Goal: Transaction & Acquisition: Purchase product/service

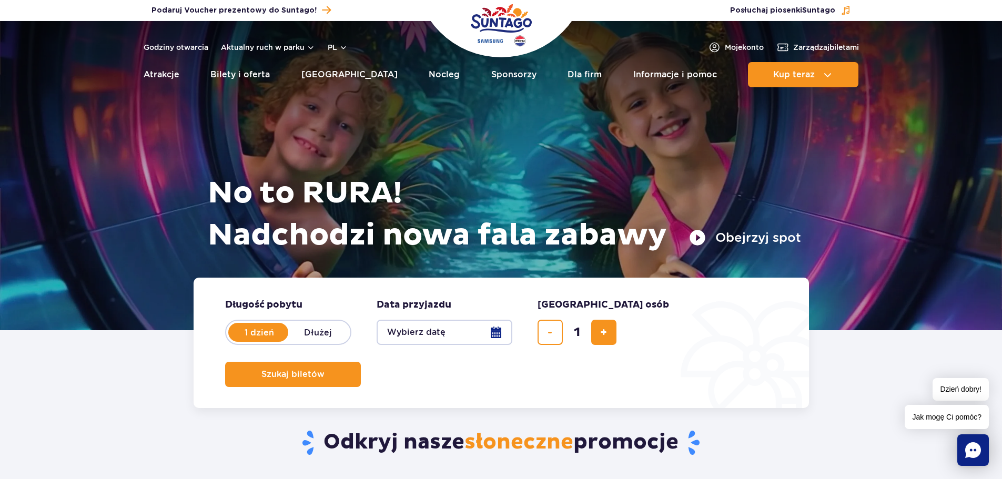
click at [325, 334] on label "Dłużej" at bounding box center [318, 332] width 60 height 22
click at [300, 341] on input "Dłużej" at bounding box center [294, 342] width 12 height 2
radio input "false"
radio input "true"
click at [423, 342] on button "Wybierz datę" at bounding box center [445, 332] width 136 height 25
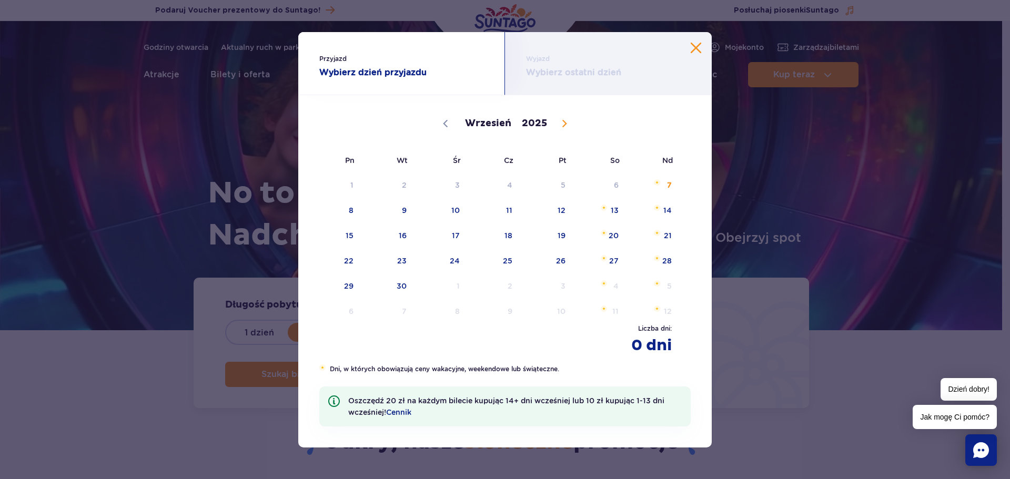
click at [563, 124] on icon at bounding box center [564, 123] width 7 height 7
select select "10"
click at [601, 245] on span "15" at bounding box center [600, 236] width 53 height 24
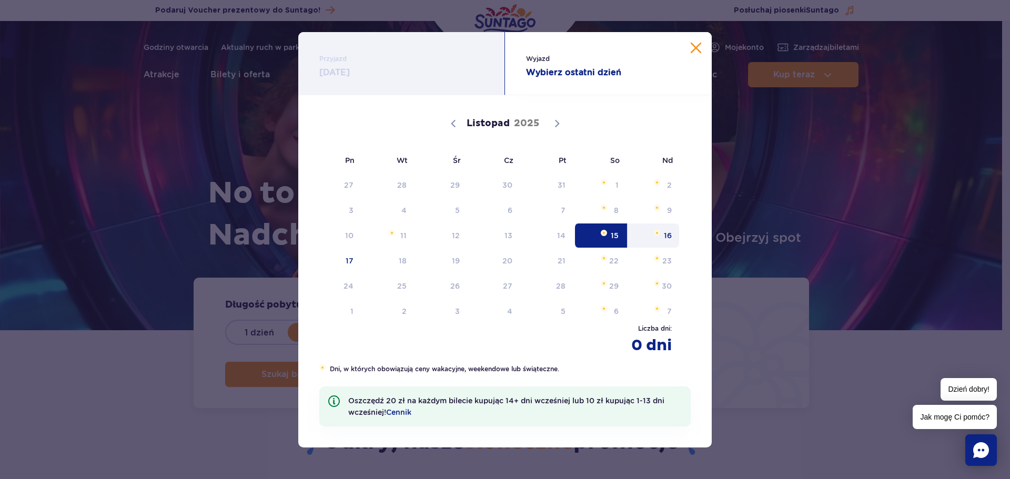
click at [675, 234] on span "16" at bounding box center [653, 236] width 53 height 24
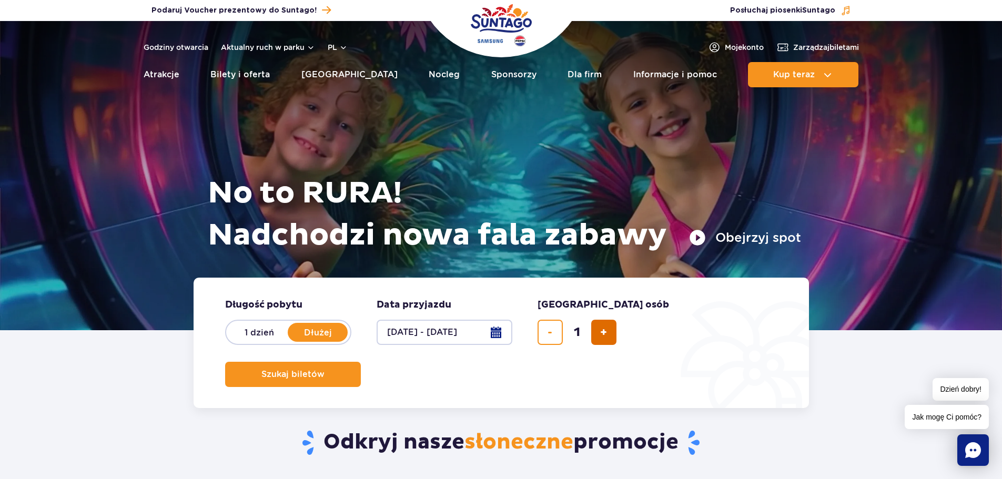
click at [607, 340] on button "dodaj bilet" at bounding box center [603, 332] width 25 height 25
type input "4"
click at [320, 370] on span "Szukaj biletów" at bounding box center [288, 374] width 63 height 9
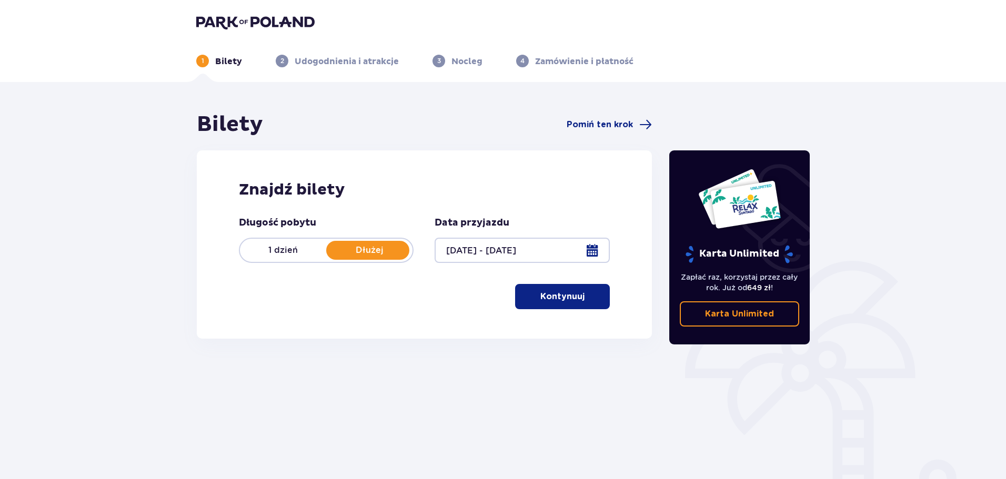
click at [560, 298] on p "Kontynuuj" at bounding box center [562, 297] width 44 height 12
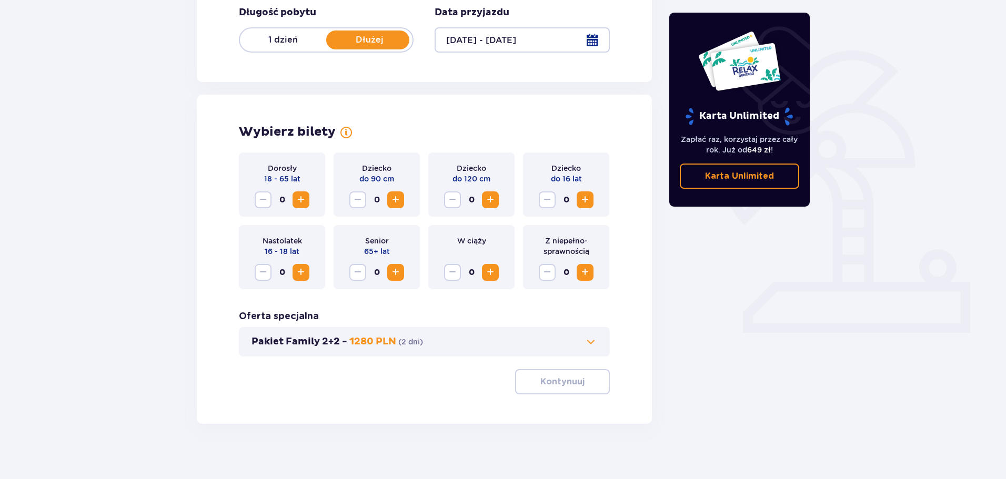
scroll to position [218, 0]
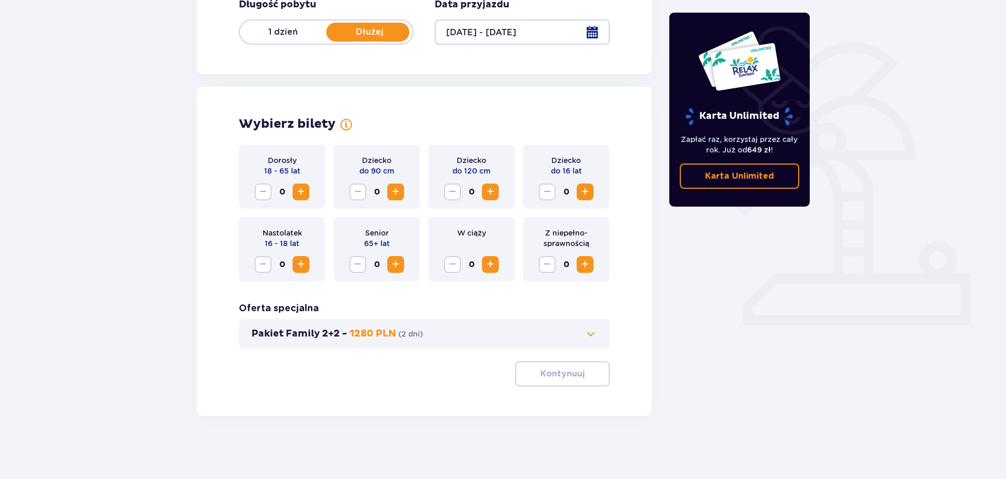
click at [299, 189] on span "Increase" at bounding box center [301, 192] width 13 height 13
click at [557, 378] on p "Kontynuuj" at bounding box center [562, 374] width 44 height 12
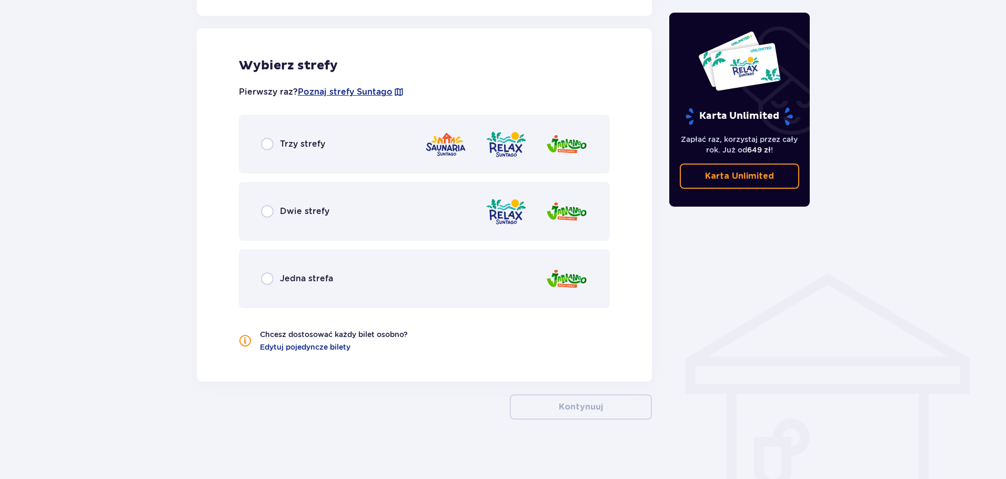
scroll to position [584, 0]
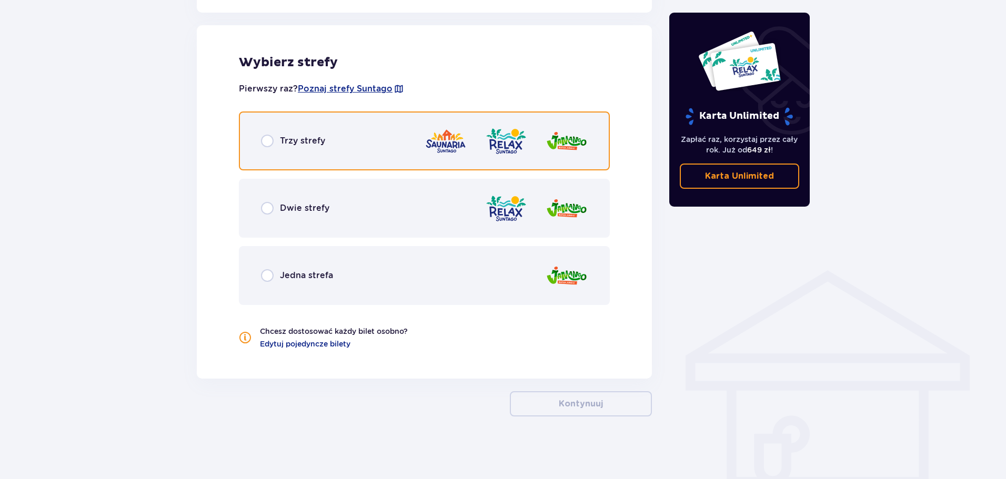
click at [270, 144] on input "radio" at bounding box center [267, 141] width 13 height 13
radio input "true"
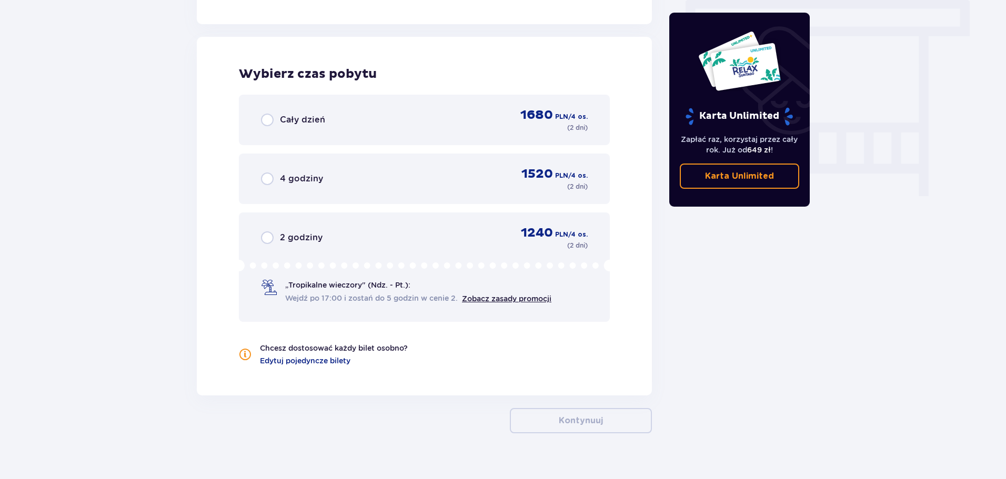
scroll to position [950, 0]
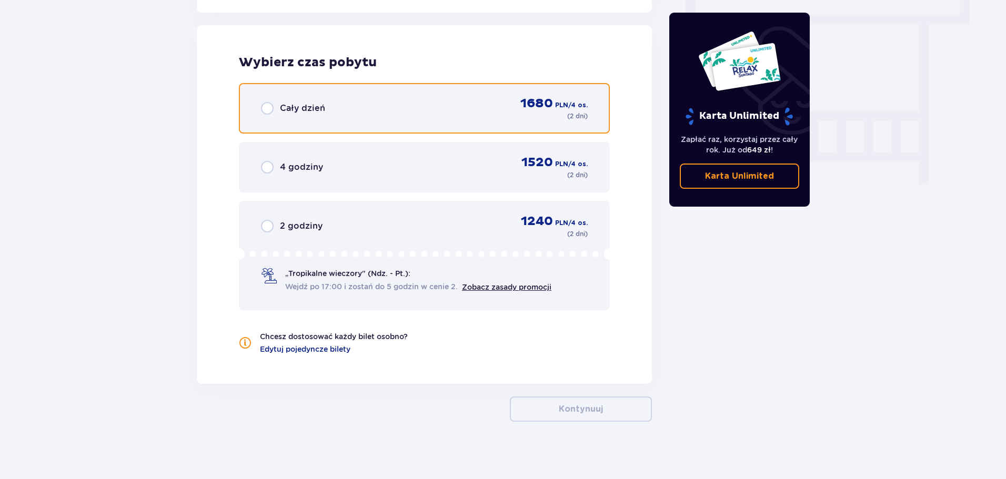
click at [264, 107] on input "radio" at bounding box center [267, 108] width 13 height 13
radio input "true"
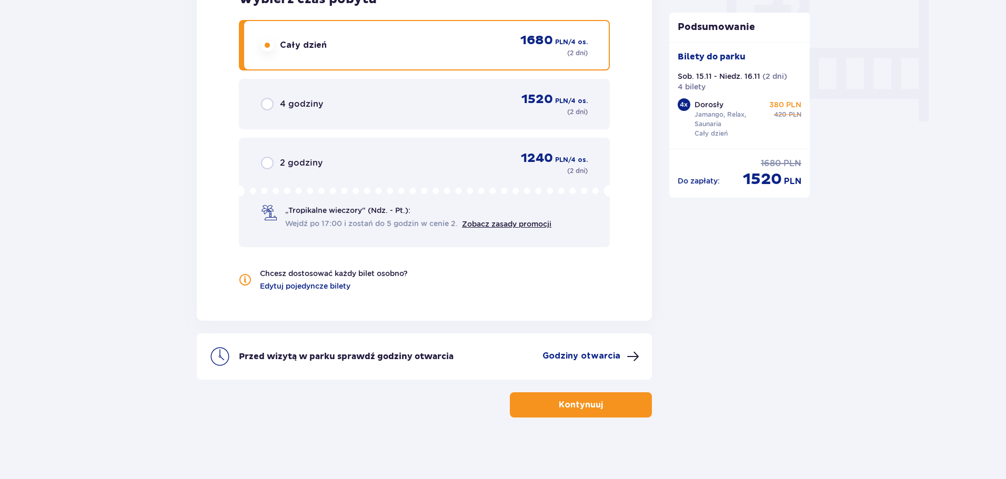
scroll to position [1015, 0]
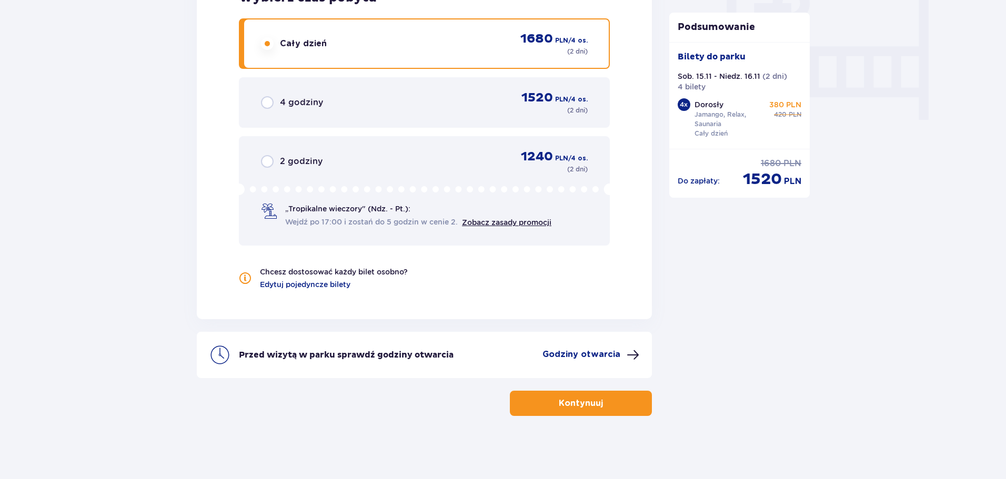
click at [579, 396] on button "Kontynuuj" at bounding box center [581, 403] width 142 height 25
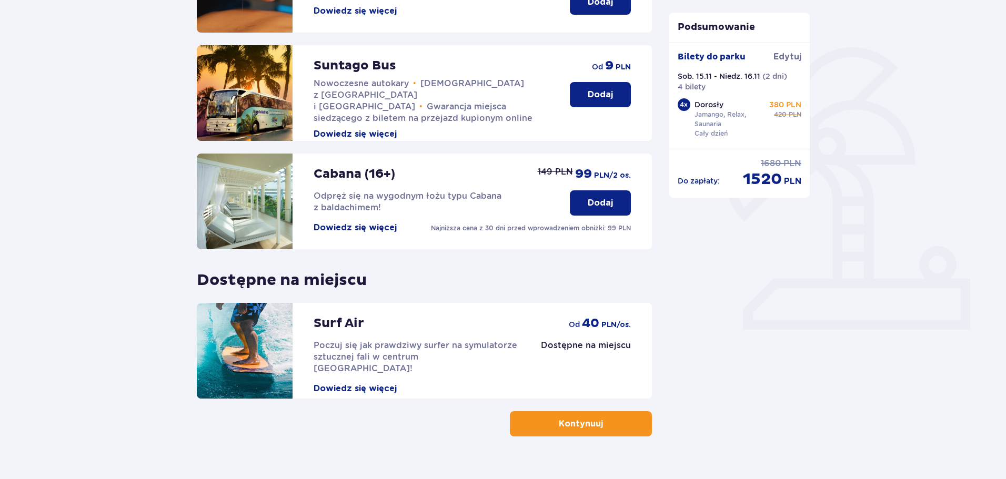
scroll to position [234, 0]
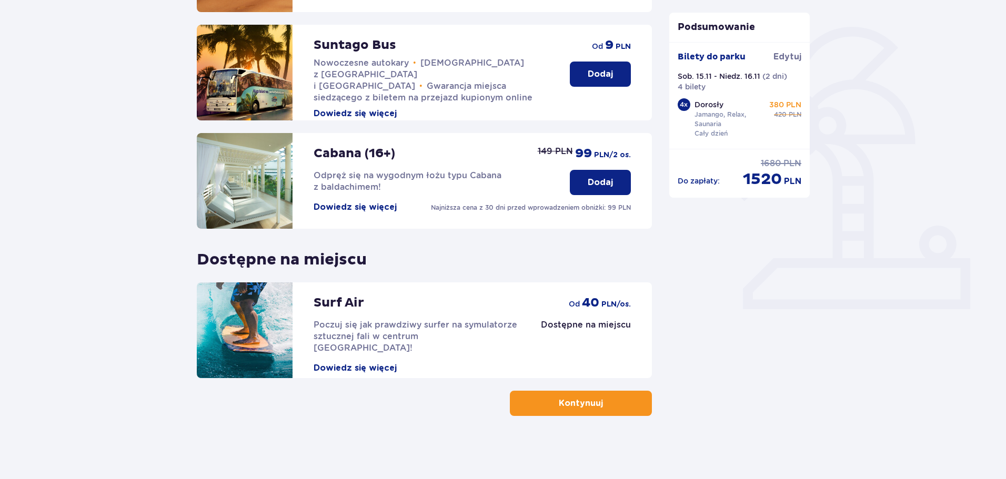
click at [363, 362] on button "Dowiedz się więcej" at bounding box center [354, 368] width 83 height 12
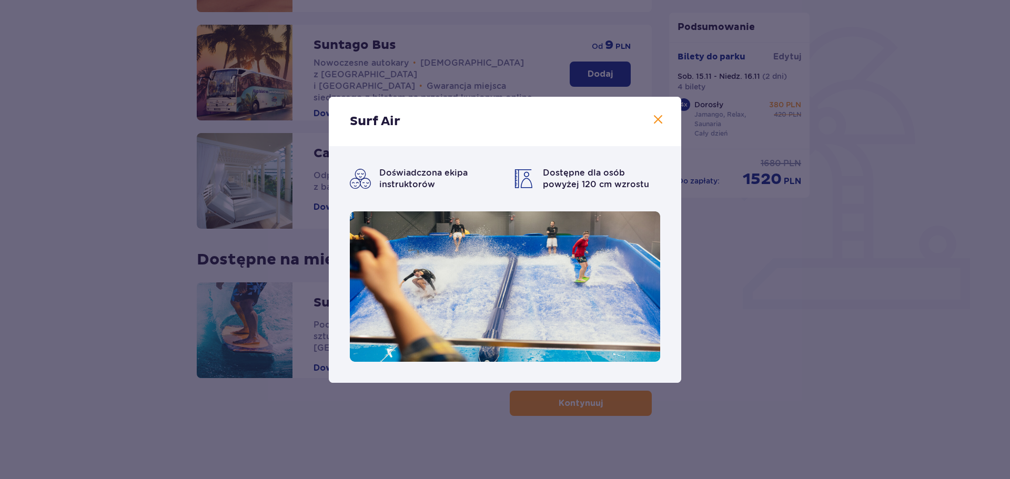
click at [655, 124] on span at bounding box center [658, 120] width 13 height 13
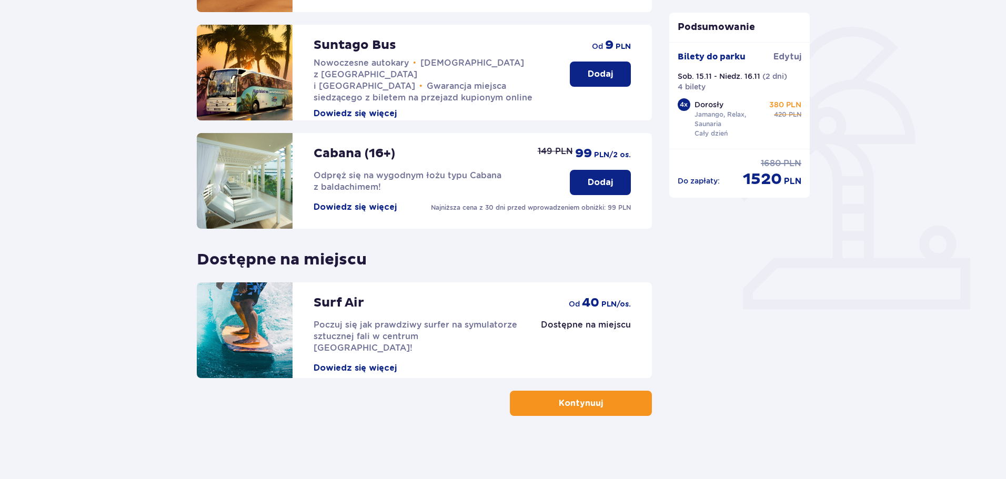
click at [582, 409] on p "Kontynuuj" at bounding box center [581, 404] width 44 height 12
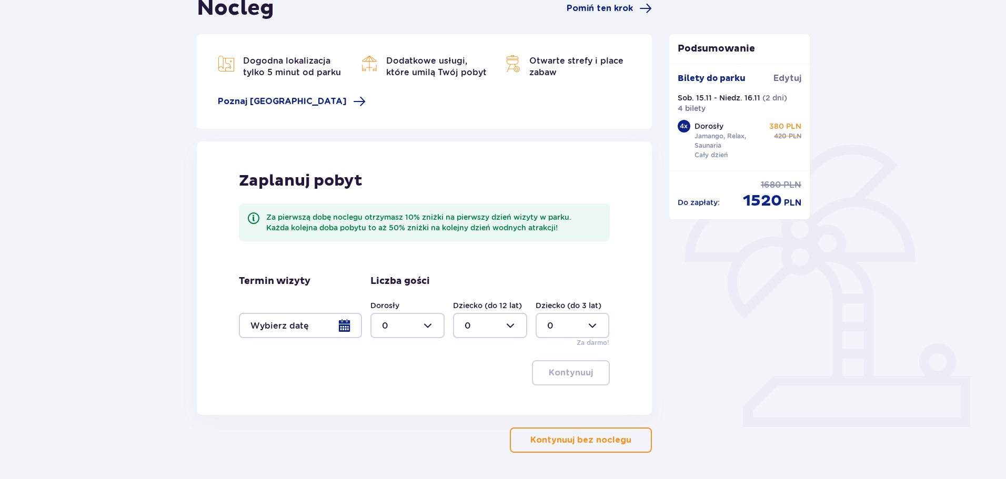
scroll to position [153, 0]
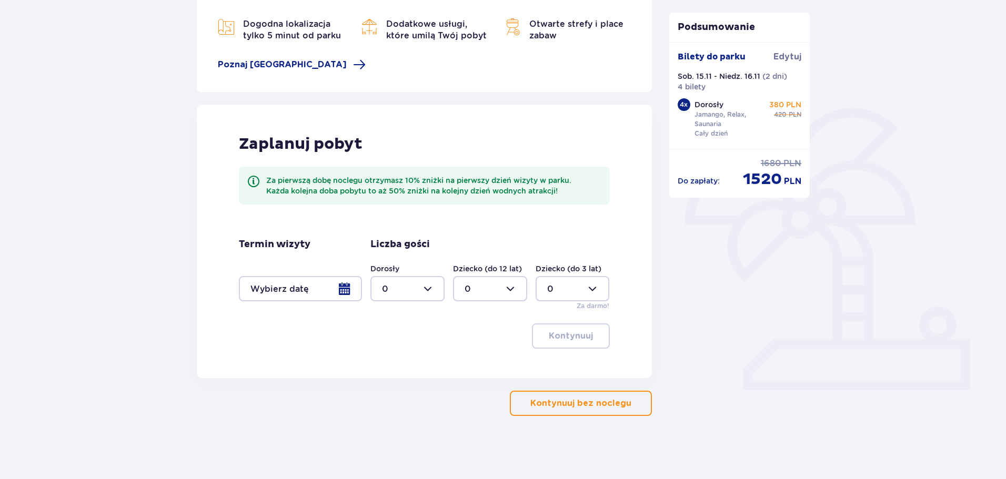
drag, startPoint x: 258, startPoint y: 300, endPoint x: 247, endPoint y: 285, distance: 18.8
click at [247, 285] on div at bounding box center [300, 288] width 123 height 25
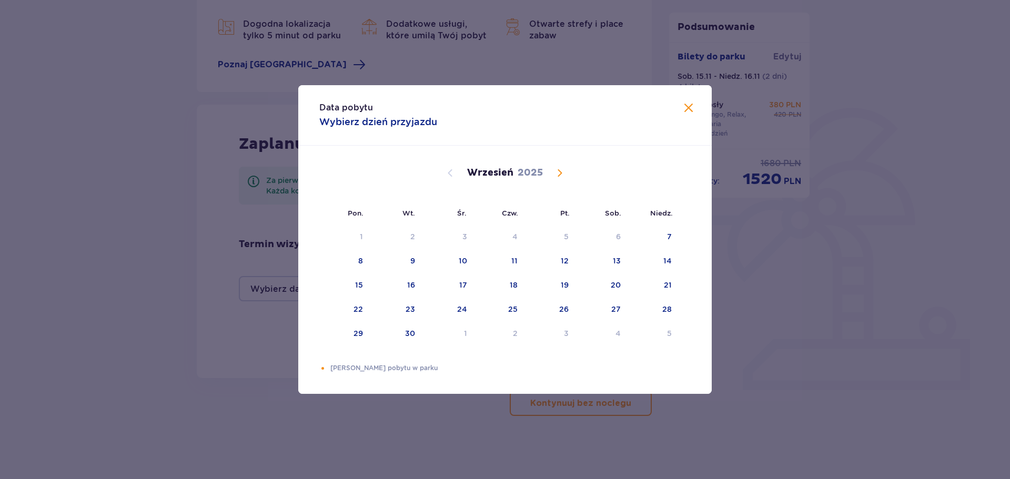
click at [560, 168] on span "Calendar" at bounding box center [559, 173] width 13 height 13
click at [450, 171] on span "Calendar" at bounding box center [450, 173] width 13 height 13
click at [609, 283] on div "15" at bounding box center [601, 285] width 51 height 23
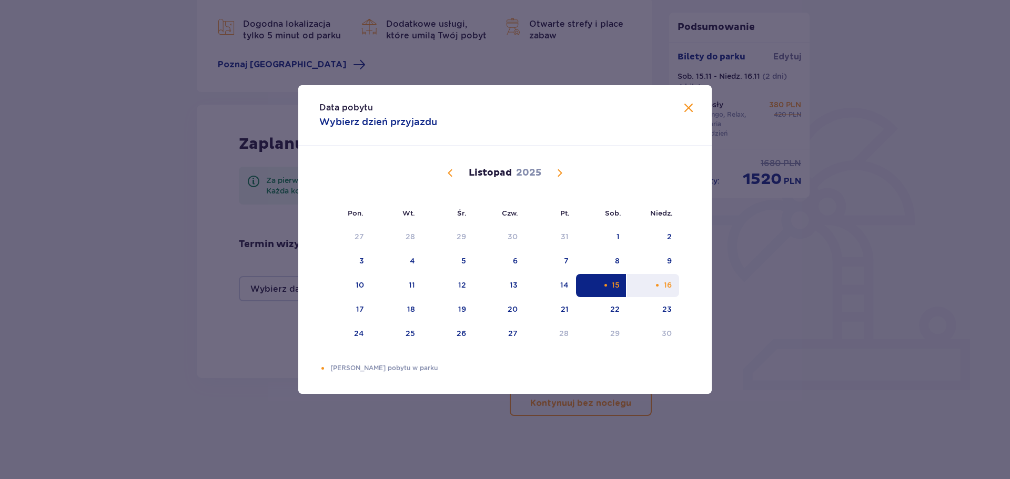
click at [665, 291] on div "16" at bounding box center [653, 285] width 52 height 23
type input "15.11.25 - 16.11.25"
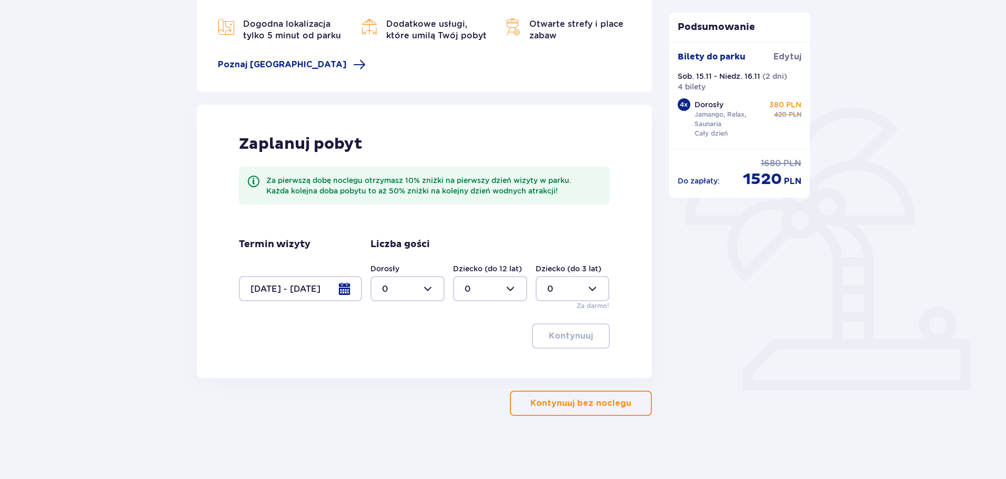
click at [396, 285] on div at bounding box center [407, 288] width 74 height 25
drag, startPoint x: 388, startPoint y: 403, endPoint x: 378, endPoint y: 409, distance: 11.3
click at [378, 409] on div "Kontynuuj bez noclegu" at bounding box center [424, 403] width 455 height 25
click at [403, 286] on div at bounding box center [407, 288] width 74 height 25
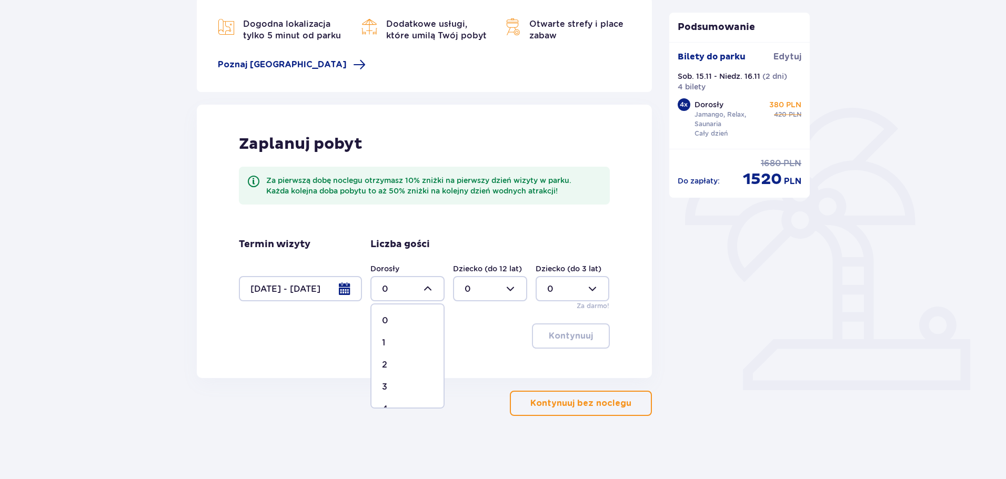
click at [386, 404] on p "4" at bounding box center [385, 409] width 6 height 12
type input "4"
click at [581, 339] on p "Kontynuuj" at bounding box center [571, 336] width 44 height 12
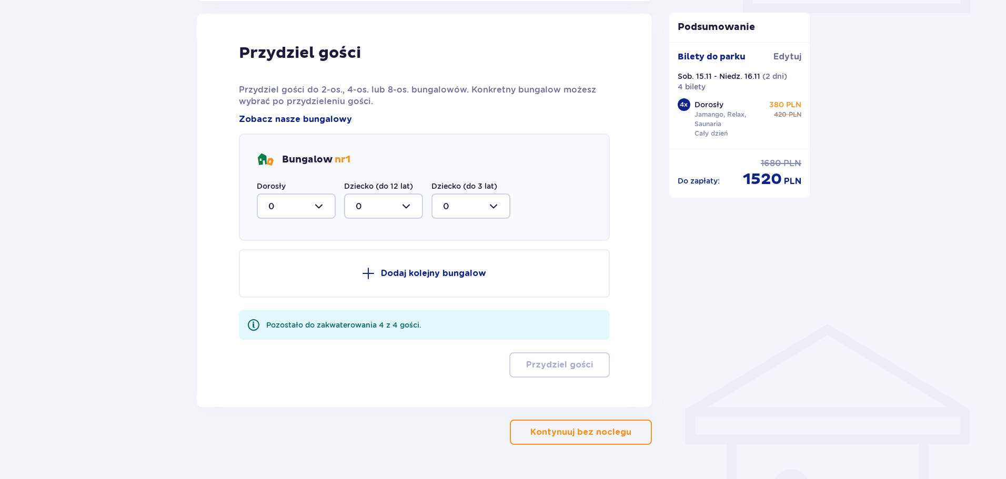
scroll to position [531, 0]
click at [318, 212] on div at bounding box center [296, 204] width 79 height 25
click at [475, 144] on div "Bungalow nr 1 Dorosły 0 0 1 2 3 4 Dziecko (do 12 lat) 0 Dziecko (do 3 lat) 0" at bounding box center [424, 186] width 371 height 107
click at [298, 212] on div at bounding box center [296, 204] width 79 height 25
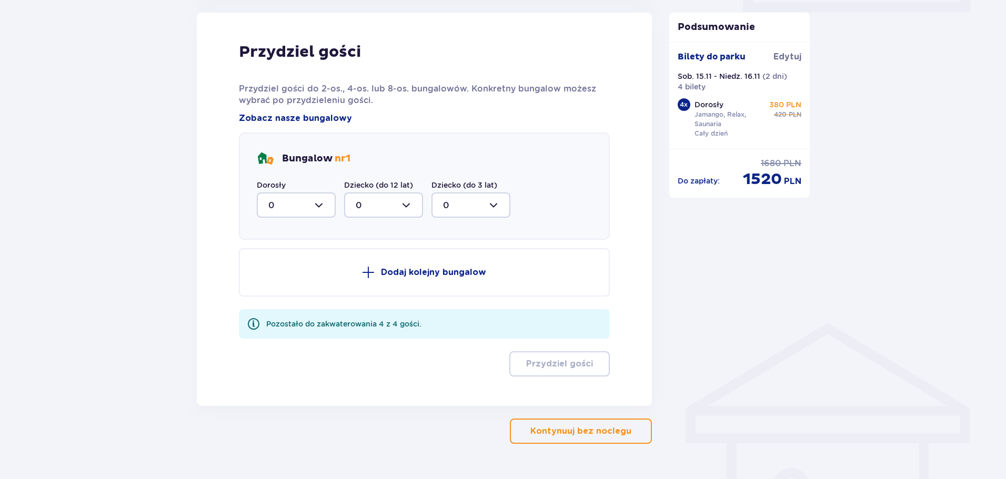
click at [336, 280] on button "Dodaj kolejny bungalow" at bounding box center [424, 272] width 371 height 48
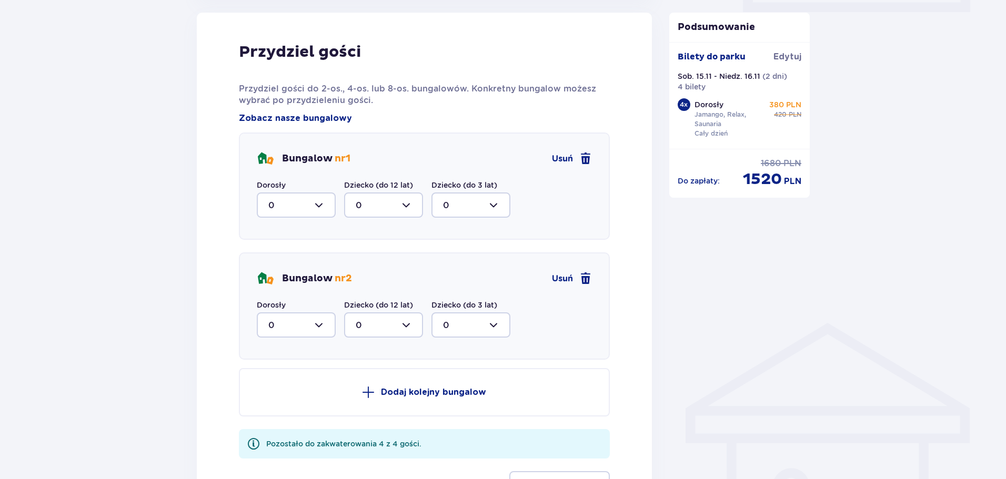
drag, startPoint x: 310, startPoint y: 213, endPoint x: 295, endPoint y: 199, distance: 20.1
click at [295, 199] on div at bounding box center [296, 204] width 79 height 25
click at [270, 306] on p "4" at bounding box center [271, 308] width 6 height 12
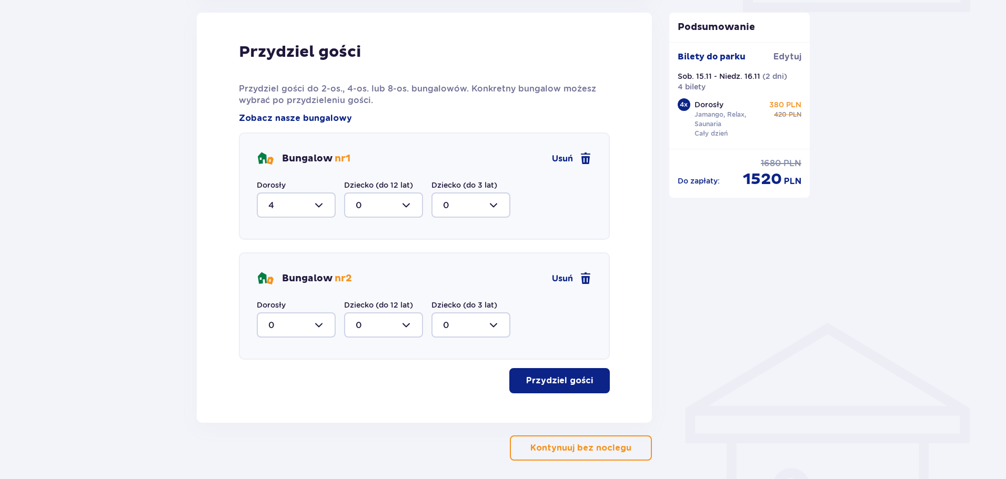
click at [562, 271] on div "Bungalow nr 2 Usuń" at bounding box center [424, 278] width 335 height 17
click at [556, 283] on span "Usuń" at bounding box center [562, 279] width 21 height 12
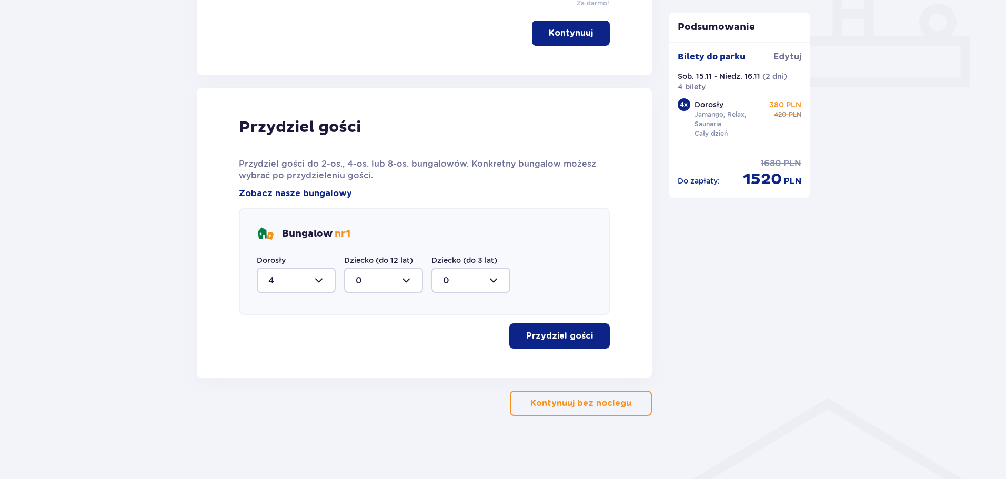
click at [548, 342] on button "Przydziel gości" at bounding box center [559, 335] width 100 height 25
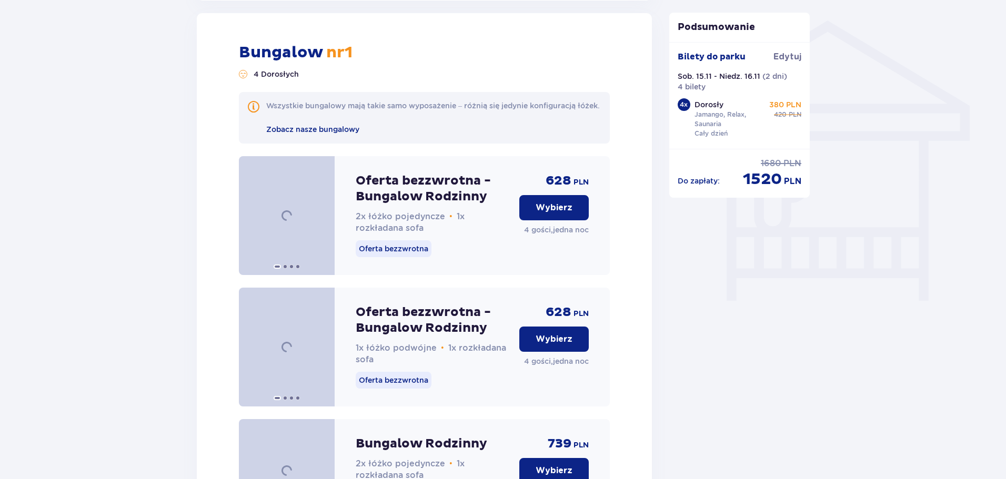
scroll to position [834, 0]
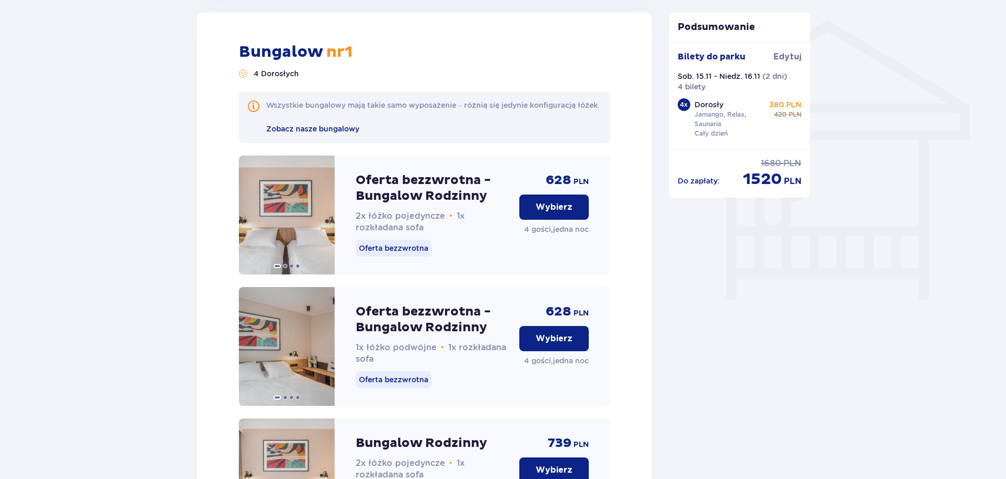
drag, startPoint x: 1005, startPoint y: 244, endPoint x: 1009, endPoint y: 316, distance: 72.2
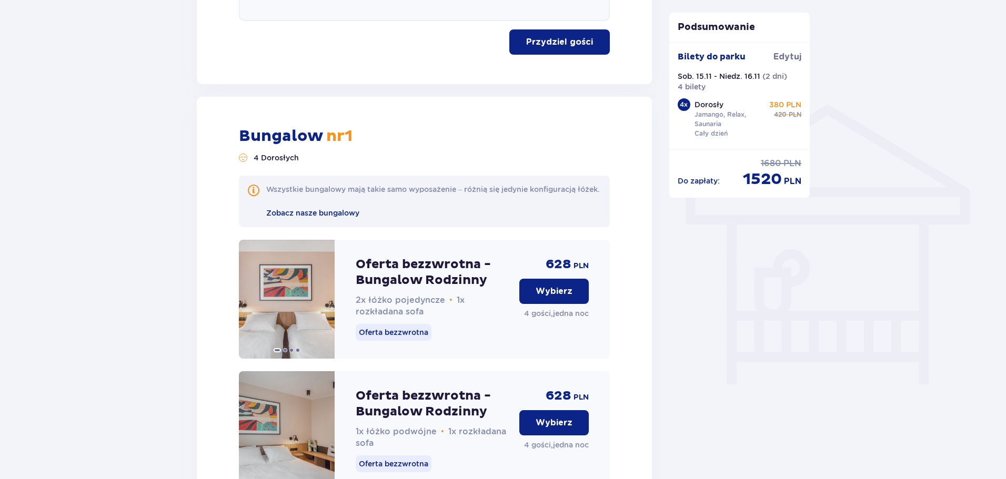
scroll to position [582, 0]
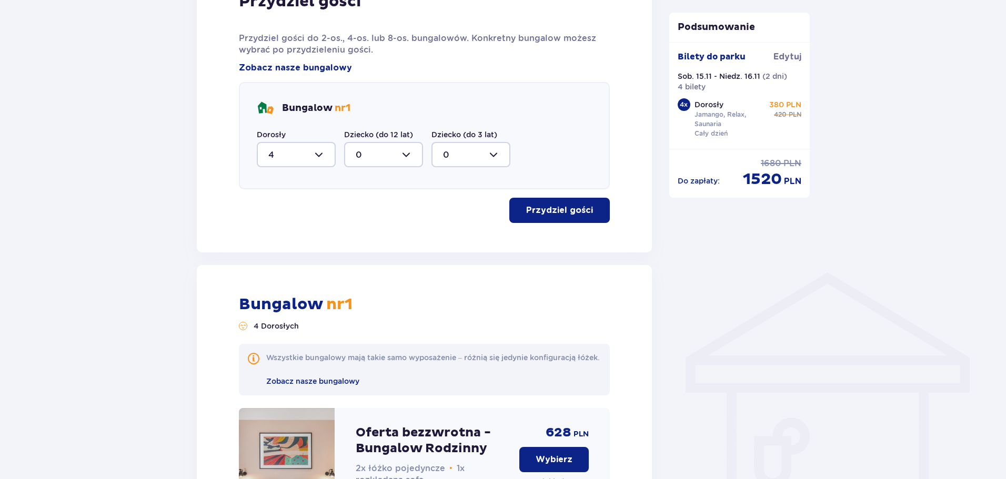
click at [287, 156] on div at bounding box center [296, 154] width 79 height 25
click at [272, 97] on p "2" at bounding box center [270, 96] width 5 height 12
type input "2"
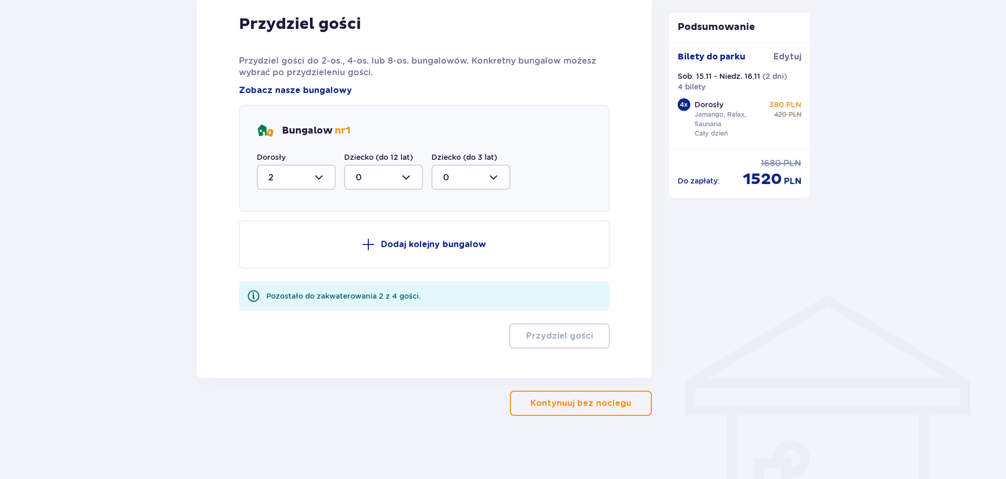
scroll to position [559, 0]
click at [402, 247] on p "Dodaj kolejny bungalow" at bounding box center [433, 245] width 105 height 12
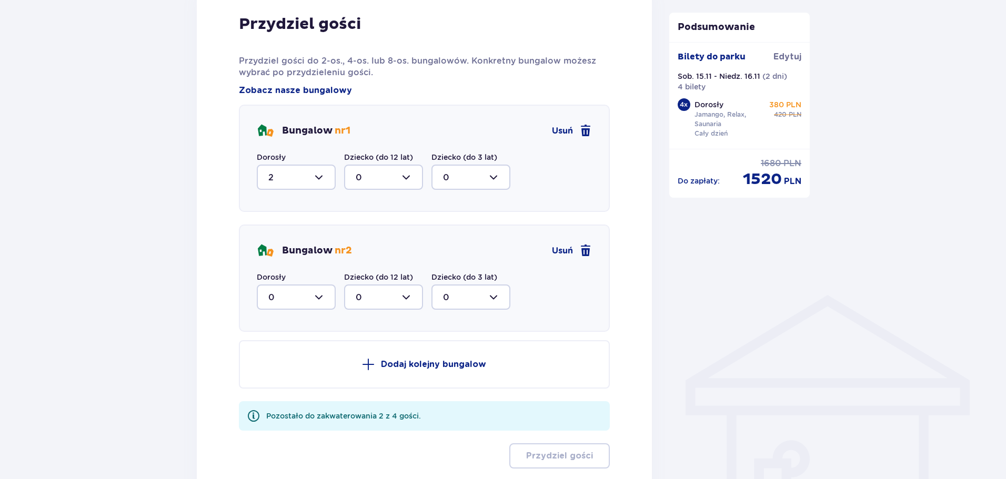
click at [299, 298] on div at bounding box center [296, 297] width 79 height 25
click at [275, 355] on div "1" at bounding box center [296, 352] width 56 height 12
click at [282, 299] on div at bounding box center [296, 297] width 79 height 25
click at [275, 375] on div "2" at bounding box center [296, 374] width 56 height 12
type input "2"
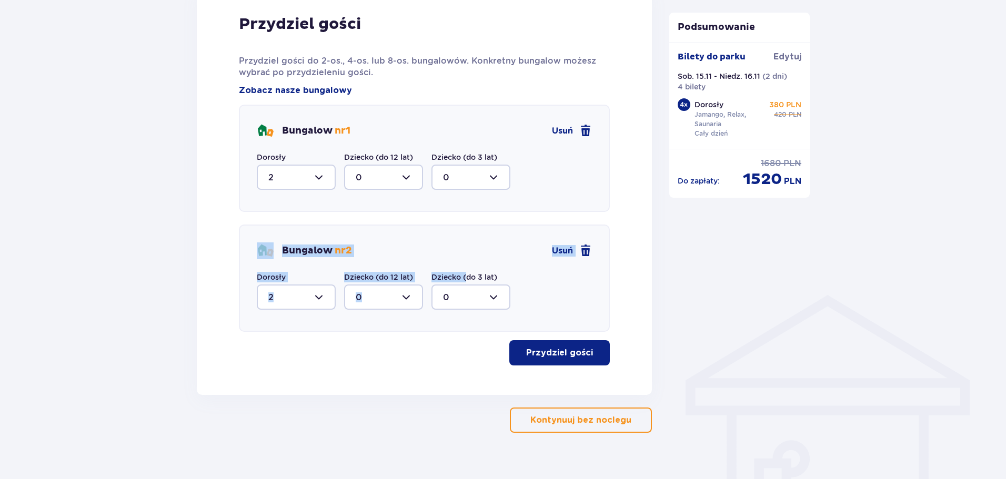
drag, startPoint x: 467, startPoint y: 282, endPoint x: 139, endPoint y: 244, distance: 329.9
click at [139, 244] on div "Nocleg Pomiń ten krok Dogodna lokalizacja tylko 5 minut od parku Dodatkowe usłu…" at bounding box center [503, 9] width 1006 height 973
click at [537, 346] on button "Przydziel gości" at bounding box center [559, 352] width 100 height 25
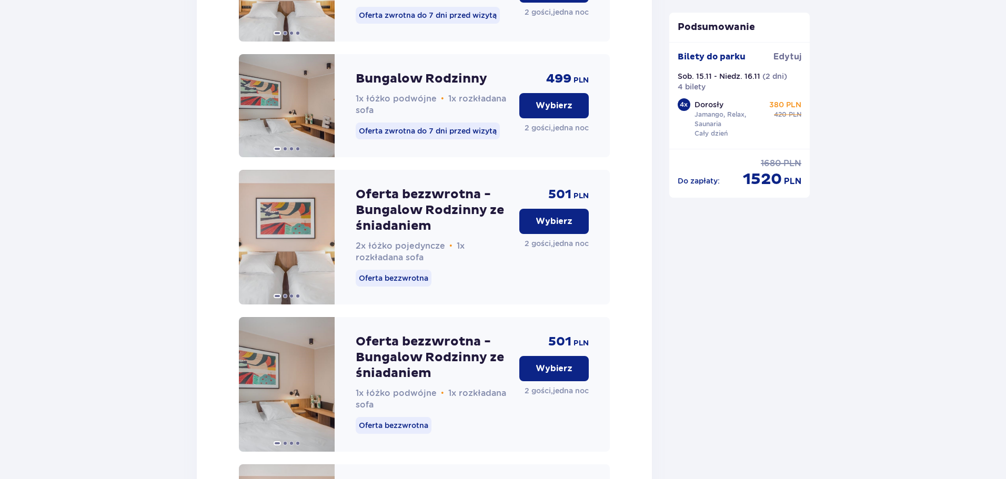
scroll to position [3637, 0]
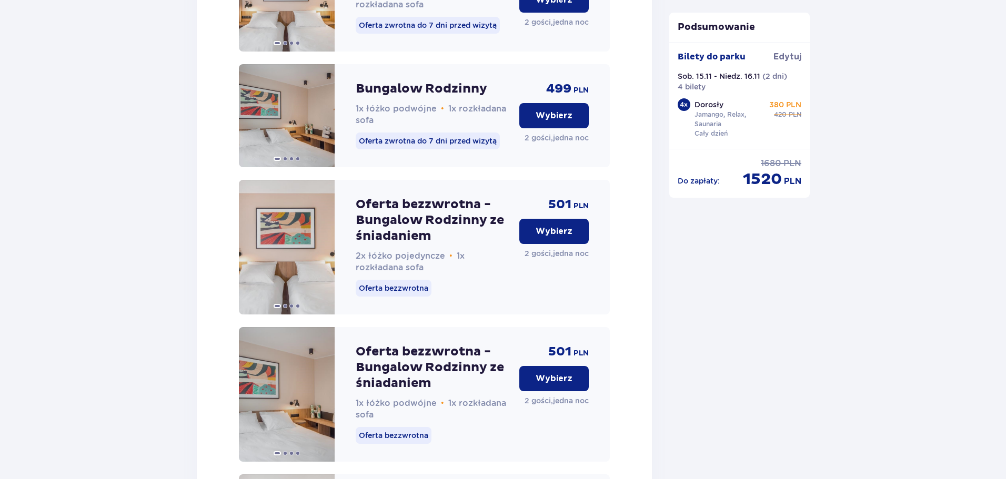
click at [447, 149] on p "Oferta zwrotna do 7 dni przed wizytą" at bounding box center [428, 141] width 144 height 17
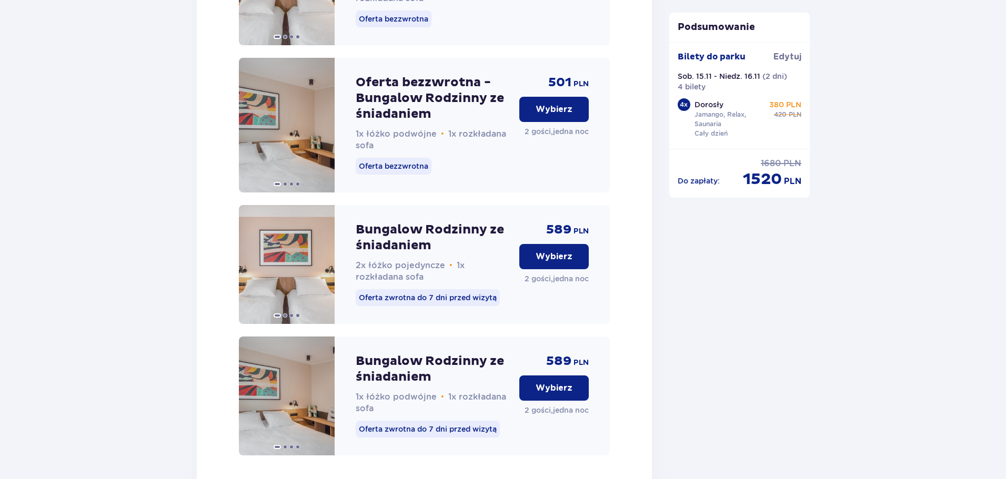
scroll to position [4056, 0]
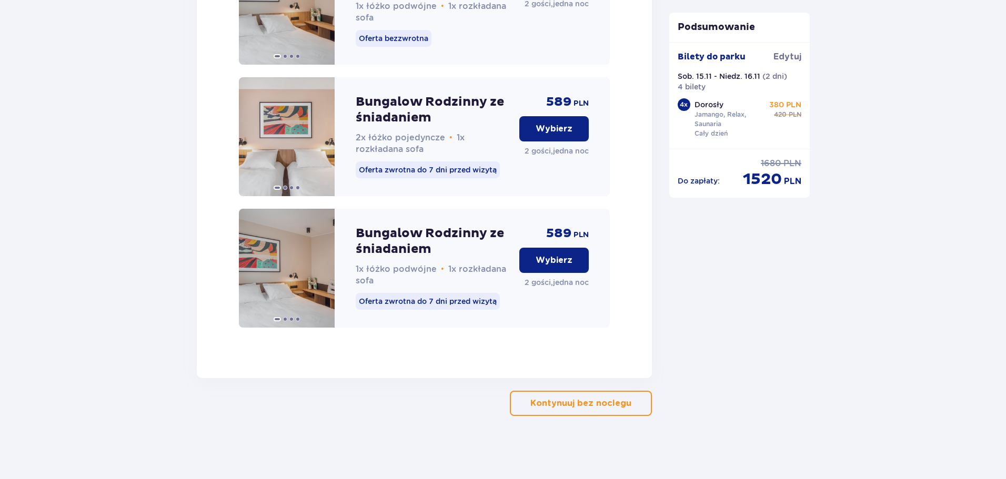
click at [533, 126] on button "Wybierz" at bounding box center [553, 128] width 69 height 25
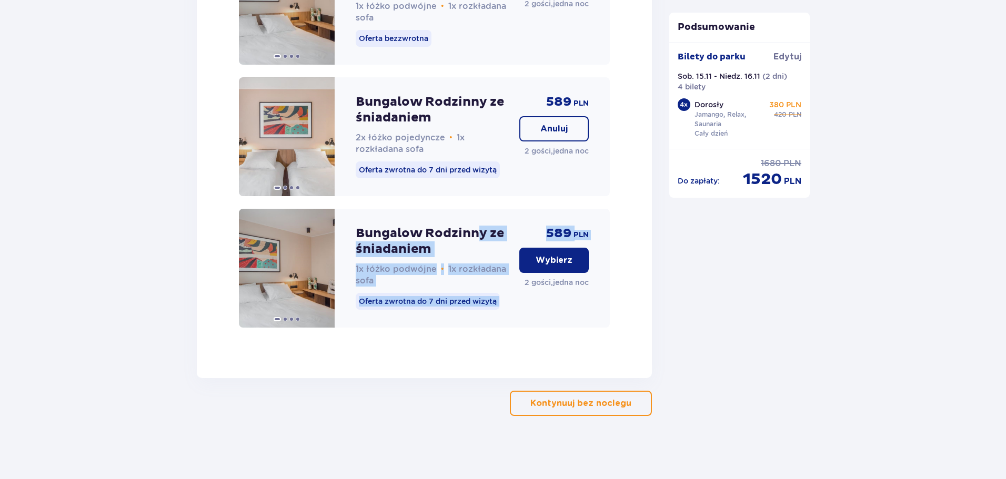
drag, startPoint x: 477, startPoint y: 238, endPoint x: 528, endPoint y: 269, distance: 59.3
click at [528, 269] on div "Bungalow Rodzinny ze śniadaniem 1x łóżko podwójne • 1x rozkładana sofa Oferta z…" at bounding box center [424, 268] width 371 height 119
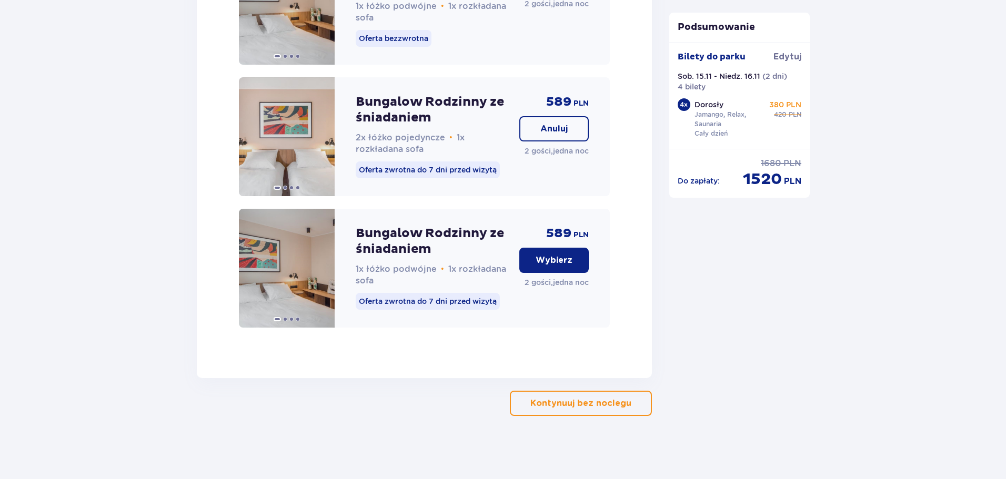
click at [590, 315] on div "Bungalow Rodzinny ze śniadaniem 1x łóżko podwójne • 1x rozkładana sofa Oferta z…" at bounding box center [424, 268] width 371 height 119
click at [561, 258] on p "Wybierz" at bounding box center [553, 261] width 37 height 12
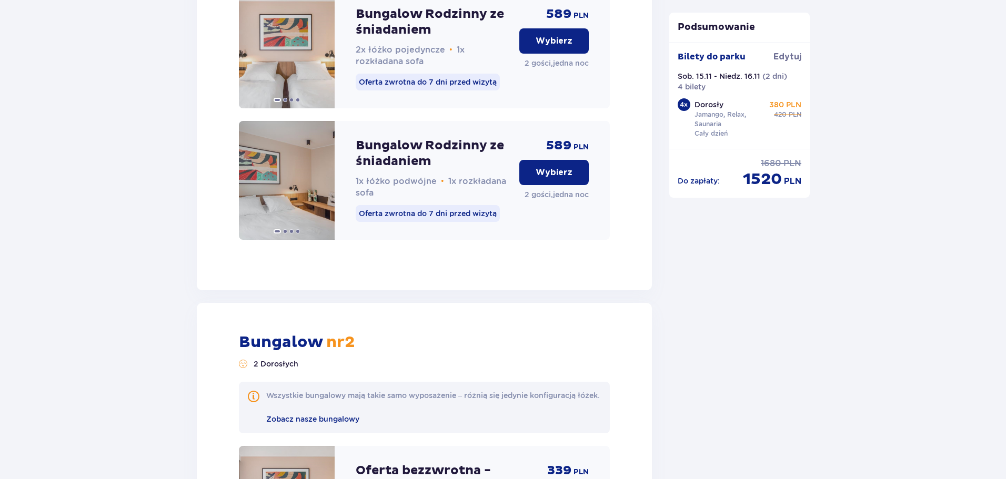
scroll to position [2374, 0]
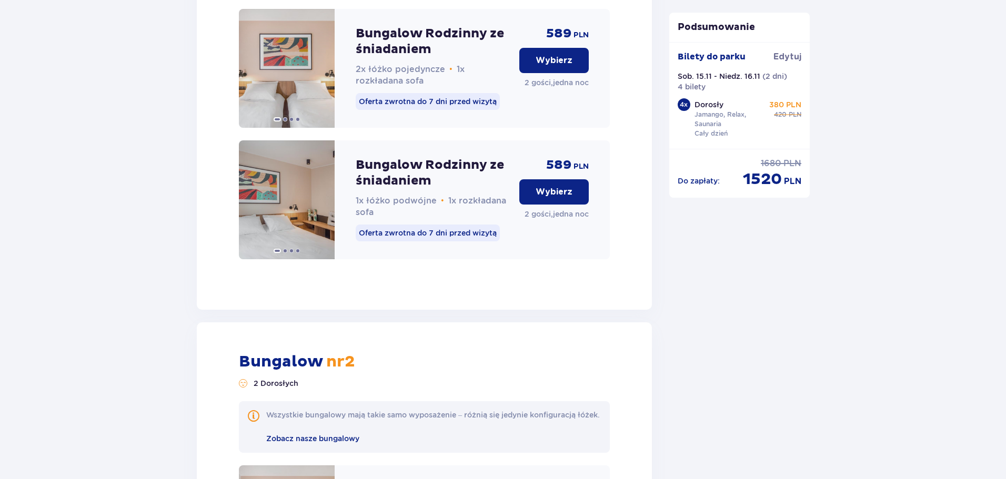
click at [551, 198] on p "Wybierz" at bounding box center [553, 192] width 37 height 12
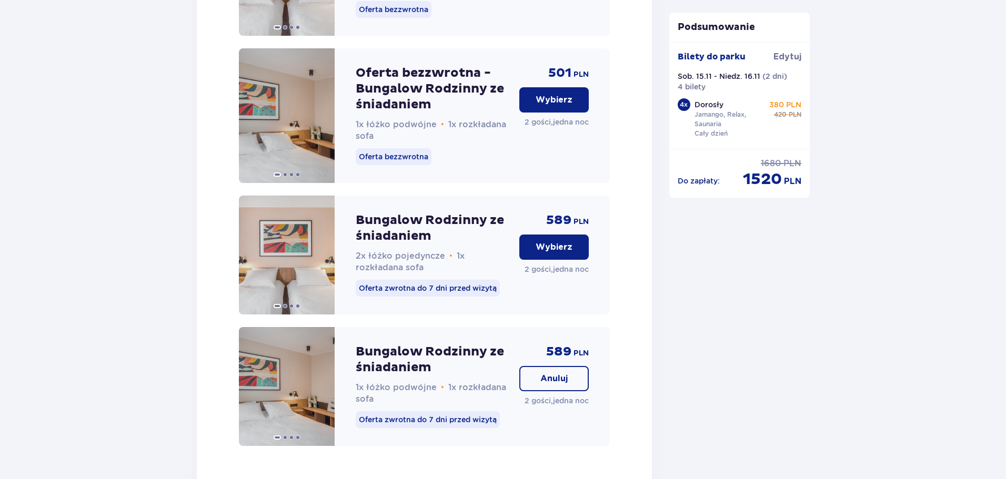
scroll to position [4056, 0]
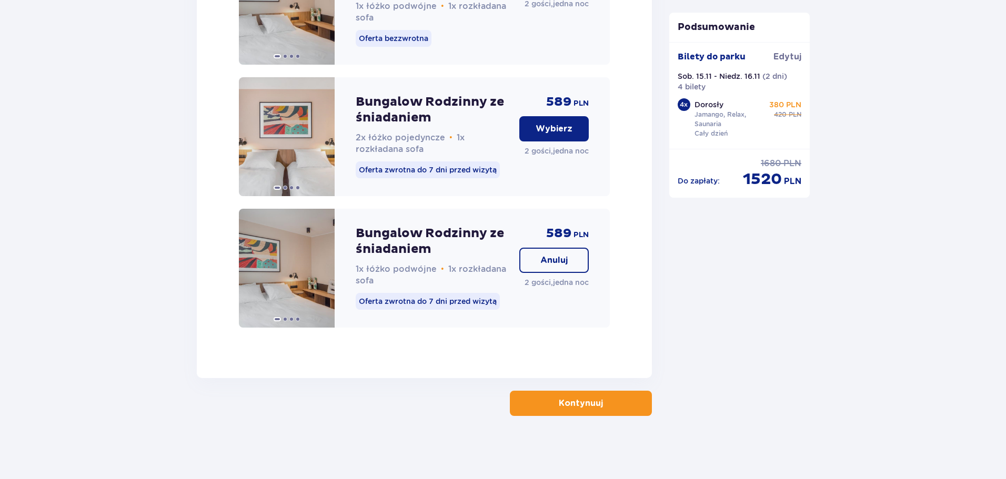
click at [584, 406] on p "Kontynuuj" at bounding box center [581, 404] width 44 height 12
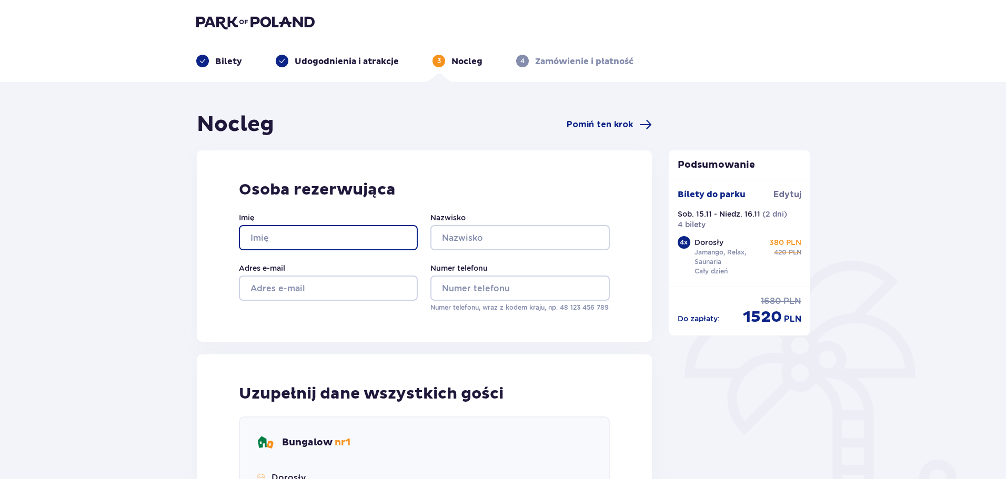
click at [326, 228] on input "Imię" at bounding box center [328, 237] width 179 height 25
type input "Paweł"
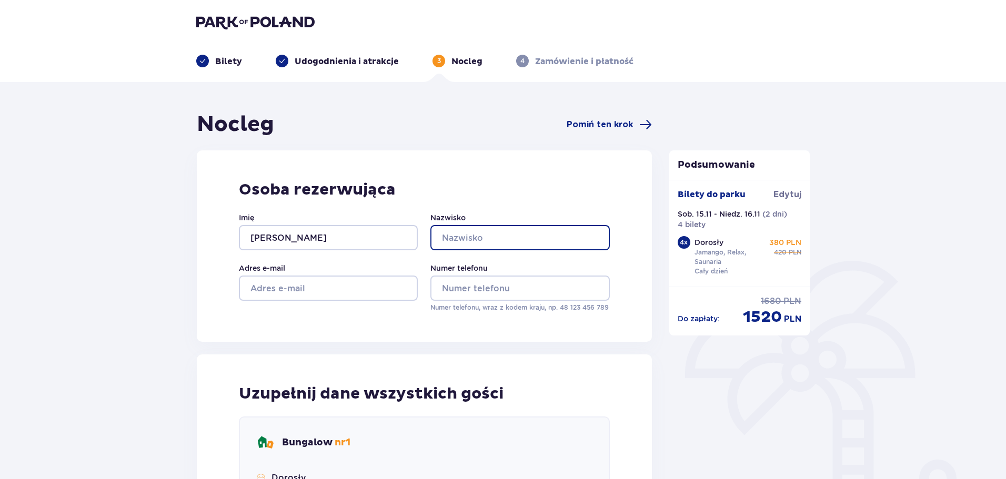
click at [453, 239] on input "Nazwisko" at bounding box center [519, 237] width 179 height 25
type input "Jankowski"
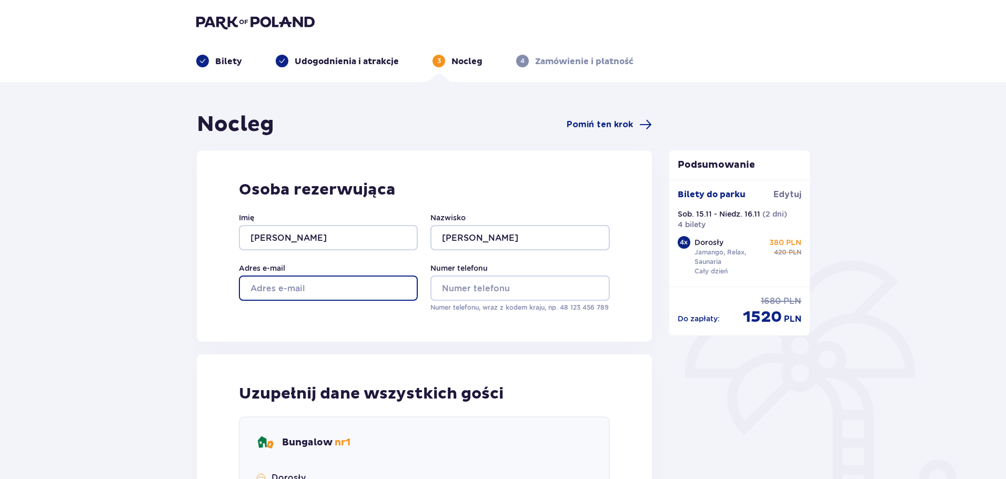
click at [269, 285] on input "Adres e-mail" at bounding box center [328, 288] width 179 height 25
click at [269, 287] on input "Adres e-mail" at bounding box center [328, 288] width 179 height 25
type input "t"
type input "pjankowski@interia.eu"
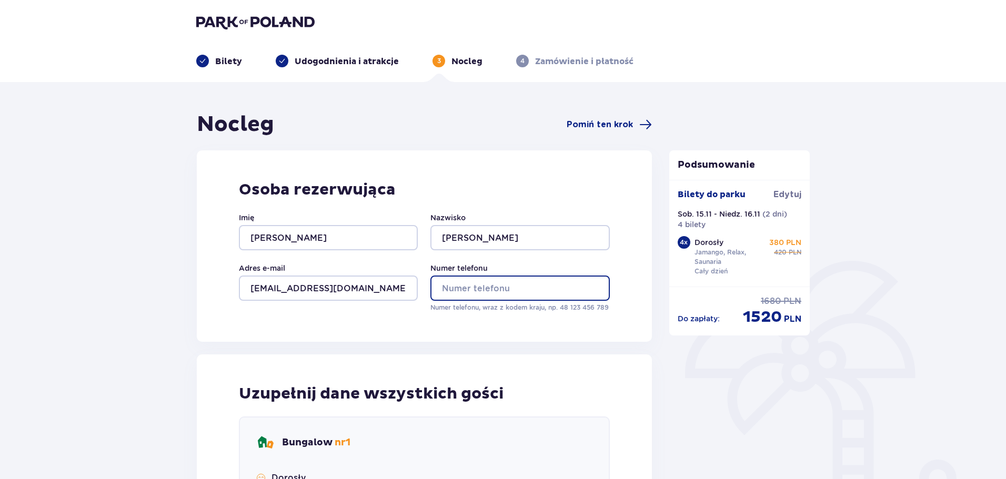
click at [482, 279] on input "Numer telefonu" at bounding box center [519, 288] width 179 height 25
type input "506628150"
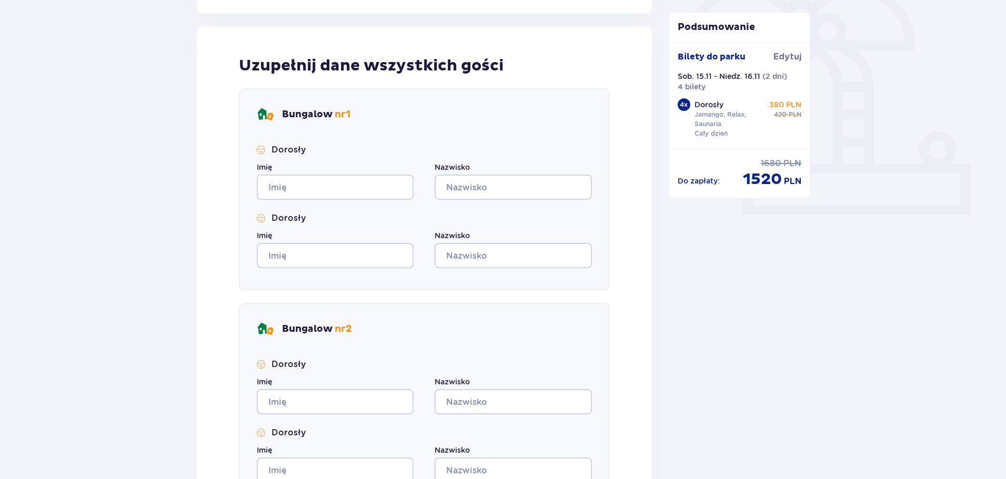
scroll to position [339, 0]
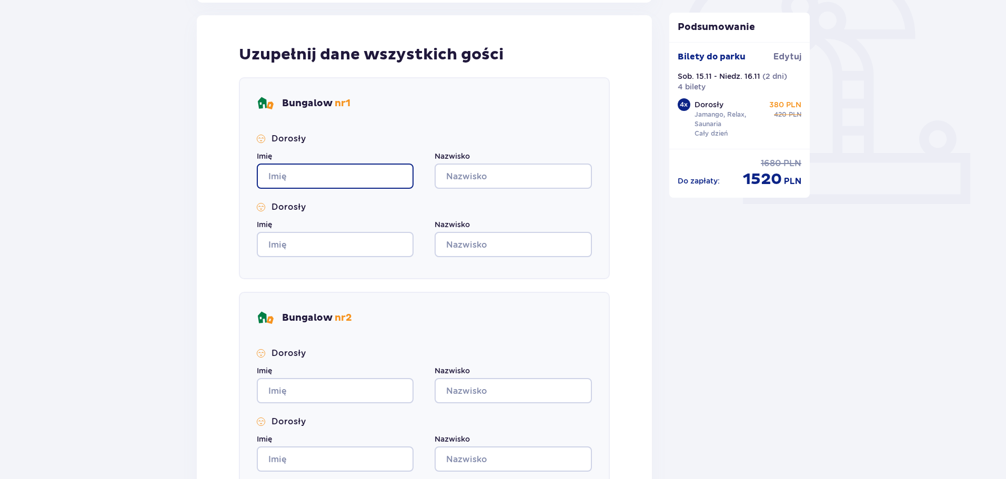
click at [301, 173] on input "Imię" at bounding box center [335, 176] width 157 height 25
type input "P"
type input "Urszula"
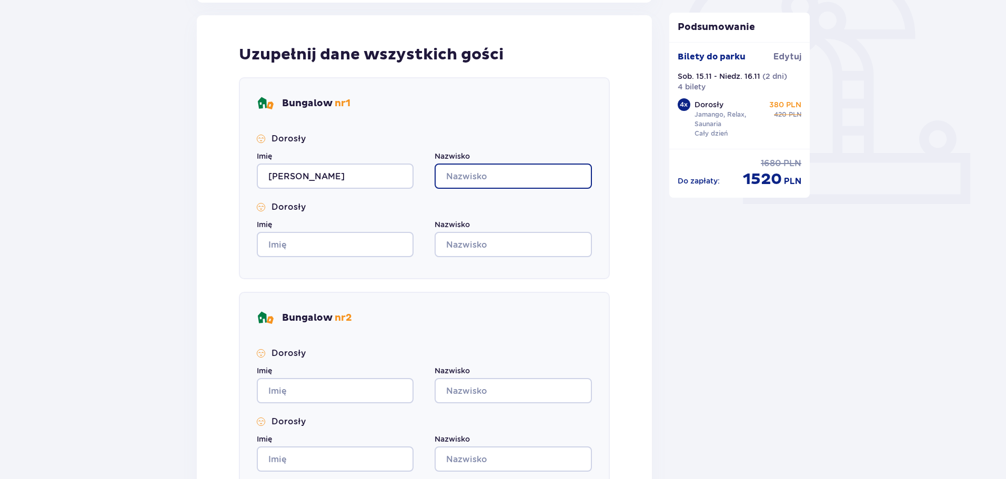
click at [473, 168] on input "Nazwisko" at bounding box center [512, 176] width 157 height 25
type input "Korbal"
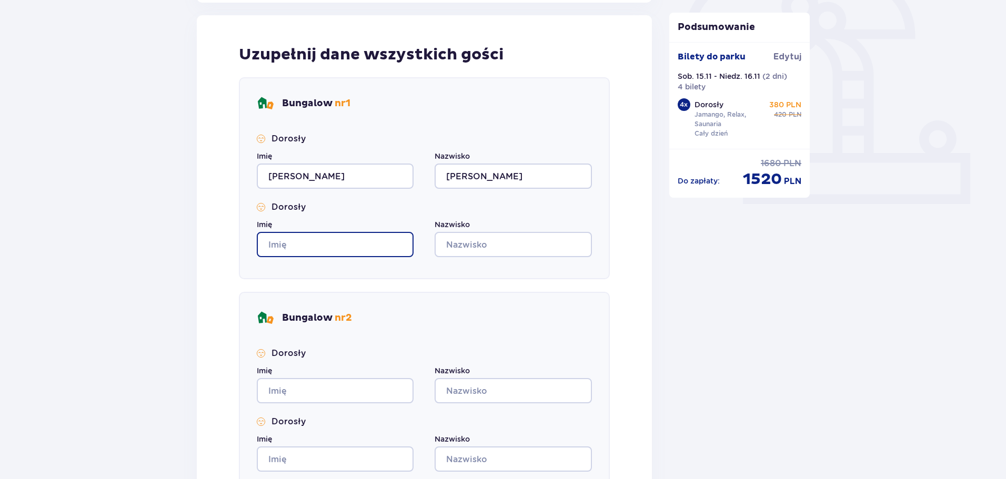
click at [293, 255] on input "Imię" at bounding box center [335, 244] width 157 height 25
type input "Paweł"
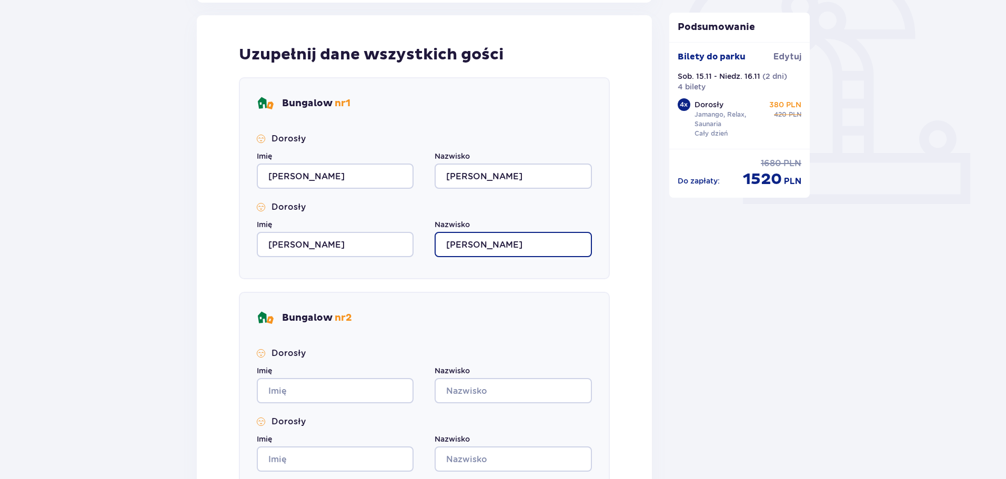
type input "Korbal"
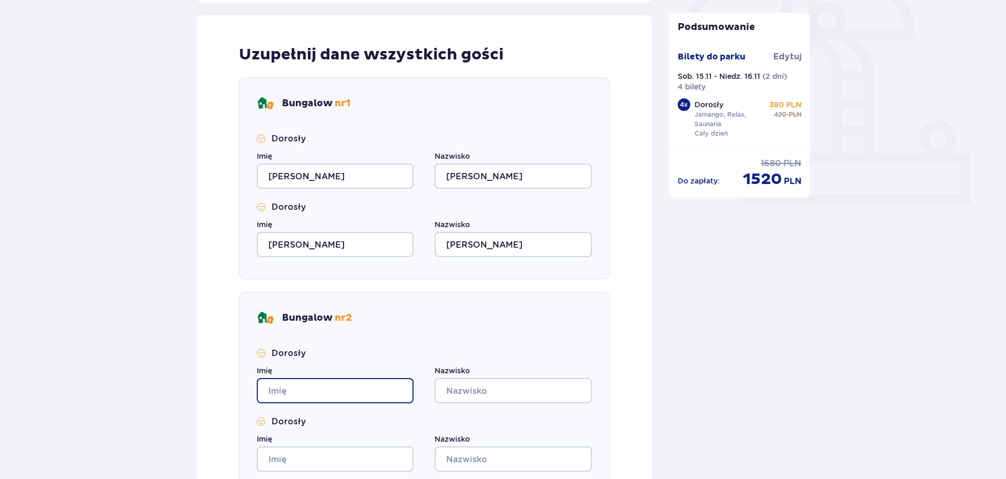
click at [288, 401] on input "Imię" at bounding box center [335, 390] width 157 height 25
type input "Paweł"
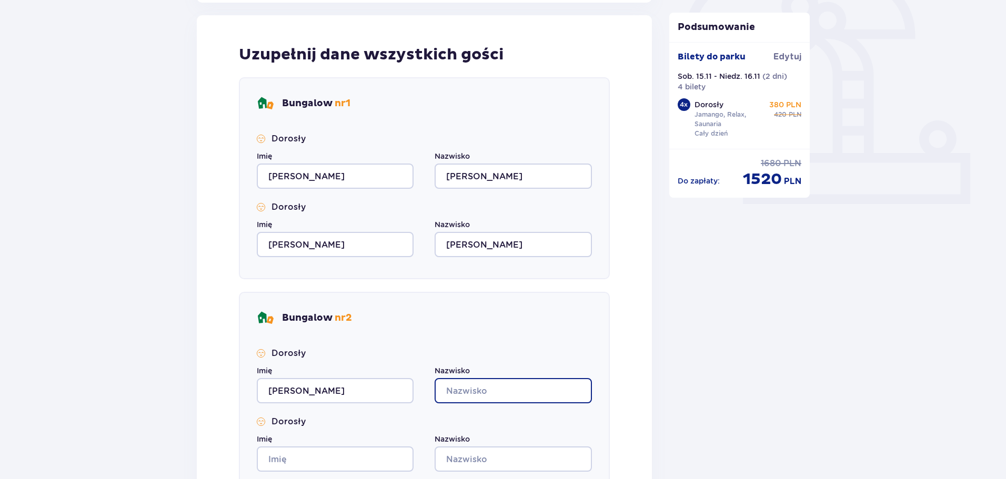
click at [494, 394] on input "Nazwisko" at bounding box center [512, 390] width 157 height 25
type input "Ja"
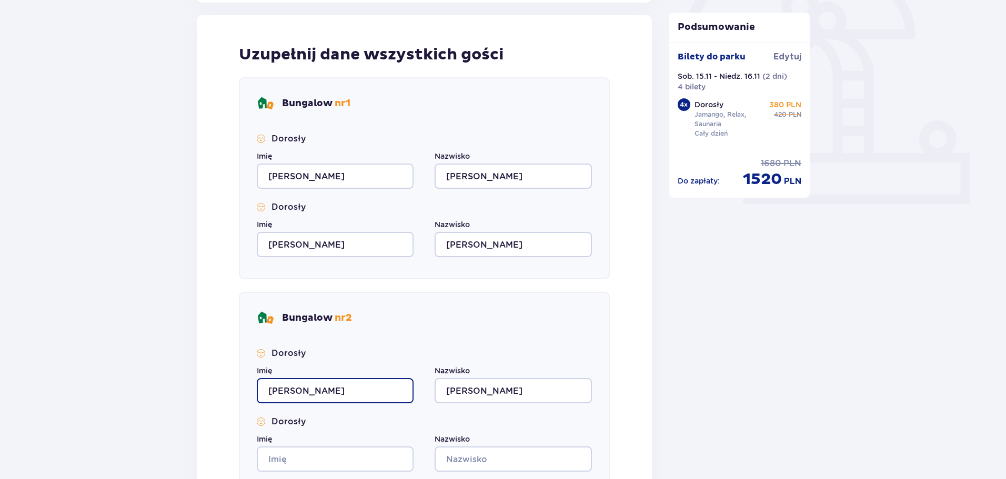
click at [309, 387] on input "Paweł" at bounding box center [335, 390] width 157 height 25
type input "P"
type input "Honorata"
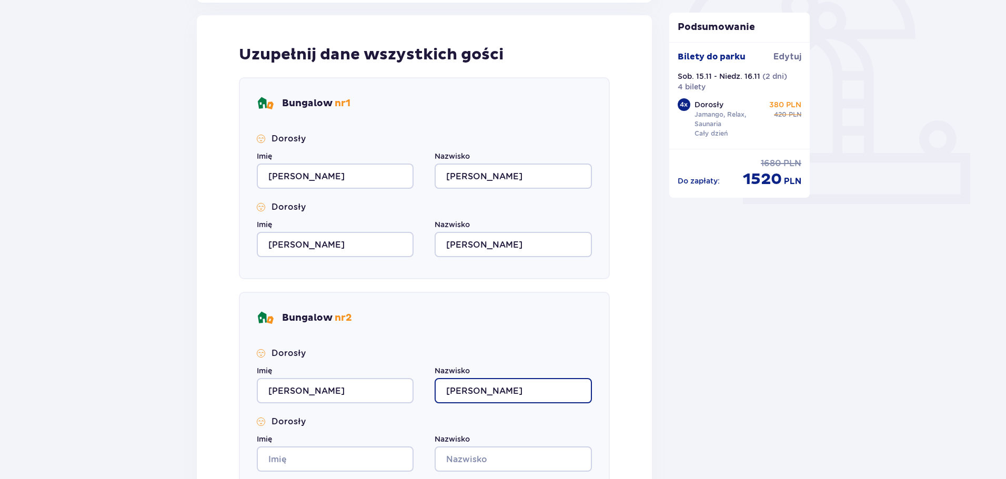
click at [469, 387] on input "Ja" at bounding box center [512, 390] width 157 height 25
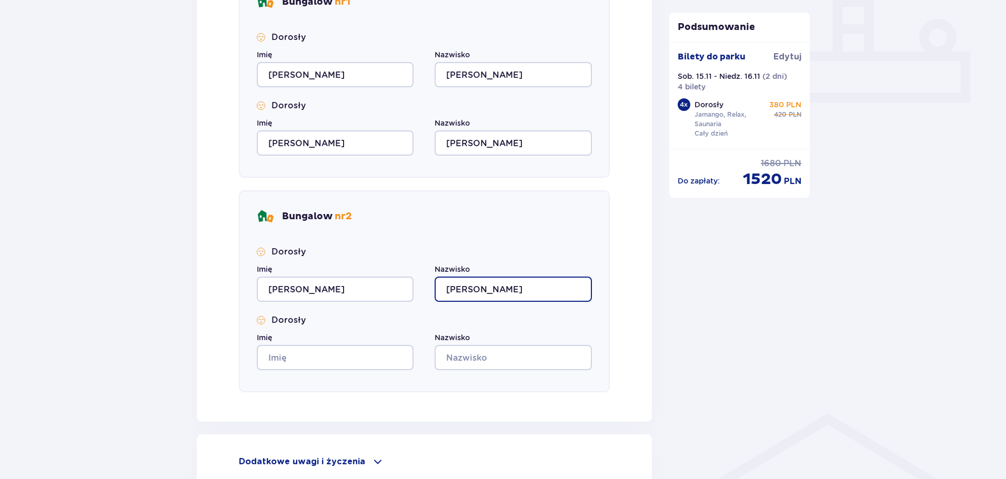
scroll to position [447, 0]
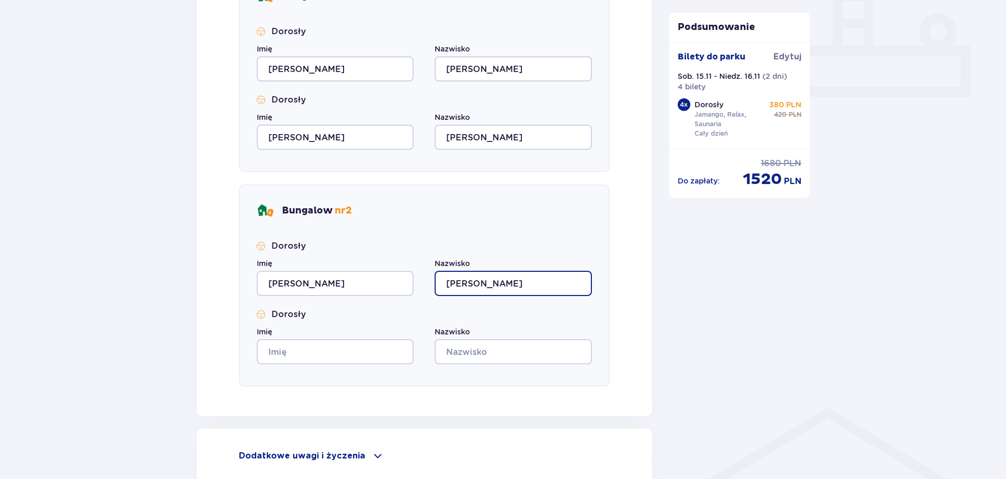
type input "Jankowska"
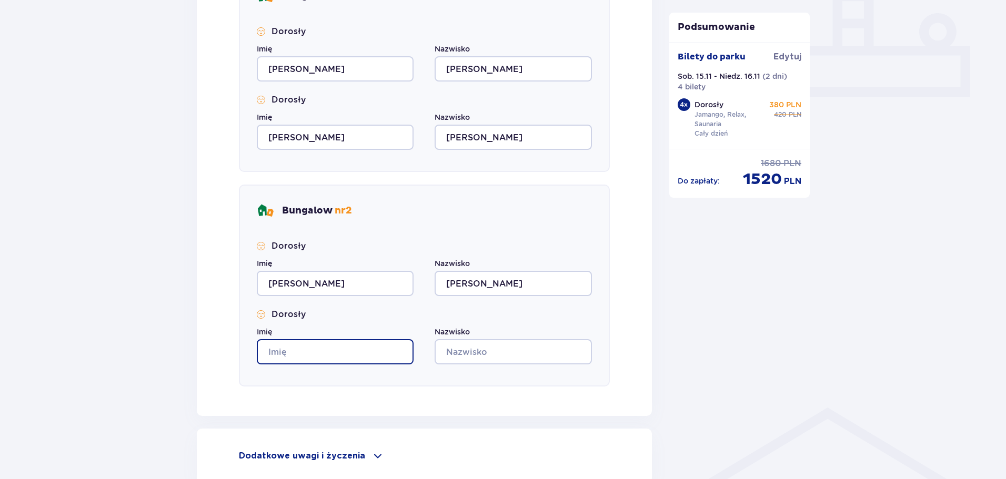
click at [337, 347] on input "Imię" at bounding box center [335, 351] width 157 height 25
type input "[PERSON_NAME]"
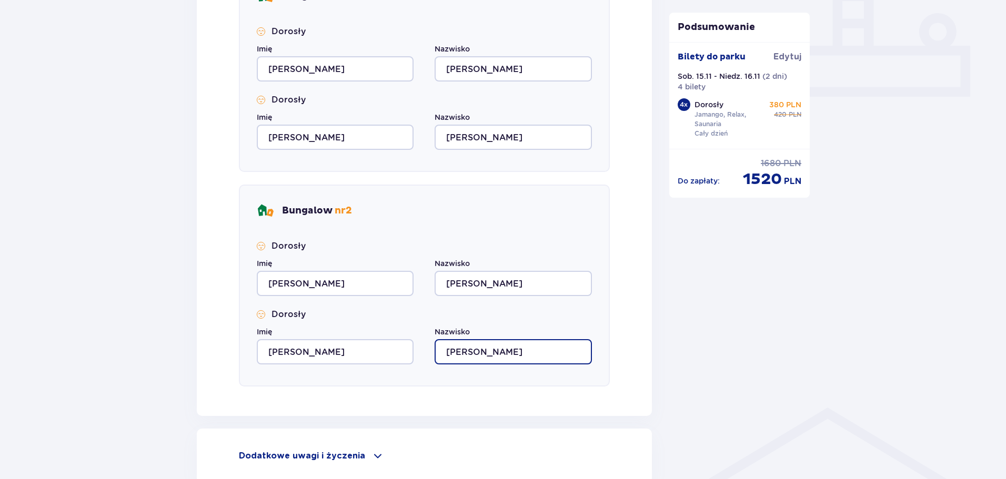
type input "[PERSON_NAME]"
click at [585, 307] on div "Dorosły Imię Honorata Nazwisko Jankowska Dorosły Imię Paweł Nazwisko Jankowski" at bounding box center [424, 302] width 335 height 124
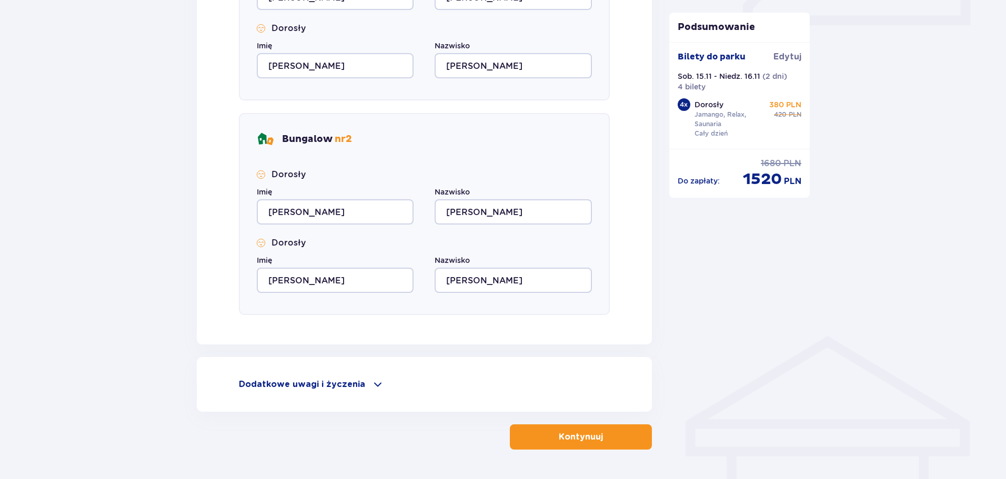
scroll to position [552, 0]
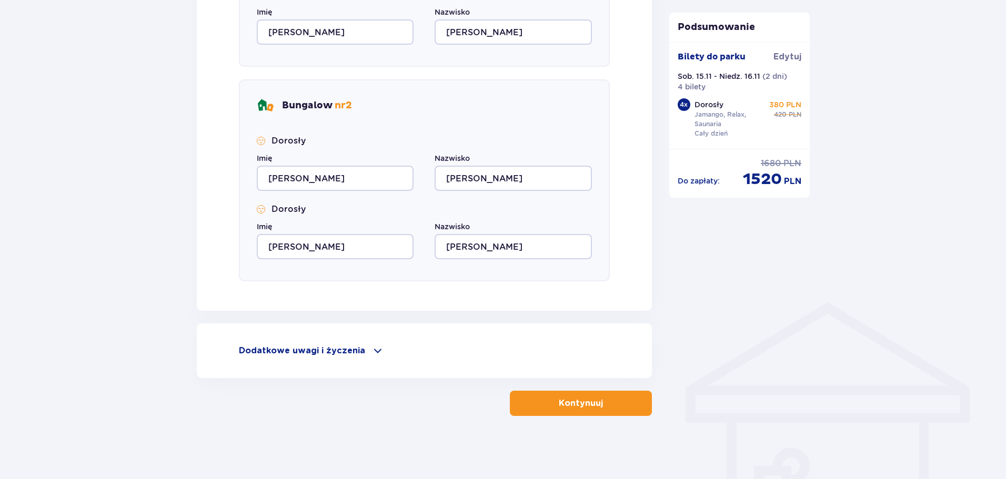
click at [589, 400] on p "Kontynuuj" at bounding box center [581, 404] width 44 height 12
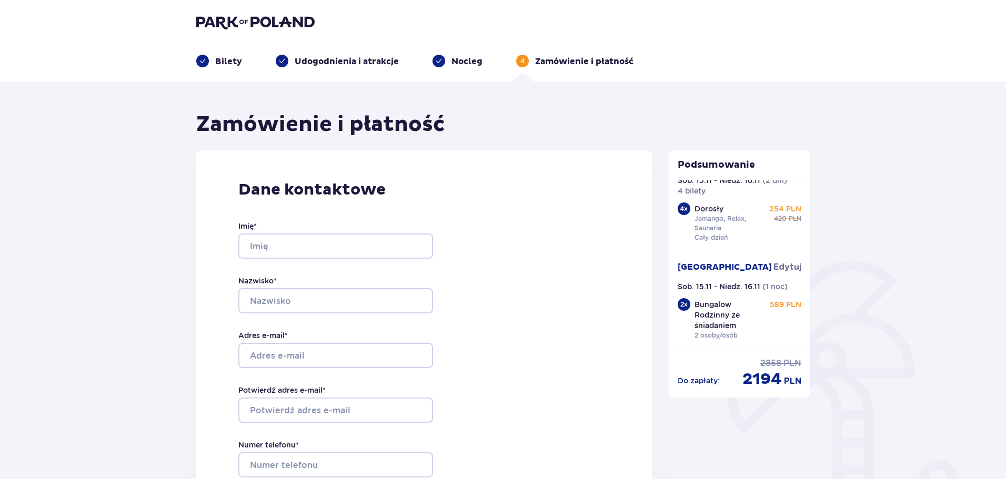
scroll to position [36, 0]
click at [304, 250] on input "Imię *" at bounding box center [335, 246] width 195 height 25
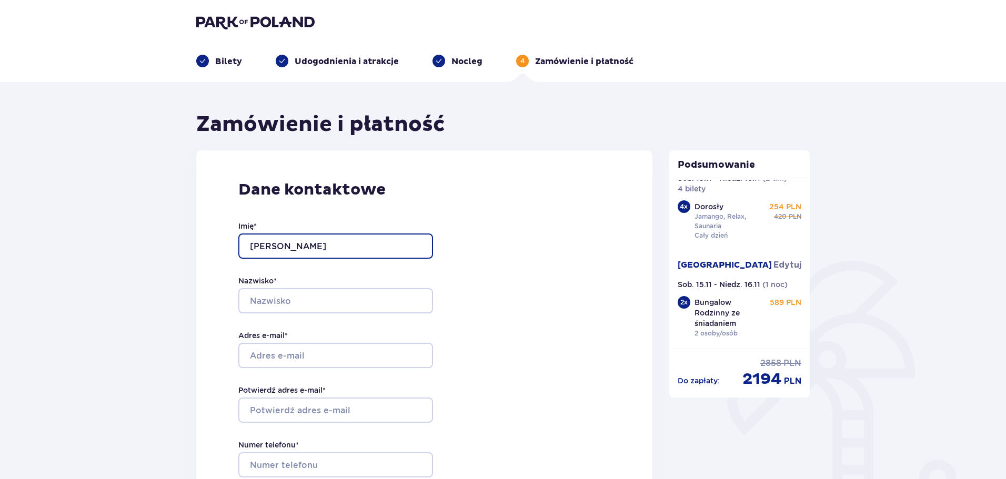
type input "[PERSON_NAME]"
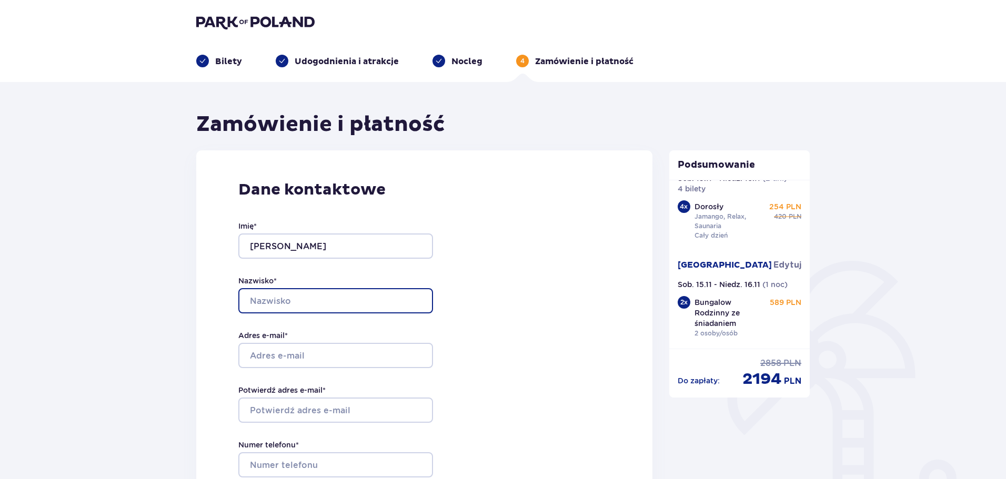
click at [267, 307] on input "Nazwisko *" at bounding box center [335, 300] width 195 height 25
type input "/"
type input "[PERSON_NAME]"
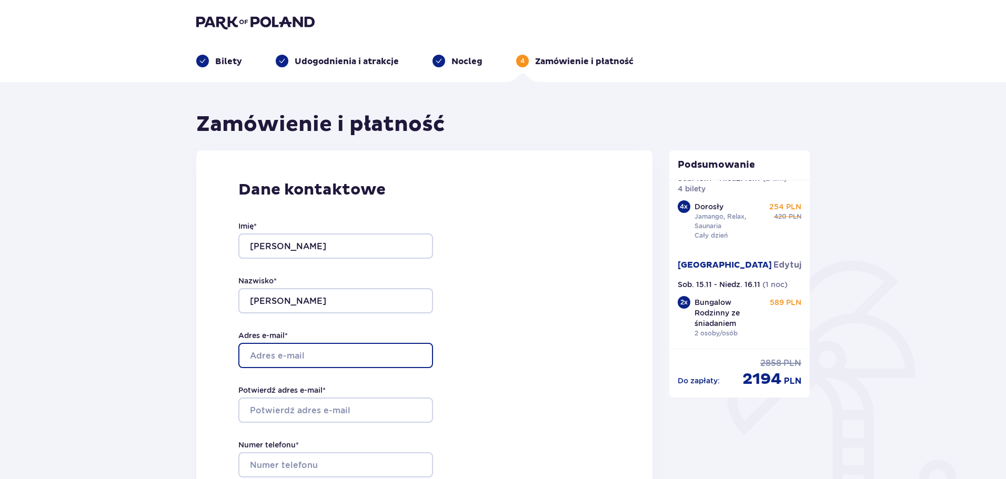
click at [288, 354] on input "Adres e-mail *" at bounding box center [335, 355] width 195 height 25
type input "[EMAIL_ADDRESS][DOMAIN_NAME]"
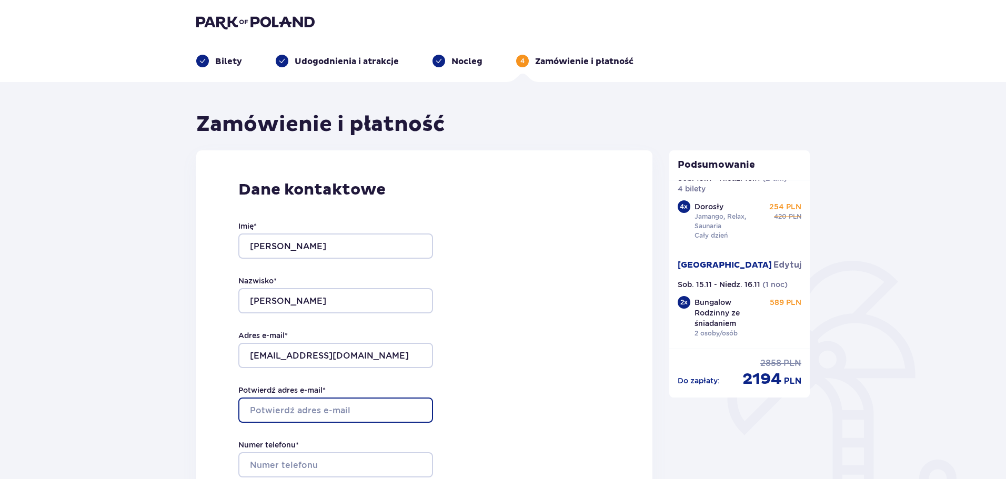
click at [286, 413] on input "Potwierdź adres e-mail *" at bounding box center [335, 410] width 195 height 25
type input "[EMAIL_ADDRESS][DOMAIN_NAME]"
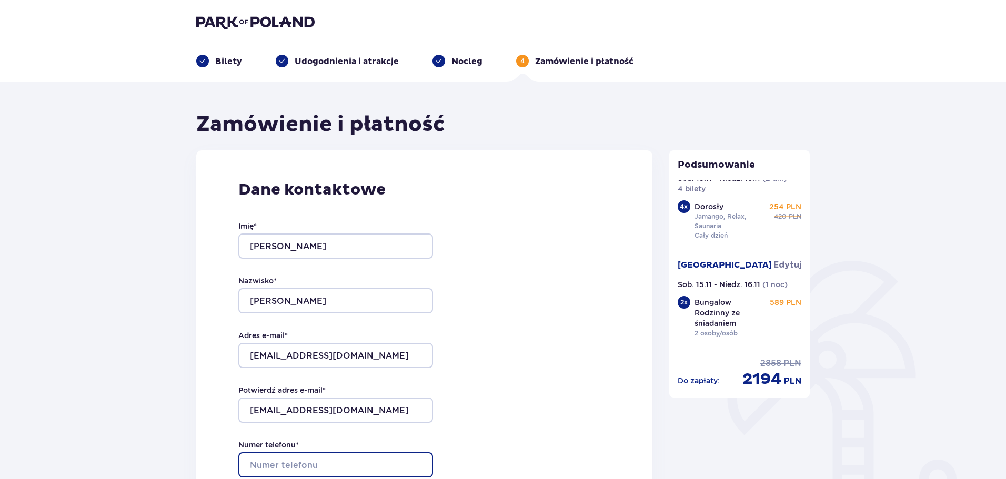
click at [327, 468] on input "Numer telefonu *" at bounding box center [335, 464] width 195 height 25
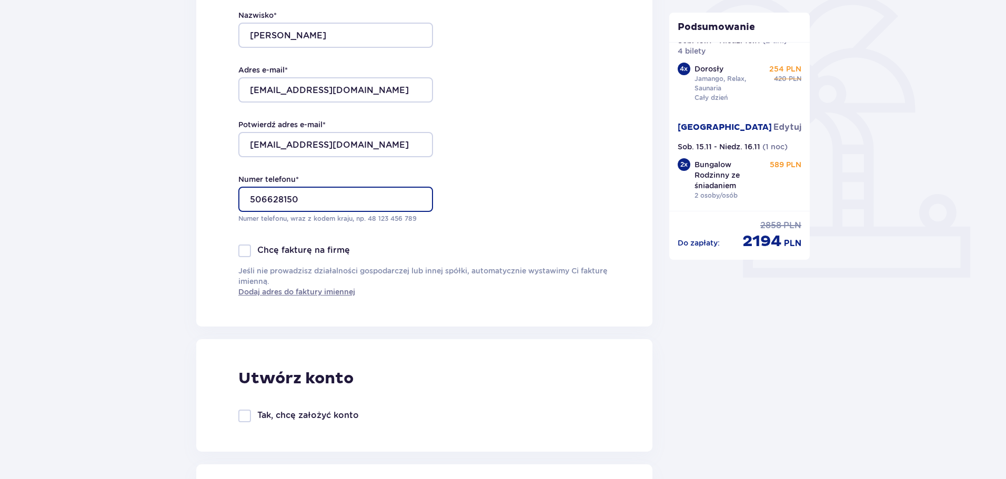
scroll to position [277, 0]
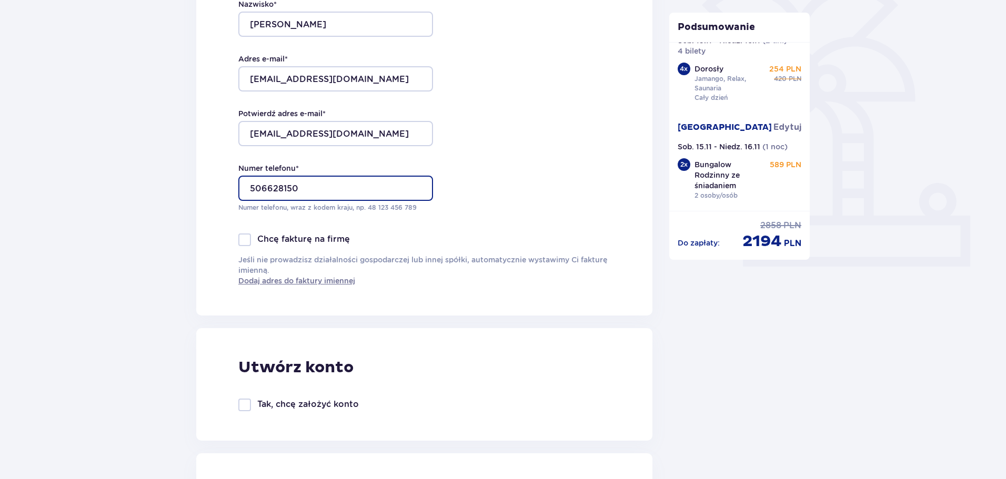
type input "506628150"
click at [238, 403] on div at bounding box center [244, 405] width 13 height 13
checkbox input "true"
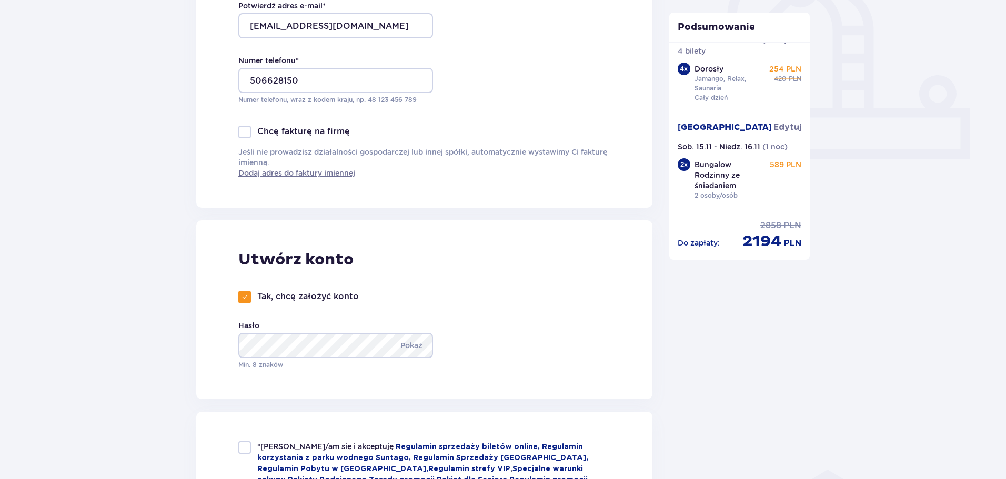
scroll to position [388, 0]
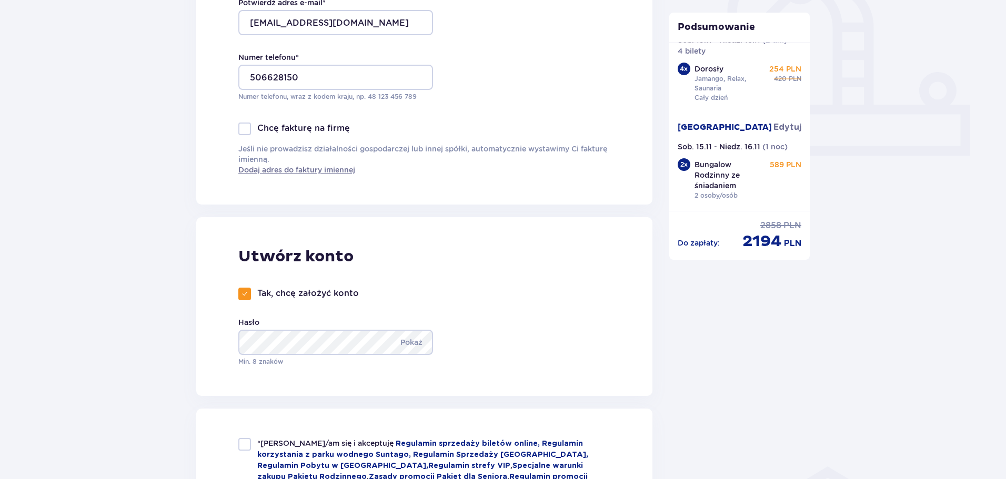
click at [246, 443] on div at bounding box center [244, 444] width 13 height 13
checkbox input "true"
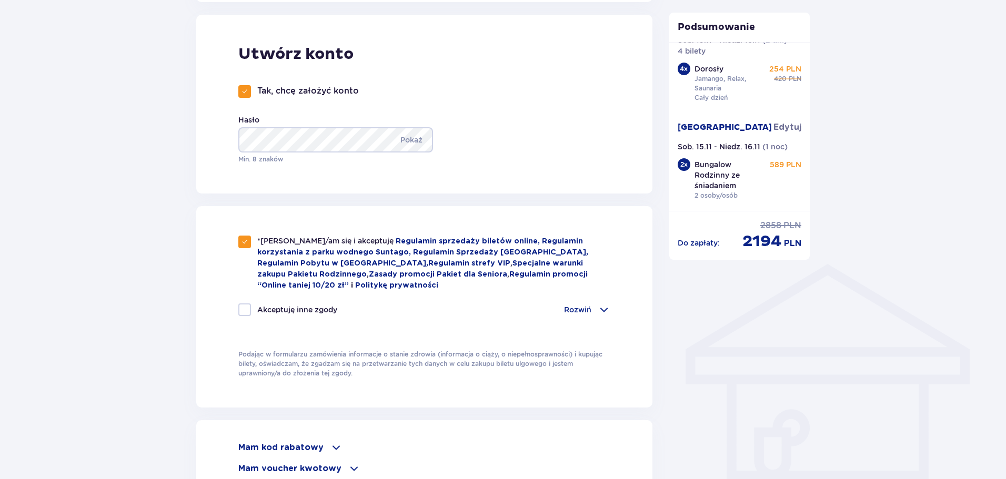
scroll to position [598, 0]
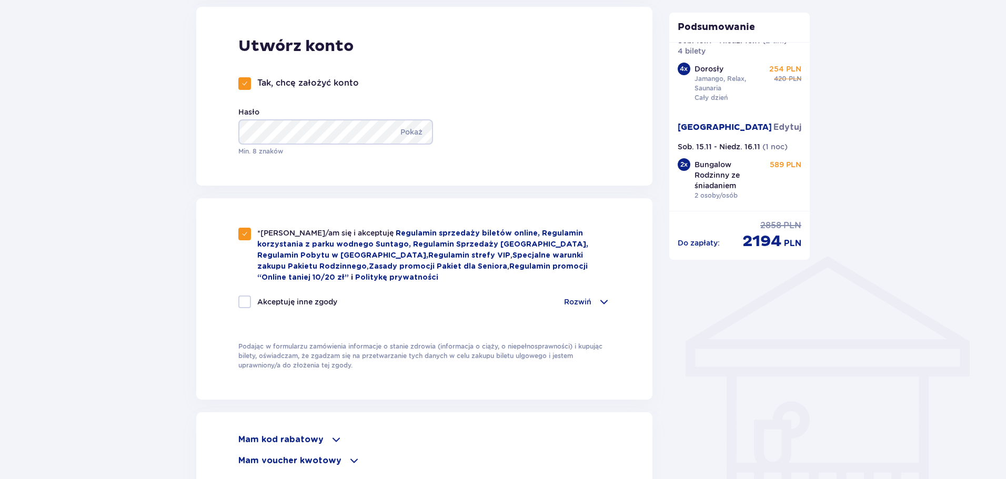
click at [585, 310] on div "Akceptuję inne zgody Rozwiń Chcę otrzymywać od Global Parks Poland Sp. z o.o. z…" at bounding box center [424, 308] width 372 height 25
click at [585, 303] on p "Rozwiń" at bounding box center [577, 302] width 27 height 11
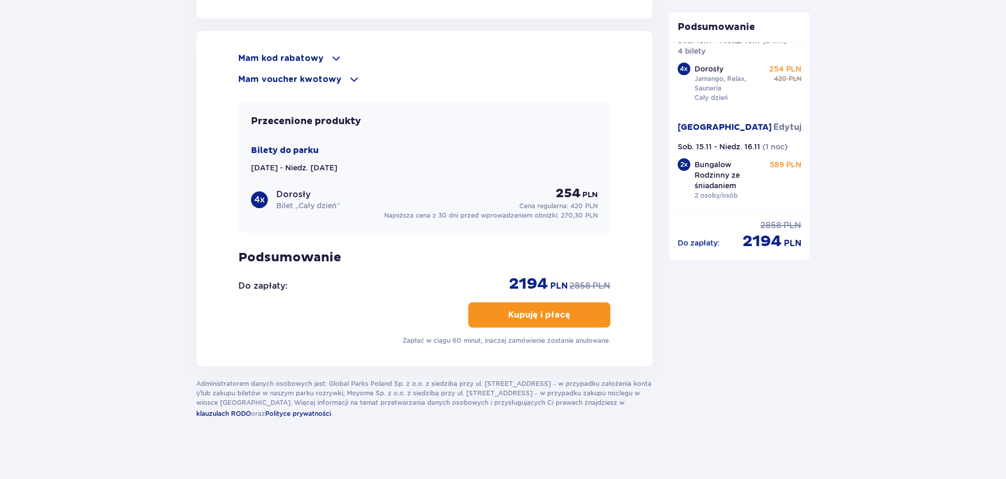
scroll to position [1253, 0]
click at [514, 309] on p "Kupuję i płacę" at bounding box center [539, 315] width 62 height 12
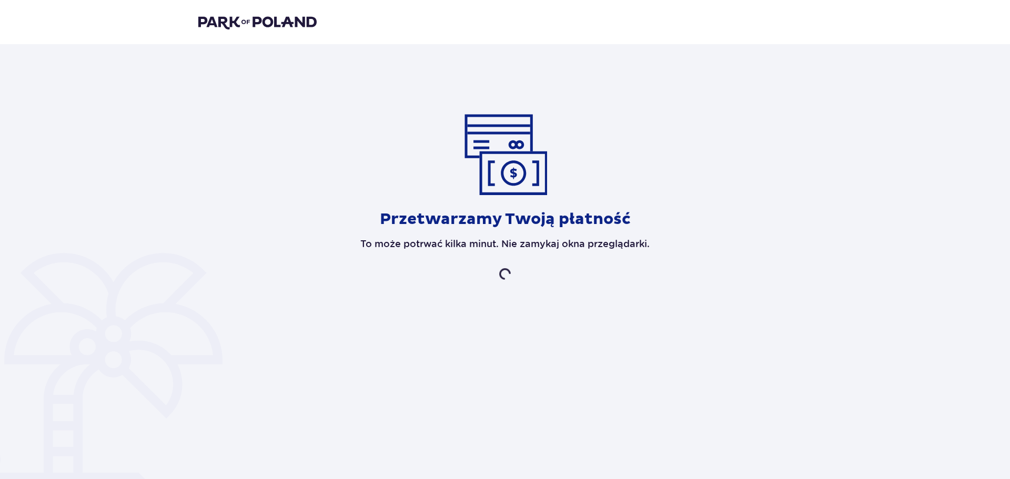
click at [260, 24] on img at bounding box center [257, 22] width 118 height 15
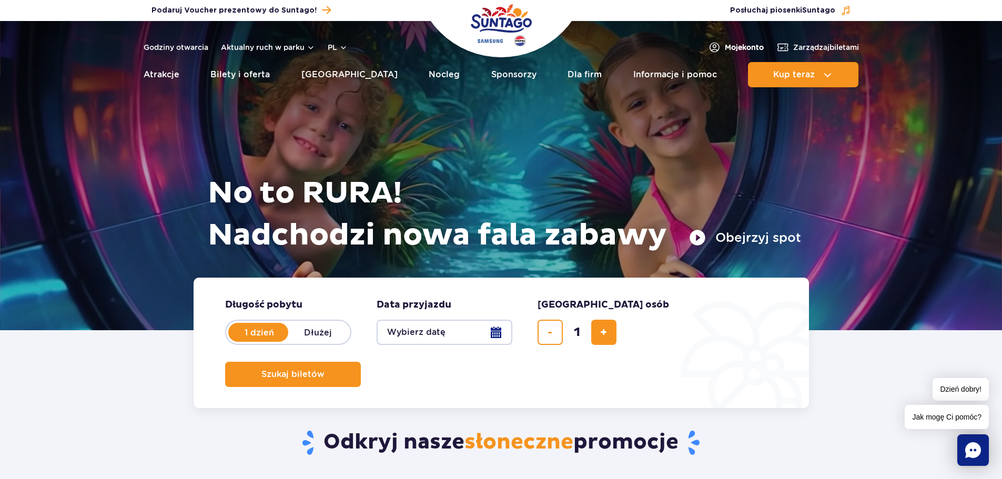
click at [732, 45] on span "Moje konto" at bounding box center [744, 47] width 39 height 11
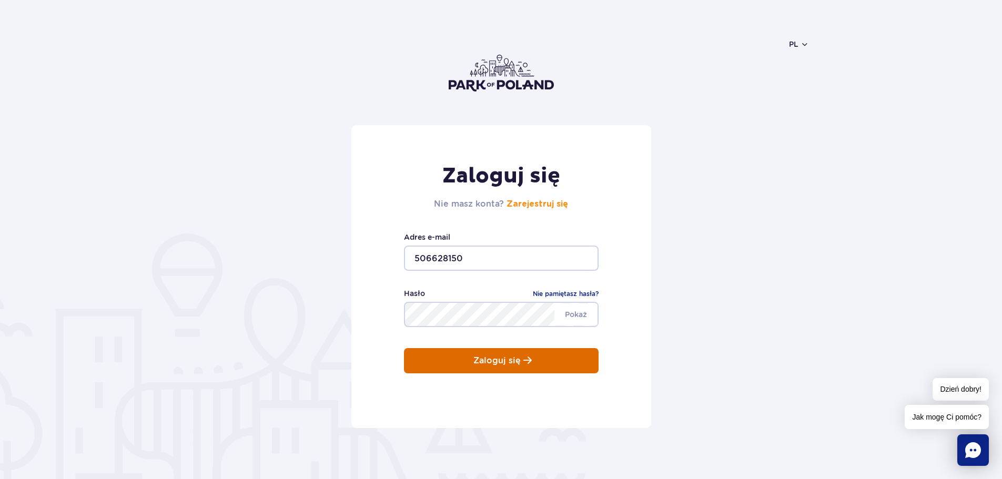
click at [491, 365] on p "Zaloguj się" at bounding box center [496, 360] width 47 height 9
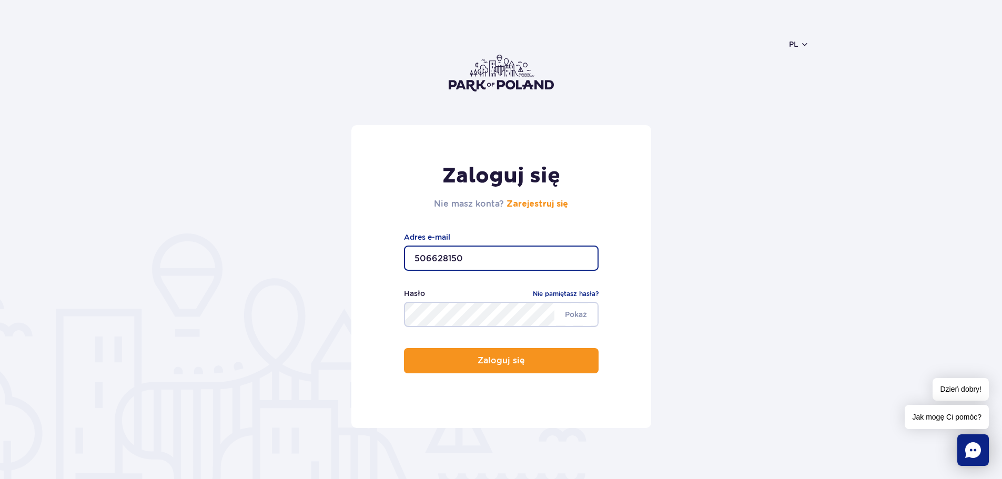
drag, startPoint x: 467, startPoint y: 260, endPoint x: 309, endPoint y: 252, distance: 157.5
click at [309, 252] on form "Zaloguj się Nie masz konta? Zarejestruj się 506628150 Adres e-mail [GEOGRAPHIC_…" at bounding box center [501, 276] width 616 height 303
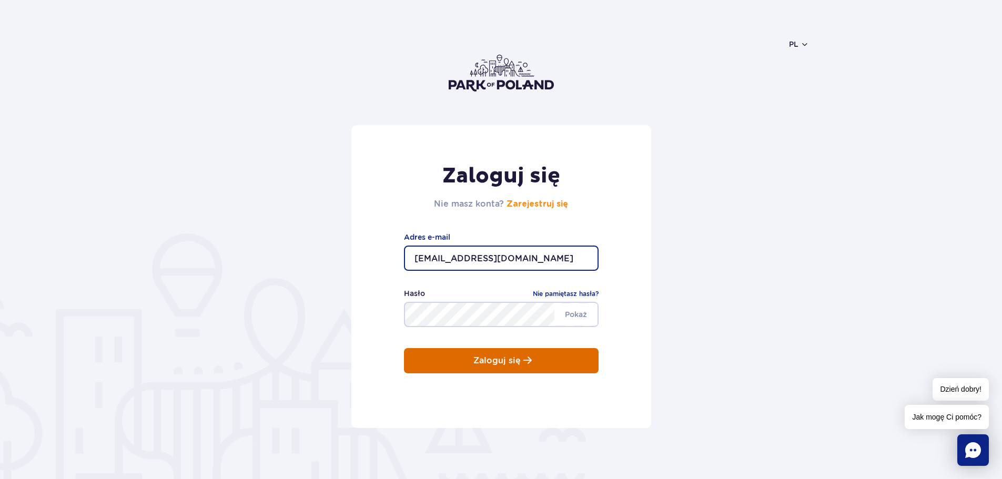
type input "[EMAIL_ADDRESS][DOMAIN_NAME]"
click at [474, 371] on button "Zaloguj się" at bounding box center [501, 360] width 195 height 25
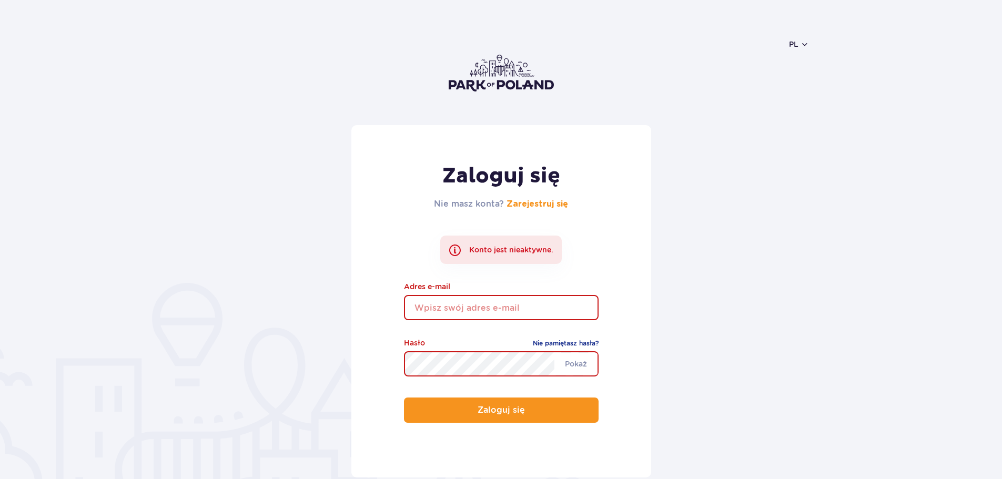
type input "506628150"
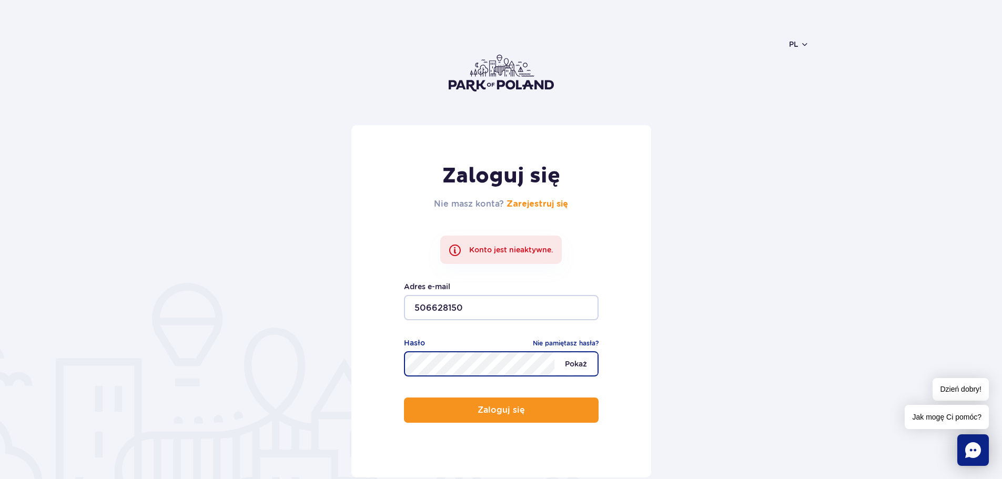
click at [584, 360] on span "Pokaż" at bounding box center [575, 364] width 43 height 22
click at [486, 390] on div "Zaloguj się Nie masz konta? Zarejestruj się Konto jest nieaktywne. 506628150 Ad…" at bounding box center [501, 301] width 300 height 352
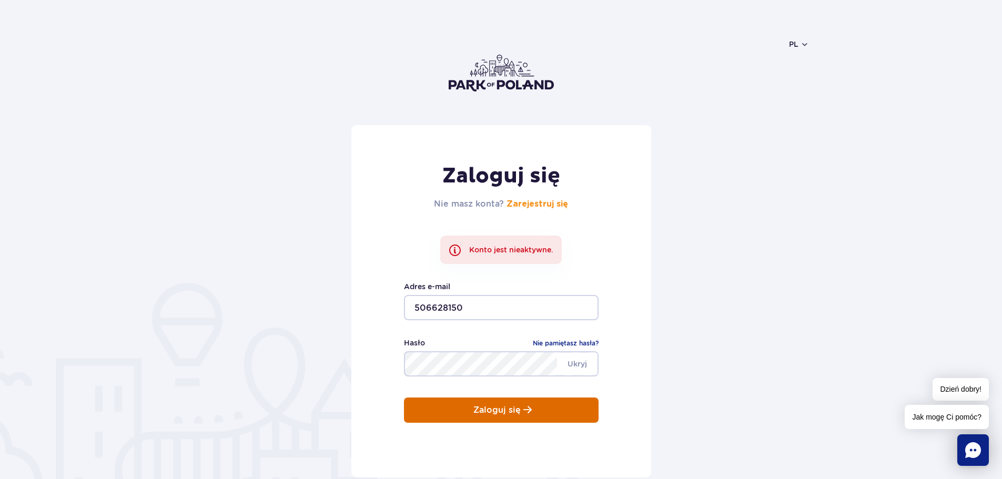
click at [471, 412] on button "Zaloguj się" at bounding box center [501, 410] width 195 height 25
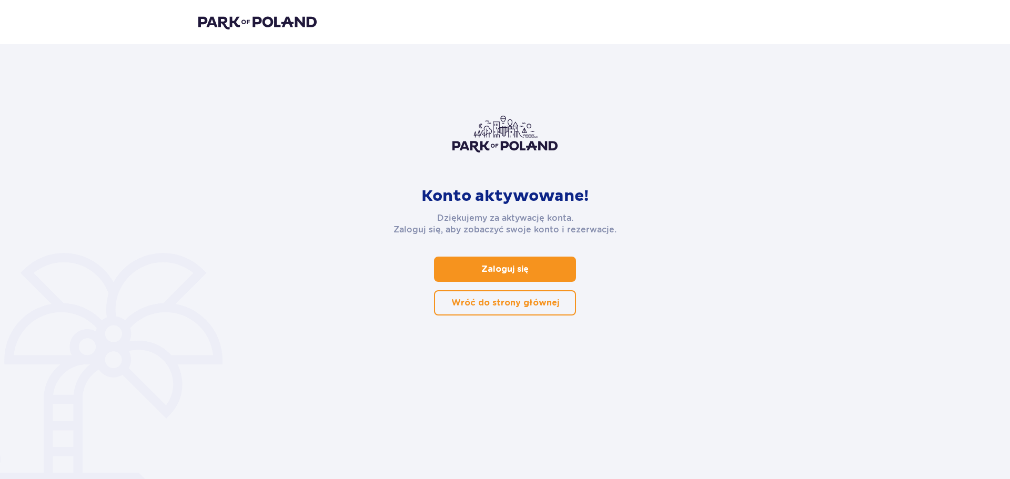
click at [519, 266] on p "Zaloguj się" at bounding box center [504, 270] width 47 height 12
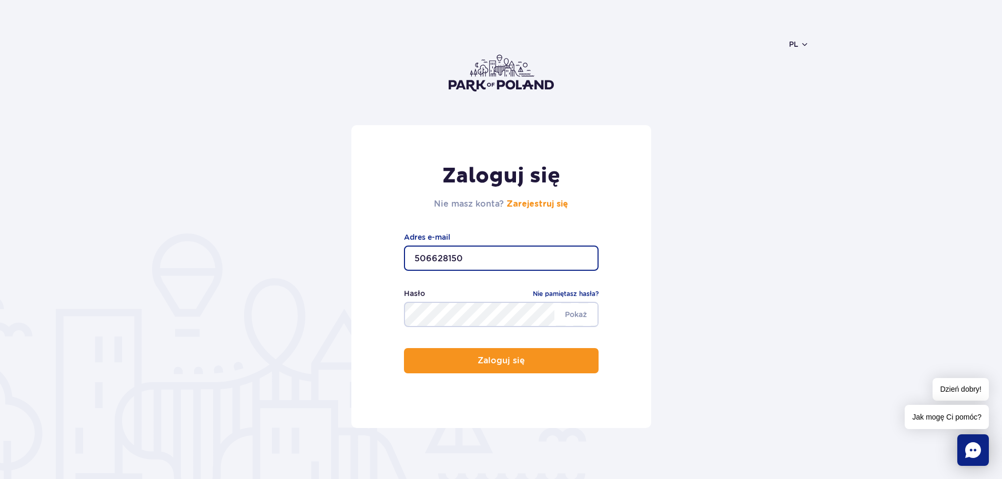
drag, startPoint x: 464, startPoint y: 257, endPoint x: 342, endPoint y: 253, distance: 122.1
click at [342, 253] on form "Zaloguj się Nie masz konta? Zarejestruj się 506628150 Adres e-mail [GEOGRAPHIC_…" at bounding box center [501, 276] width 616 height 303
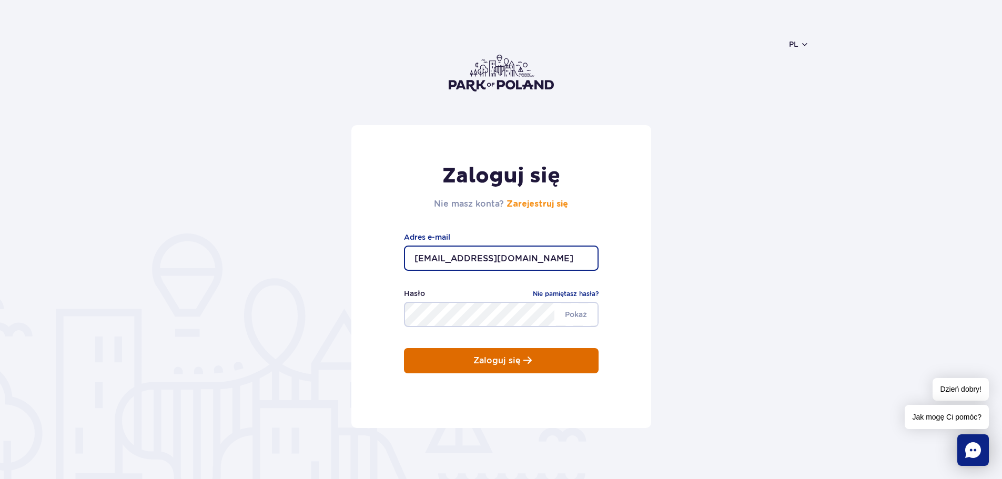
type input "[EMAIL_ADDRESS][DOMAIN_NAME]"
click at [463, 360] on button "Zaloguj się" at bounding box center [501, 360] width 195 height 25
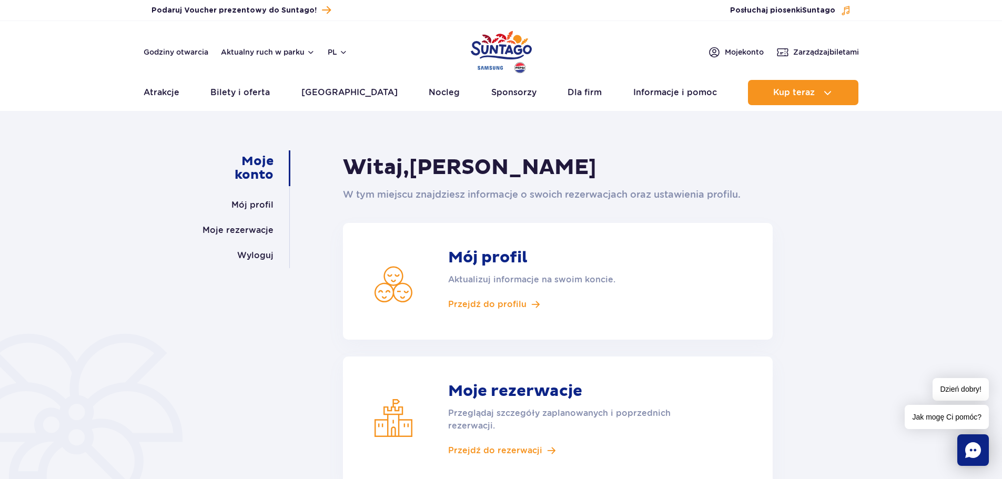
click at [475, 458] on article "Moje rezerwacje Przeglądaj szczegóły zaplanowanych i poprzednich rezerwacji. Pr…" at bounding box center [558, 421] width 430 height 129
click at [486, 439] on article "Moje rezerwacje Przeglądaj szczegóły zaplanowanych i poprzednich rezerwacji. Pr…" at bounding box center [558, 421] width 430 height 129
click at [484, 446] on span "Przejdź do rezerwacji" at bounding box center [495, 451] width 94 height 12
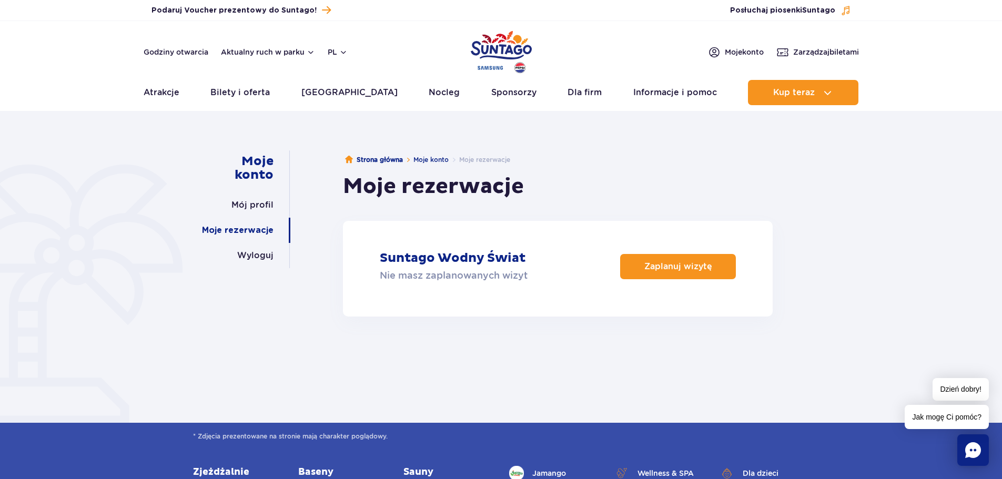
drag, startPoint x: 251, startPoint y: 228, endPoint x: 231, endPoint y: 227, distance: 20.5
click at [231, 227] on link "Moje rezerwacje" at bounding box center [238, 230] width 72 height 25
click at [252, 153] on link "Moje konto" at bounding box center [239, 168] width 68 height 36
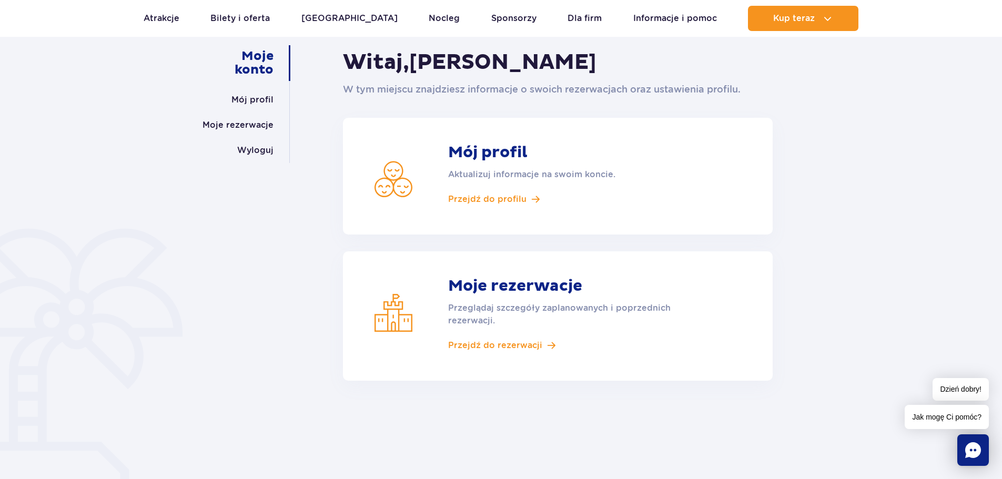
scroll to position [126, 0]
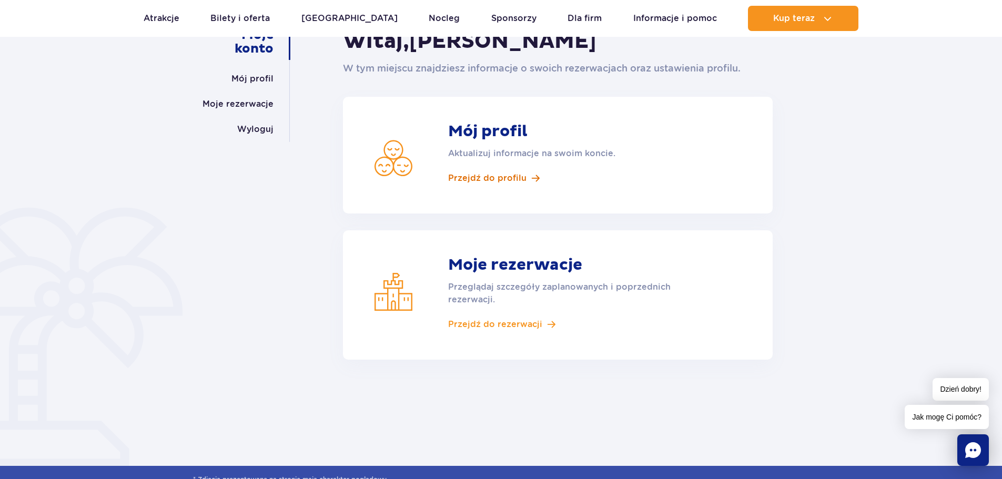
click at [459, 183] on span "Przejdź do profilu" at bounding box center [487, 179] width 78 height 12
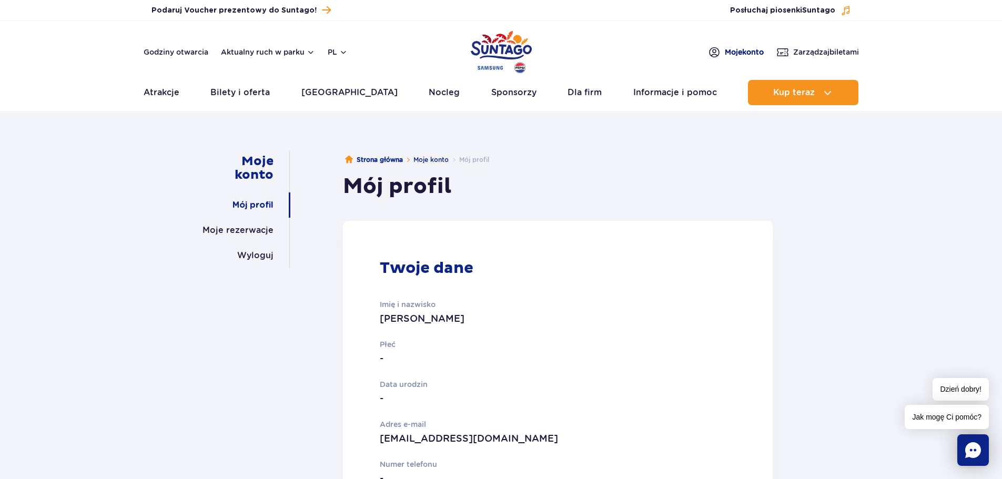
click at [729, 55] on span "Moje konto" at bounding box center [744, 52] width 39 height 11
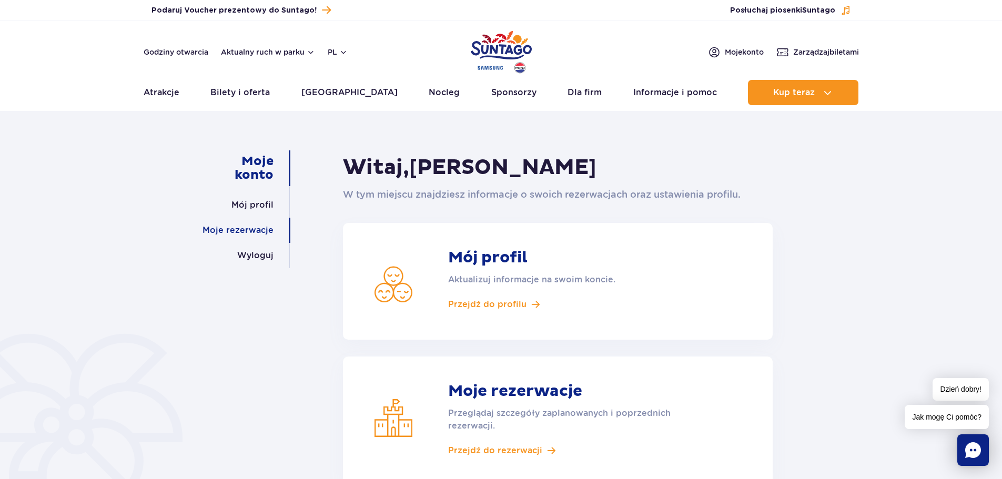
click at [232, 228] on link "Moje rezerwacje" at bounding box center [237, 230] width 71 height 25
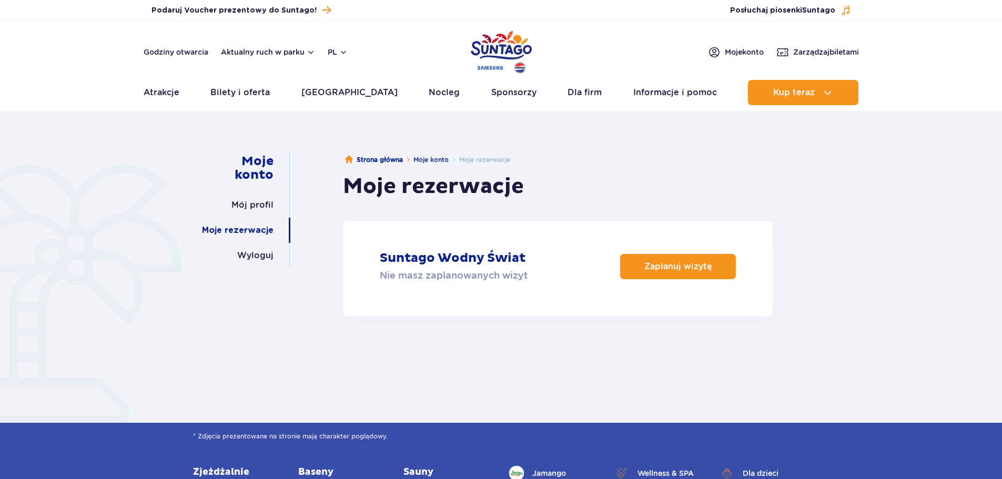
click at [232, 228] on link "Moje rezerwacje" at bounding box center [238, 230] width 72 height 25
click at [430, 156] on link "Moje konto" at bounding box center [430, 160] width 35 height 8
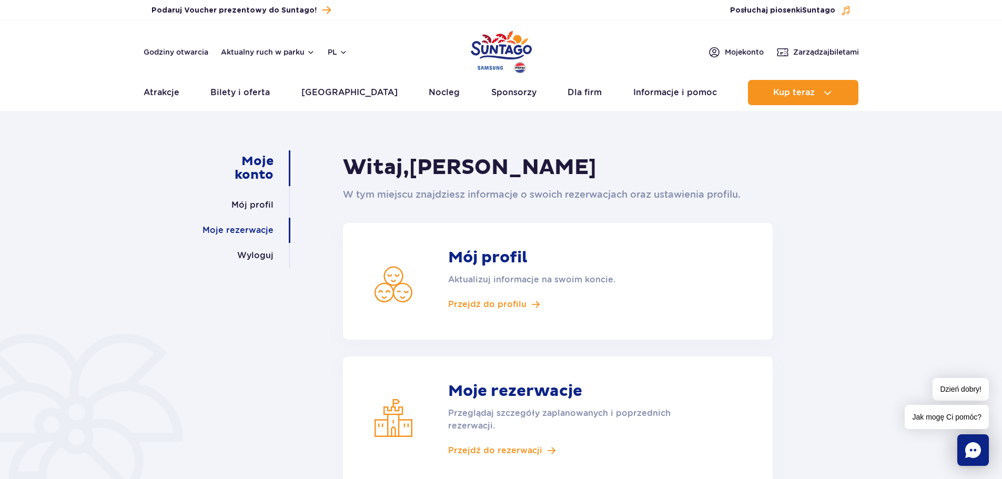
click at [249, 238] on link "Moje rezerwacje" at bounding box center [237, 230] width 71 height 25
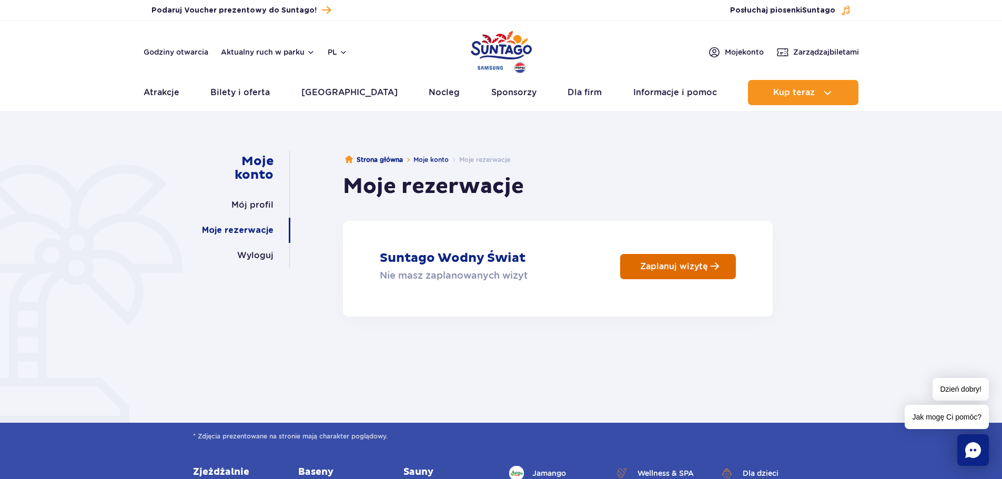
click at [678, 260] on link "Zaplanuj wizytę" at bounding box center [678, 266] width 116 height 25
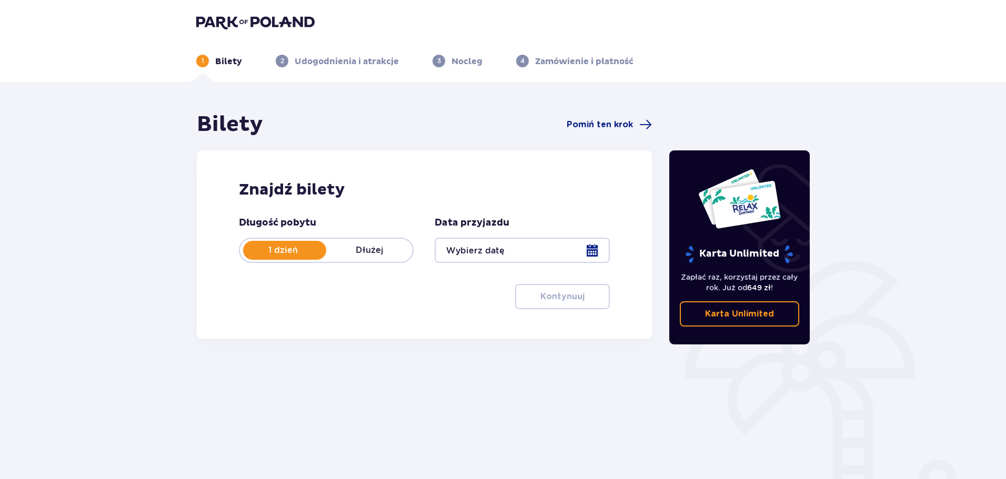
click at [359, 264] on div "Długość pobytu 1 dzień Dłużej Data przyjazdu Kontynuuj" at bounding box center [424, 263] width 371 height 93
click at [387, 232] on div "Długość pobytu 1 dzień Dłużej" at bounding box center [326, 240] width 175 height 46
click at [364, 253] on p "Dłużej" at bounding box center [369, 251] width 86 height 12
drag, startPoint x: 491, startPoint y: 260, endPoint x: 472, endPoint y: 248, distance: 22.8
click at [472, 248] on div at bounding box center [521, 250] width 175 height 25
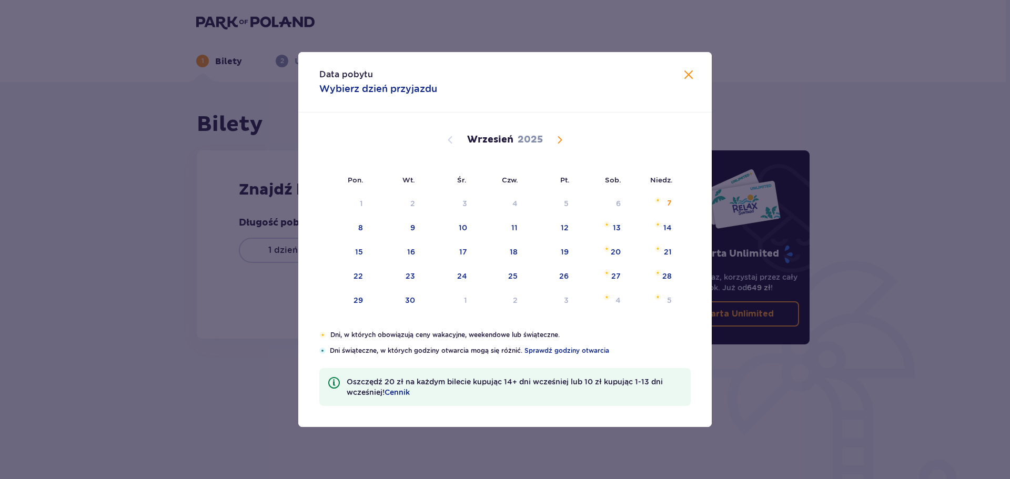
click at [553, 141] on span "Calendar" at bounding box center [559, 140] width 13 height 13
click at [562, 141] on span "Calendar" at bounding box center [559, 140] width 13 height 13
click at [604, 248] on img "Choose sobota, 15 listopada 2025 as your check-in date. It’s available." at bounding box center [605, 249] width 7 height 6
click at [670, 256] on div "16" at bounding box center [668, 252] width 8 height 11
type input "[DATE] - [DATE]"
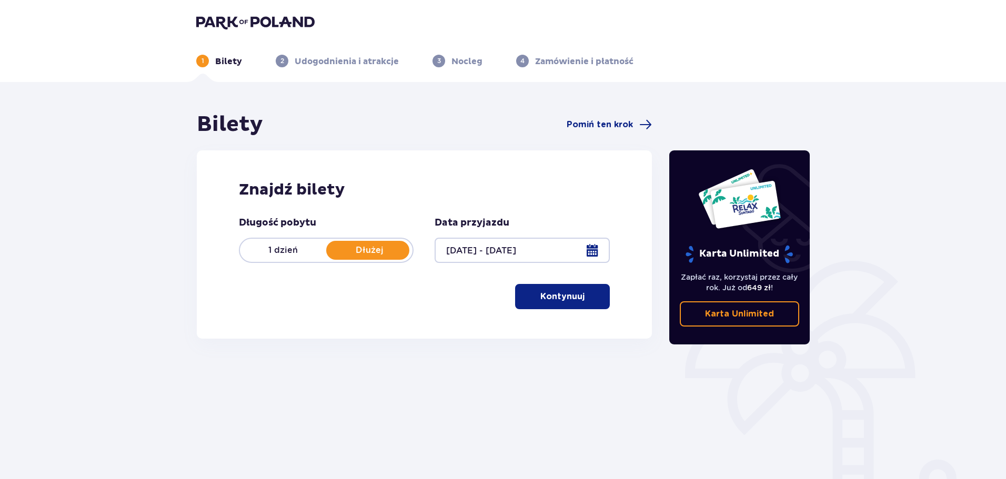
click at [562, 299] on p "Kontynuuj" at bounding box center [562, 297] width 44 height 12
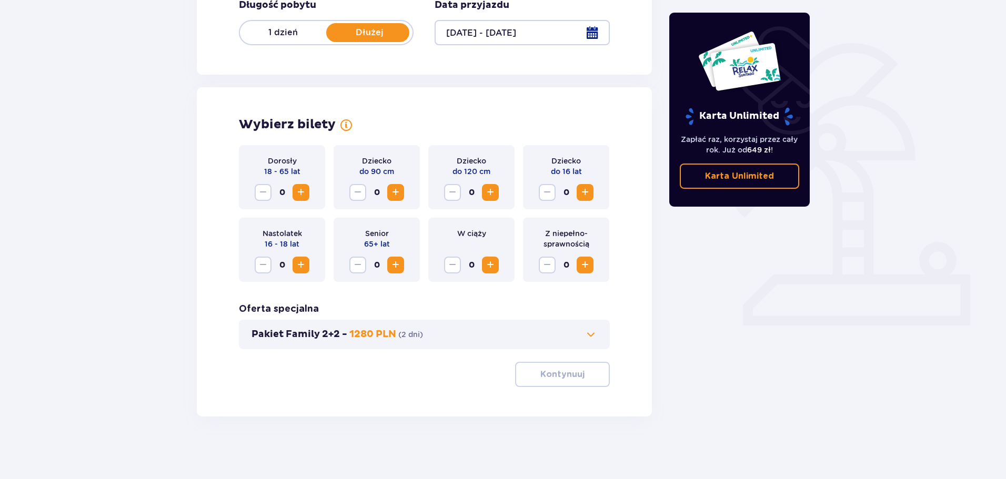
scroll to position [218, 0]
click at [308, 187] on button "Increase" at bounding box center [300, 192] width 17 height 17
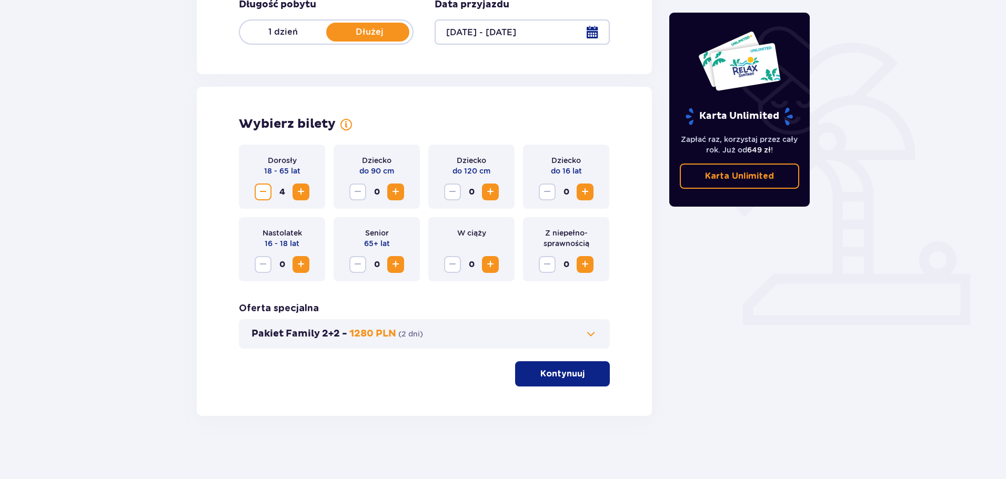
click at [555, 366] on button "Kontynuuj" at bounding box center [562, 373] width 95 height 25
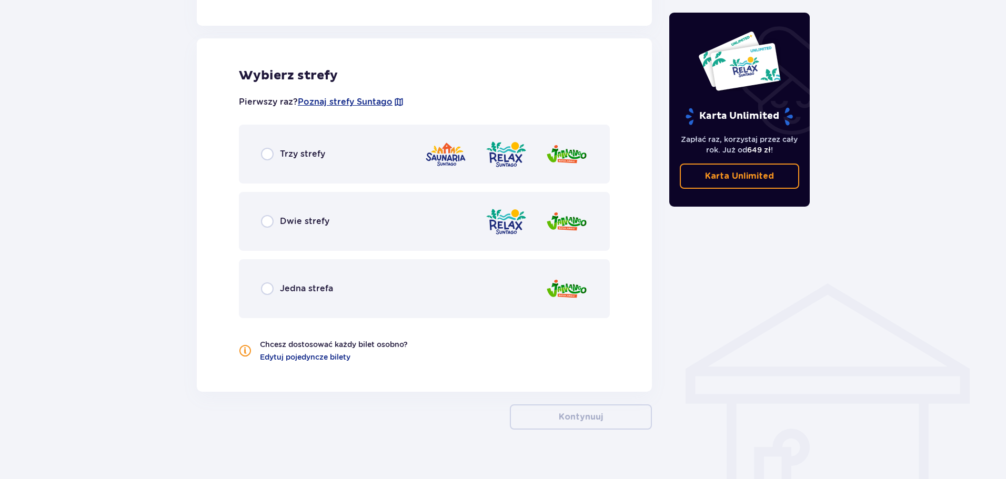
scroll to position [584, 0]
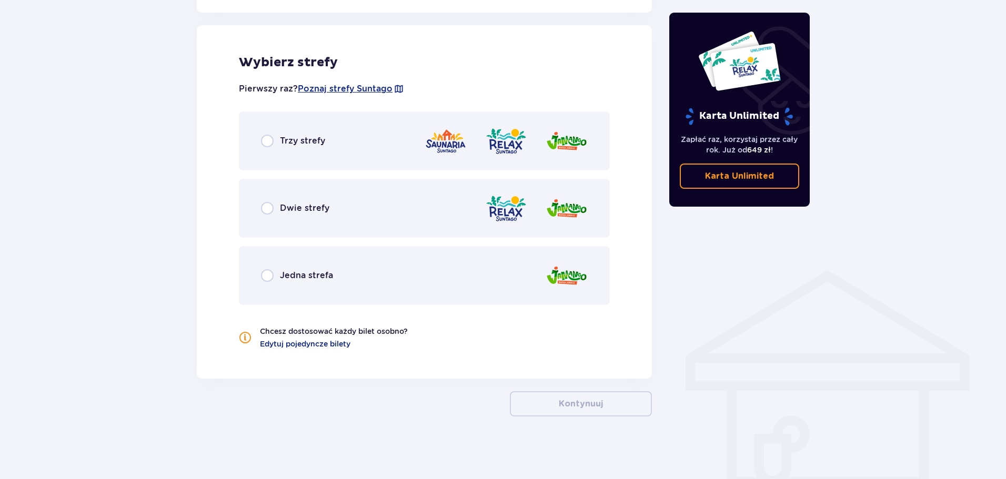
click at [291, 130] on div "Trzy strefy" at bounding box center [424, 141] width 371 height 59
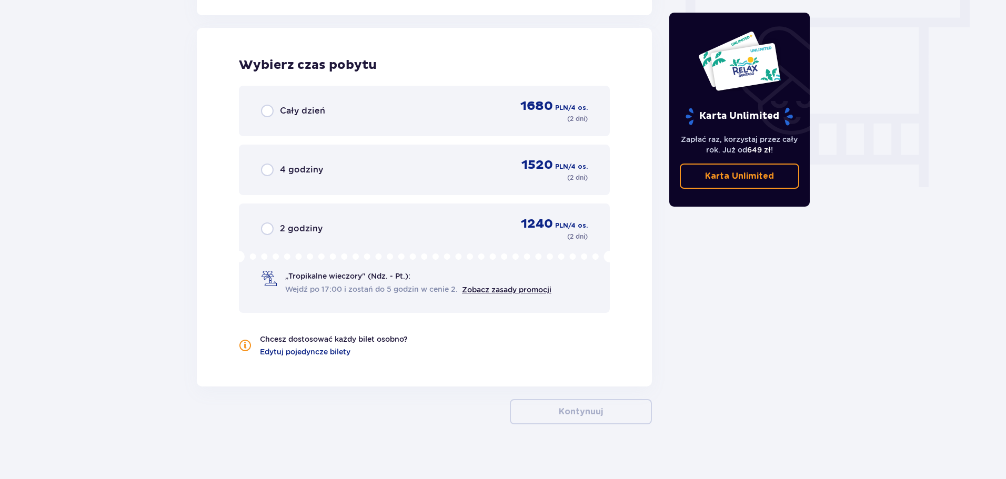
scroll to position [950, 0]
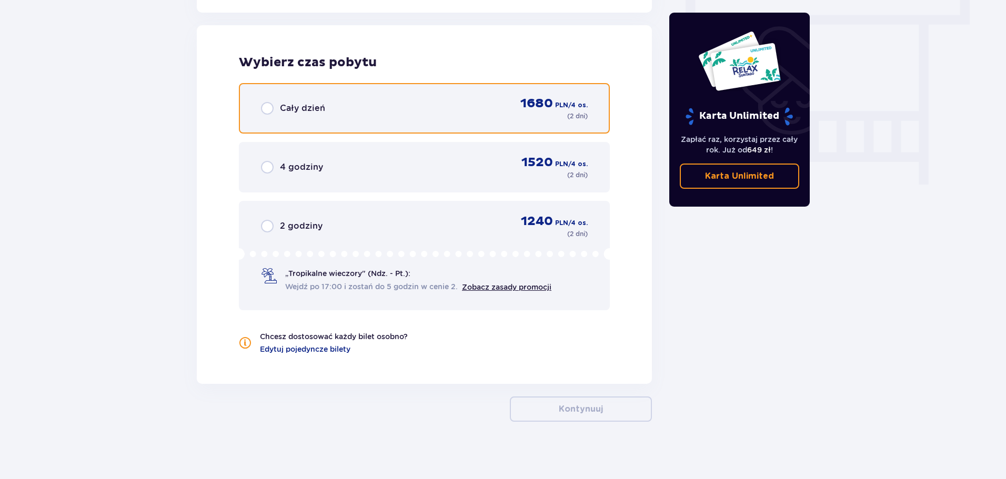
click at [267, 115] on input "radio" at bounding box center [267, 108] width 13 height 13
radio input "true"
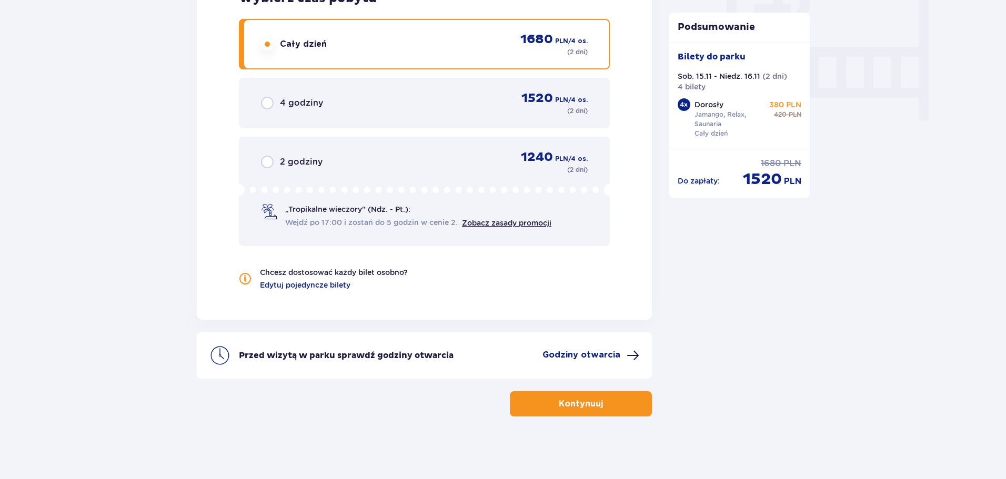
scroll to position [1015, 0]
click at [576, 402] on p "Kontynuuj" at bounding box center [581, 404] width 44 height 12
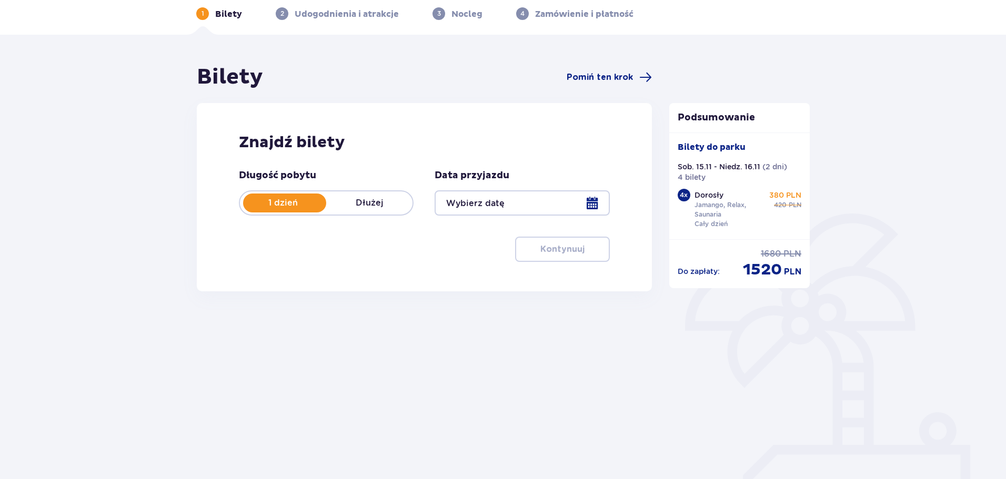
type input "[DATE] - [DATE]"
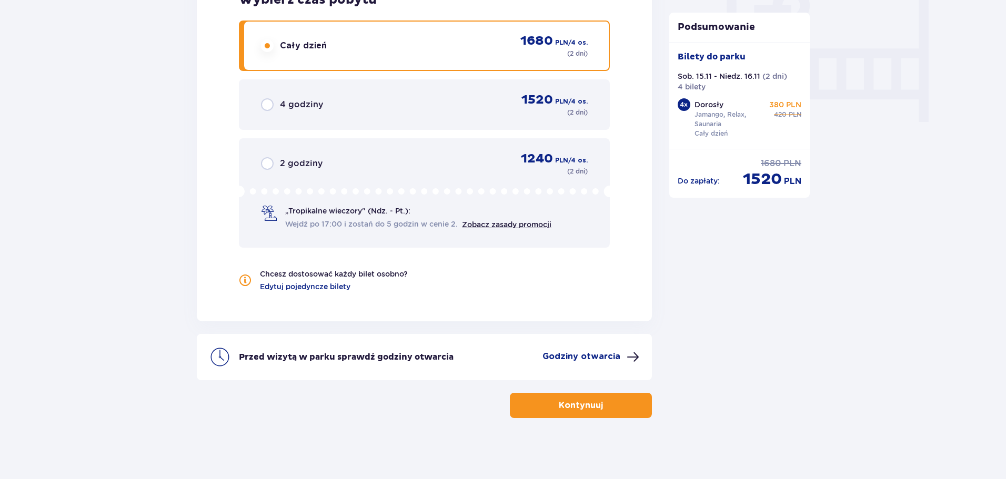
scroll to position [1015, 0]
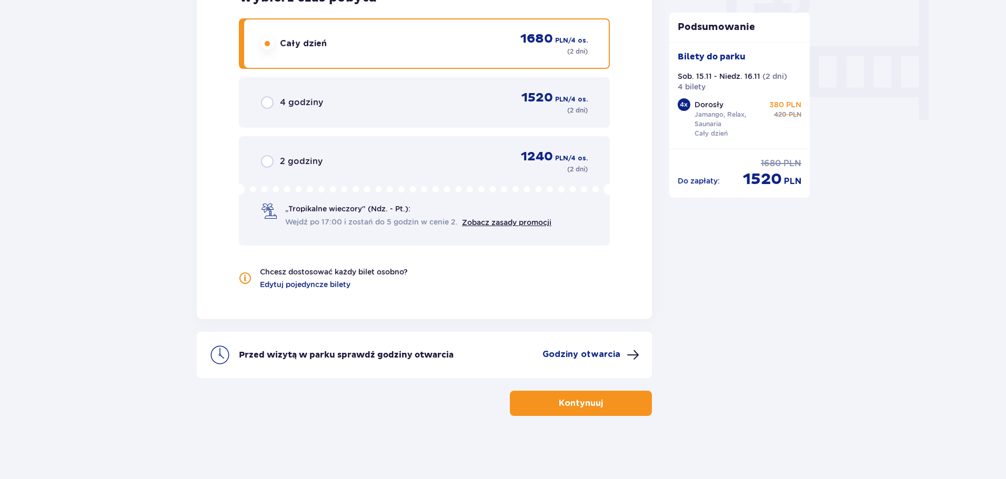
click at [591, 346] on div "Przed wizytą w parku sprawdź godziny otwarcia Godziny otwarcia" at bounding box center [424, 355] width 455 height 46
click at [584, 357] on p "Godziny otwarcia" at bounding box center [581, 355] width 78 height 12
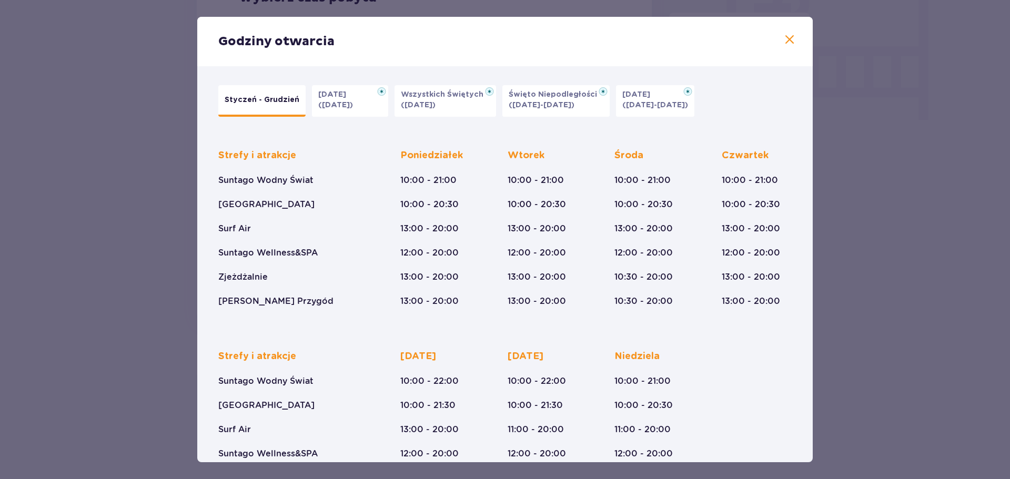
click at [783, 31] on div "Godziny otwarcia" at bounding box center [504, 41] width 615 height 49
click at [783, 39] on span at bounding box center [789, 40] width 13 height 13
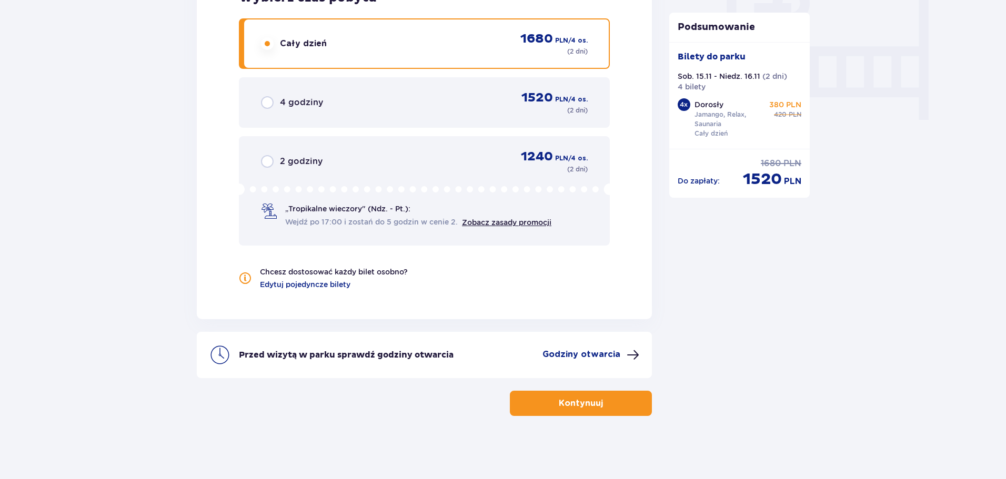
click at [565, 406] on p "Kontynuuj" at bounding box center [581, 404] width 44 height 12
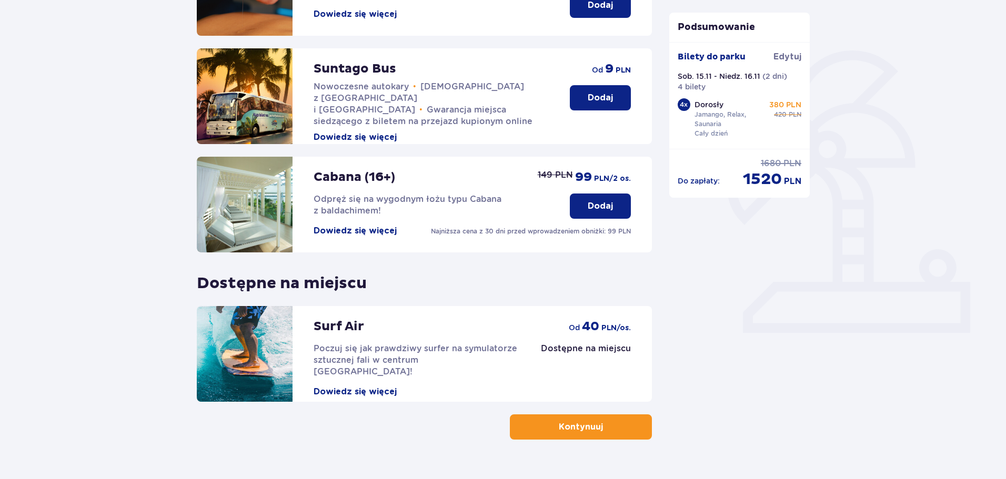
scroll to position [231, 0]
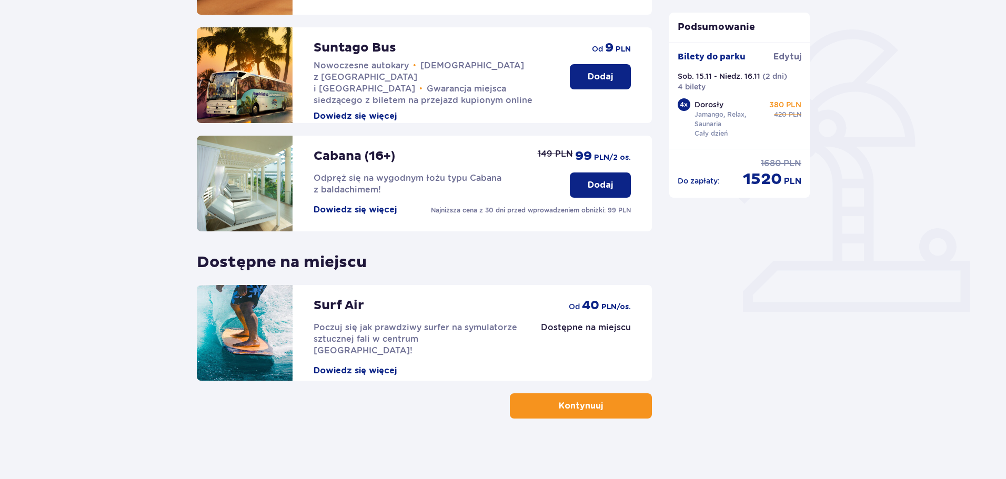
click at [560, 399] on button "Kontynuuj" at bounding box center [581, 405] width 142 height 25
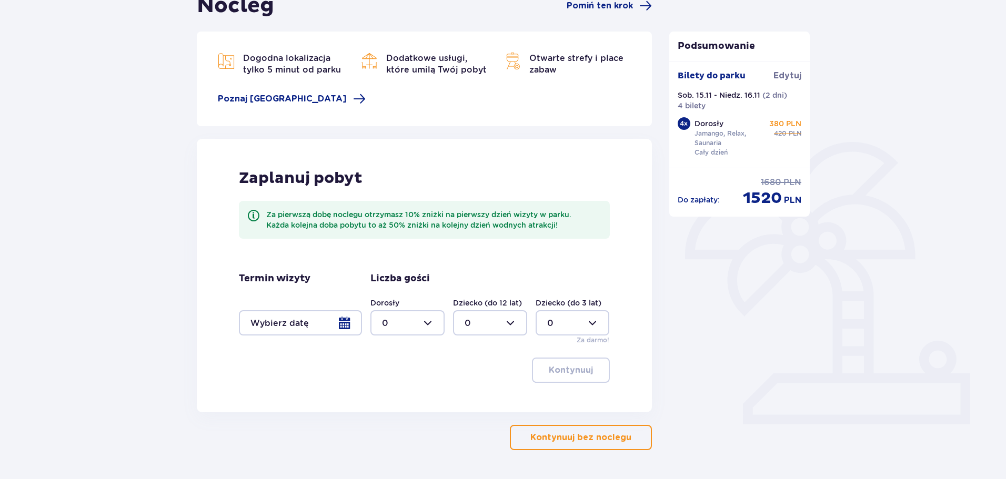
scroll to position [126, 0]
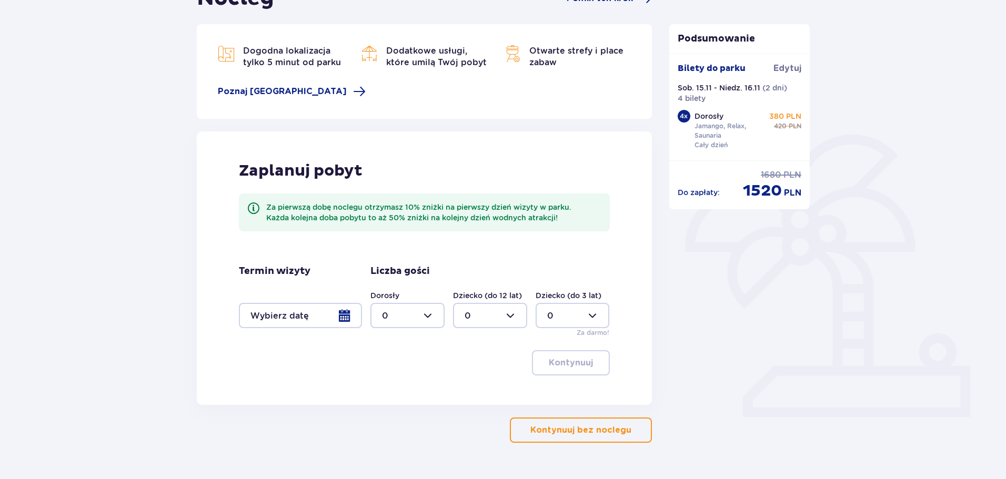
click at [265, 314] on div at bounding box center [300, 315] width 123 height 25
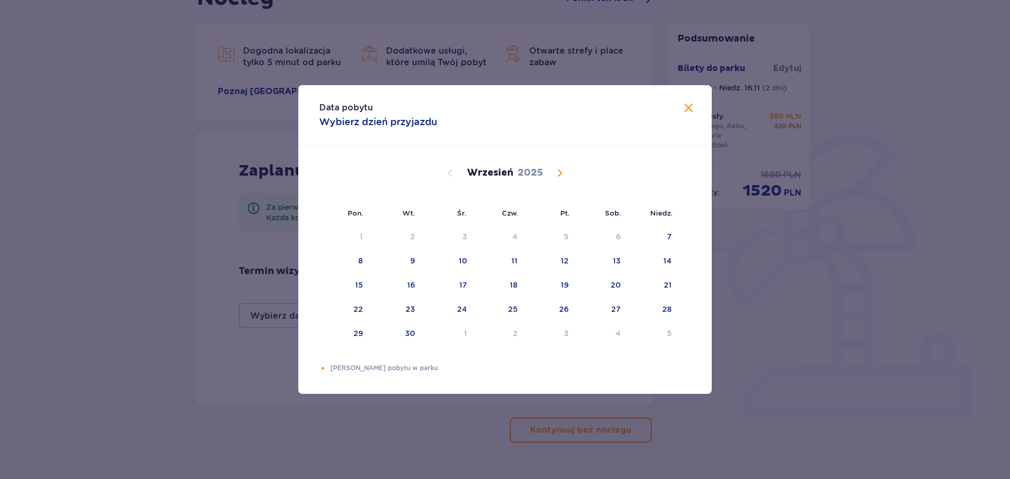
click at [556, 176] on span "Calendar" at bounding box center [559, 173] width 13 height 13
click at [617, 286] on div "15" at bounding box center [616, 285] width 8 height 11
click at [662, 287] on div "16" at bounding box center [653, 285] width 52 height 23
type input "[DATE] - [DATE]"
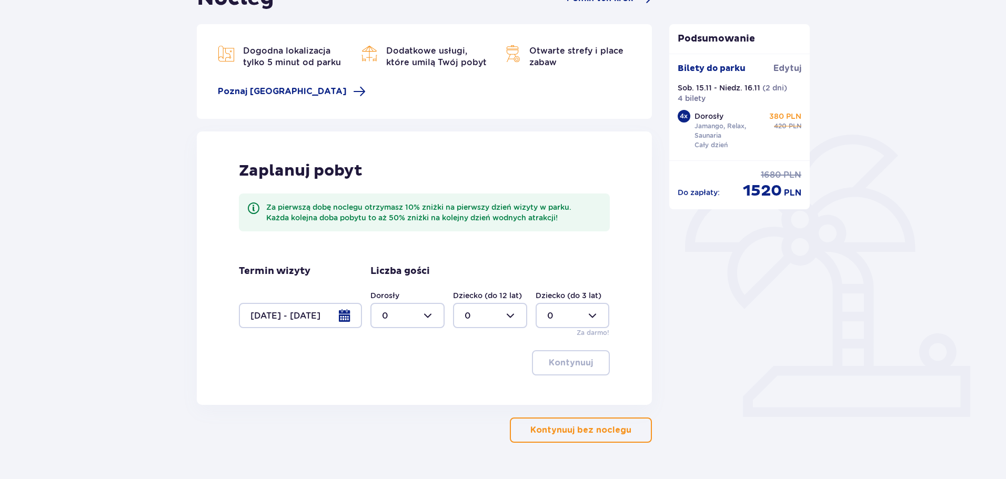
click at [417, 323] on div at bounding box center [407, 315] width 74 height 25
click at [388, 434] on div "4" at bounding box center [407, 436] width 51 height 12
type input "4"
click at [550, 364] on p "Kontynuuj" at bounding box center [571, 363] width 44 height 12
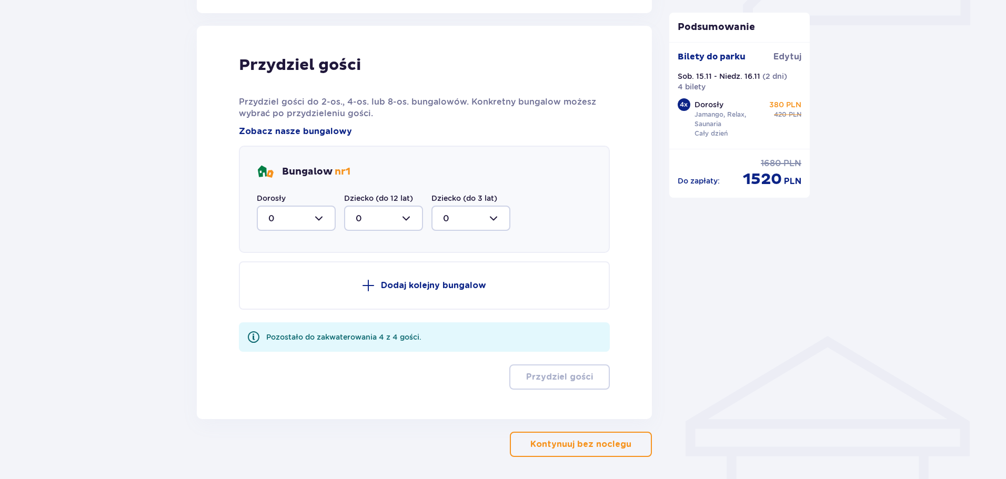
scroll to position [531, 0]
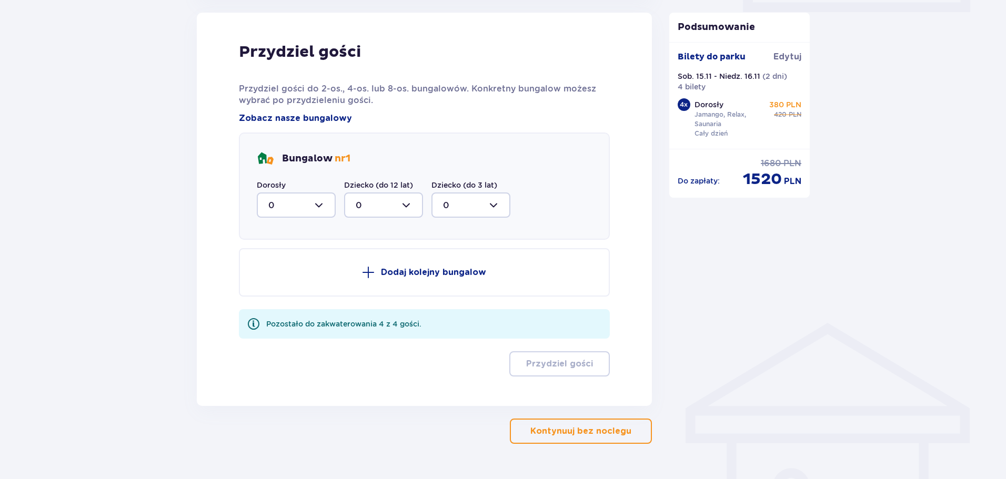
click at [299, 214] on div at bounding box center [296, 204] width 79 height 25
click at [274, 306] on div "4" at bounding box center [296, 308] width 56 height 12
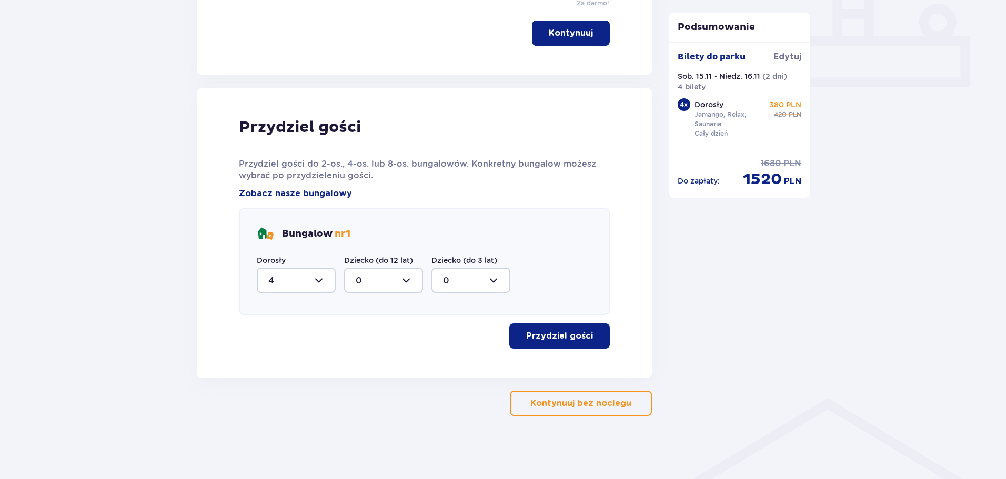
click at [548, 343] on button "Przydziel gości" at bounding box center [559, 335] width 100 height 25
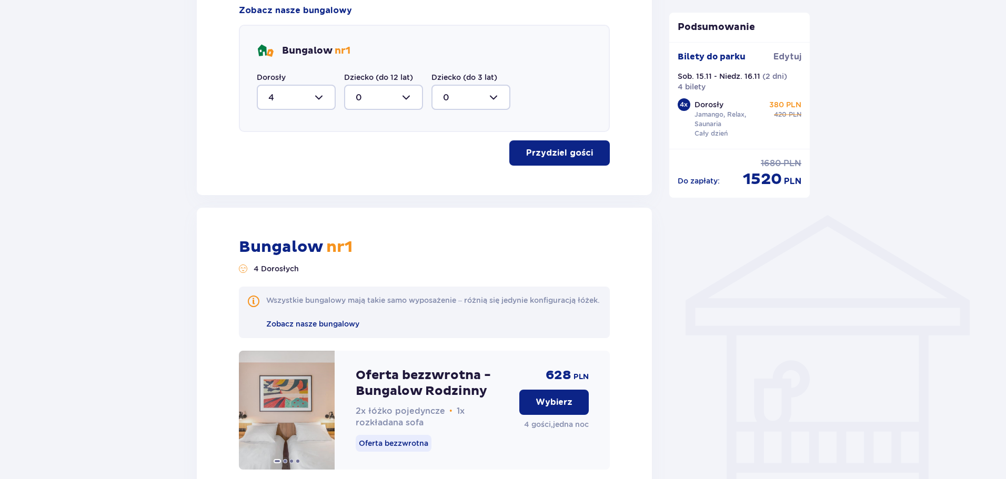
scroll to position [618, 0]
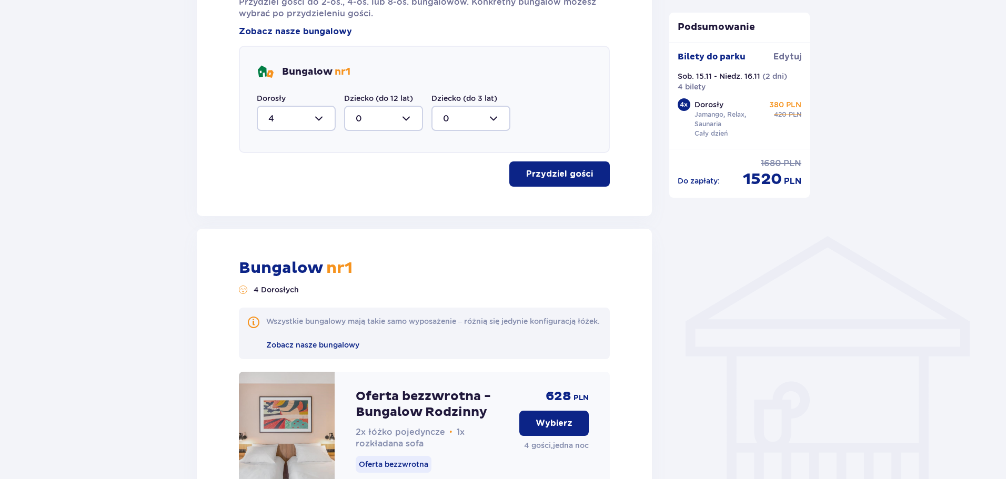
click at [302, 116] on div at bounding box center [296, 118] width 79 height 25
click at [278, 193] on div "2" at bounding box center [296, 195] width 56 height 12
type input "2"
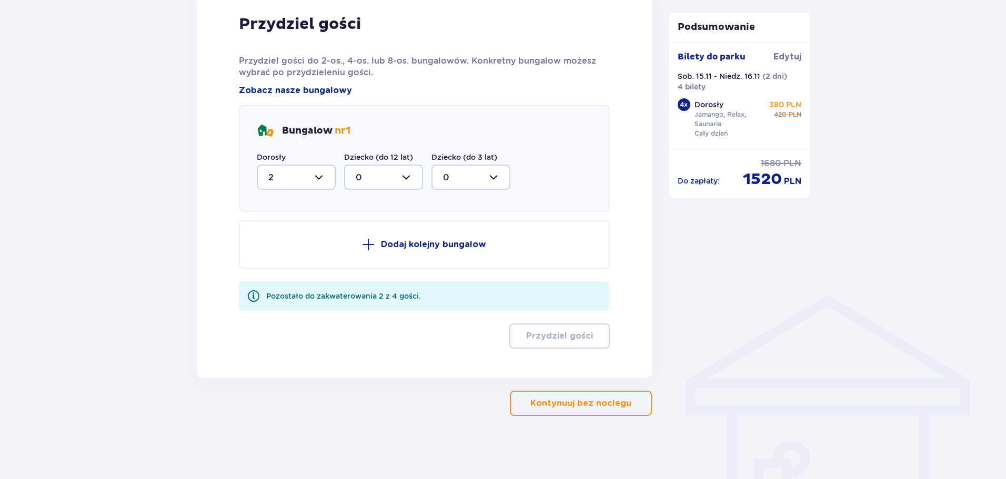
scroll to position [559, 0]
click at [406, 238] on button "Dodaj kolejny bungalow" at bounding box center [424, 244] width 371 height 48
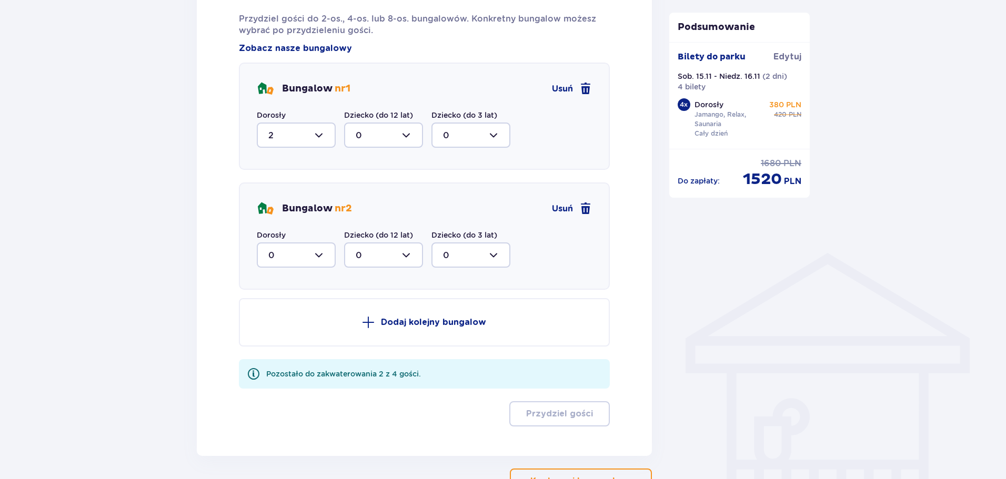
scroll to position [622, 0]
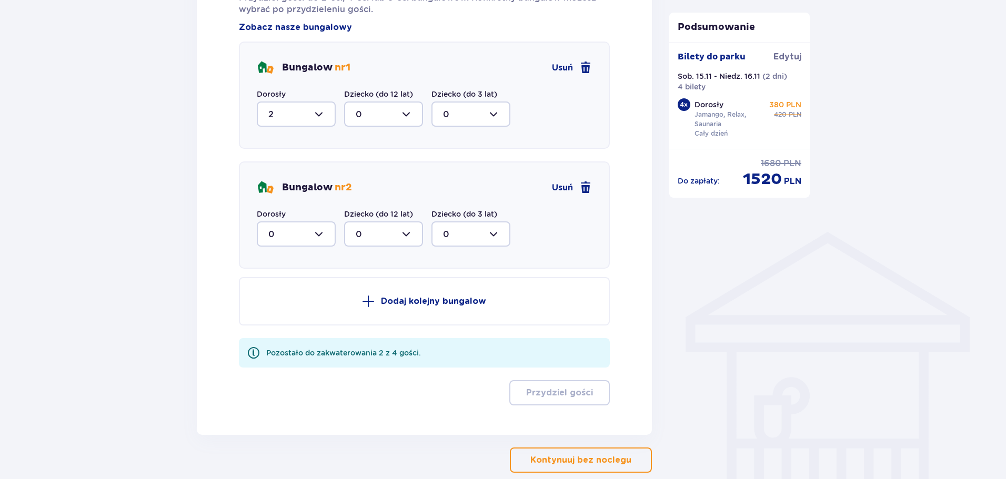
click at [281, 248] on div "Bungalow nr 2 Usuń Dorosły 0 Dziecko (do 12 lat) 0 Dziecko (do 3 lat) 0" at bounding box center [424, 214] width 371 height 107
click at [290, 232] on div at bounding box center [296, 233] width 79 height 25
click at [278, 305] on div "2" at bounding box center [296, 311] width 56 height 12
type input "2"
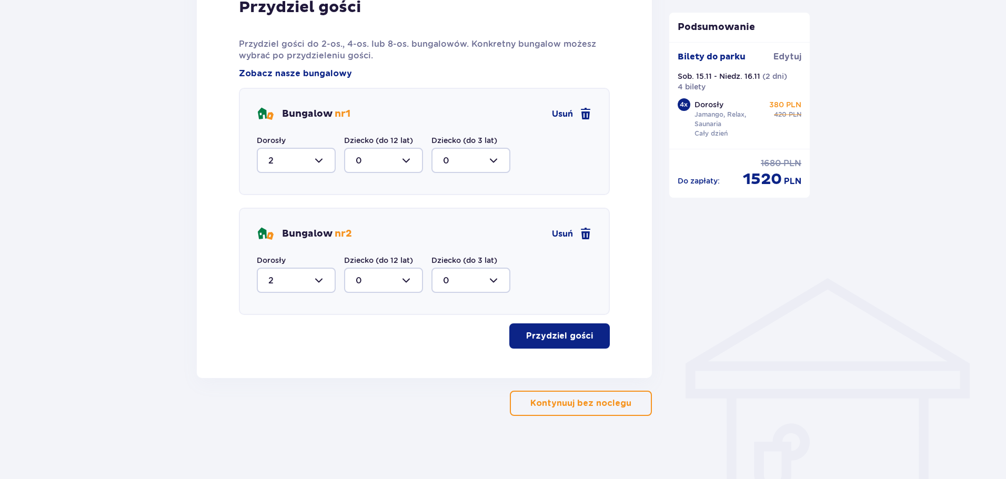
click at [545, 345] on button "Przydziel gości" at bounding box center [559, 335] width 100 height 25
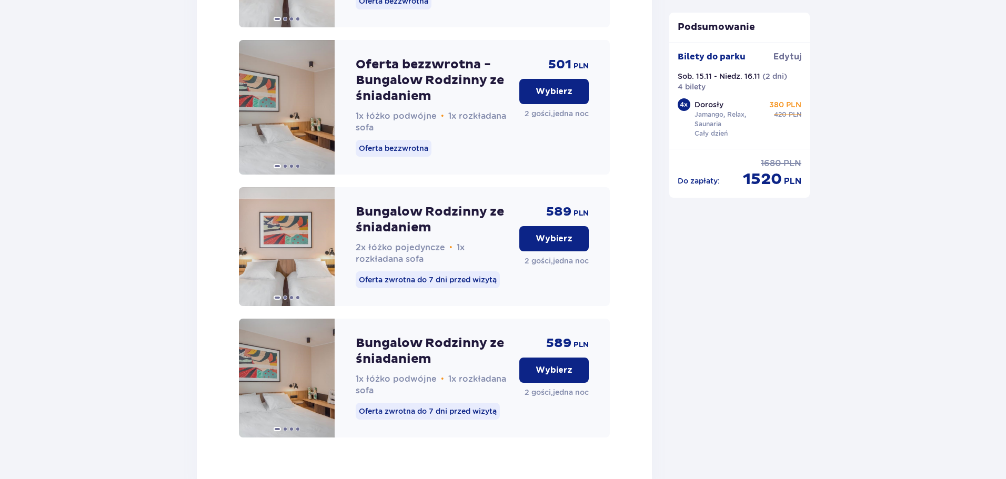
scroll to position [2216, 0]
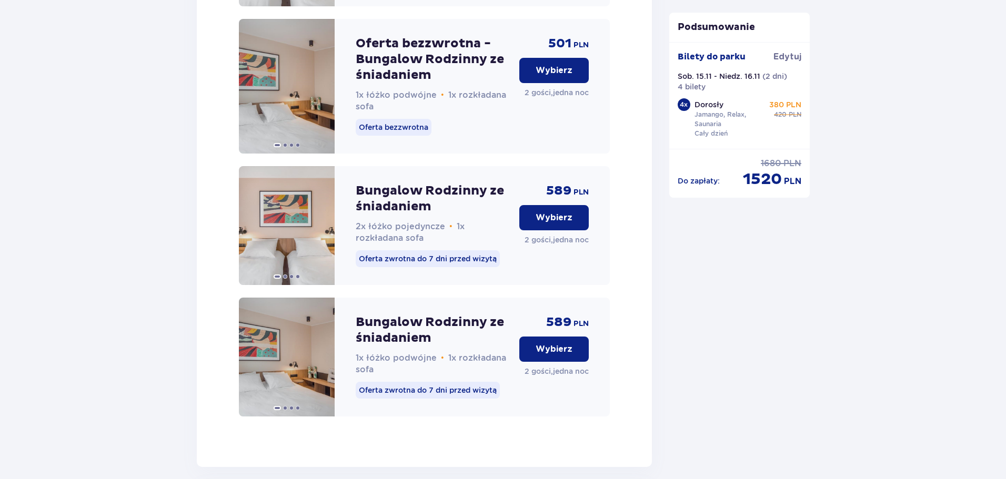
click at [552, 355] on p "Wybierz" at bounding box center [553, 349] width 37 height 12
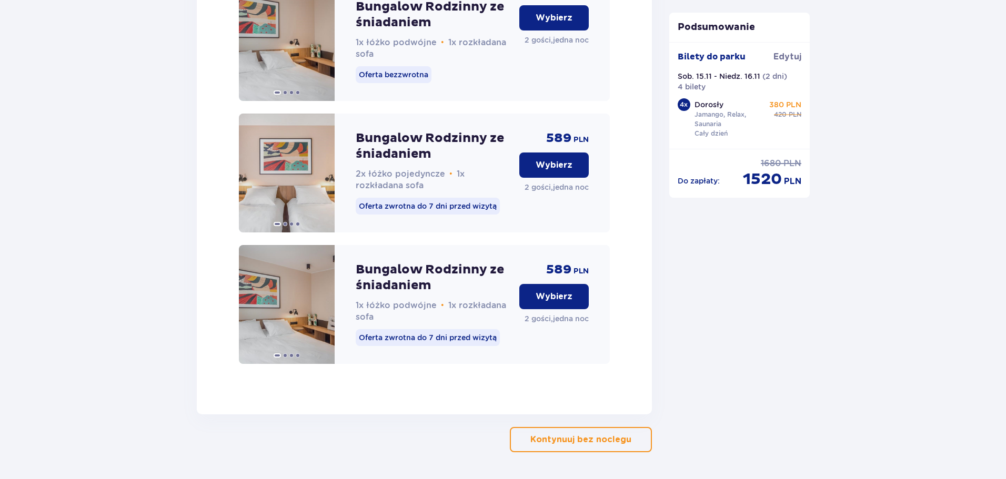
scroll to position [4019, 0]
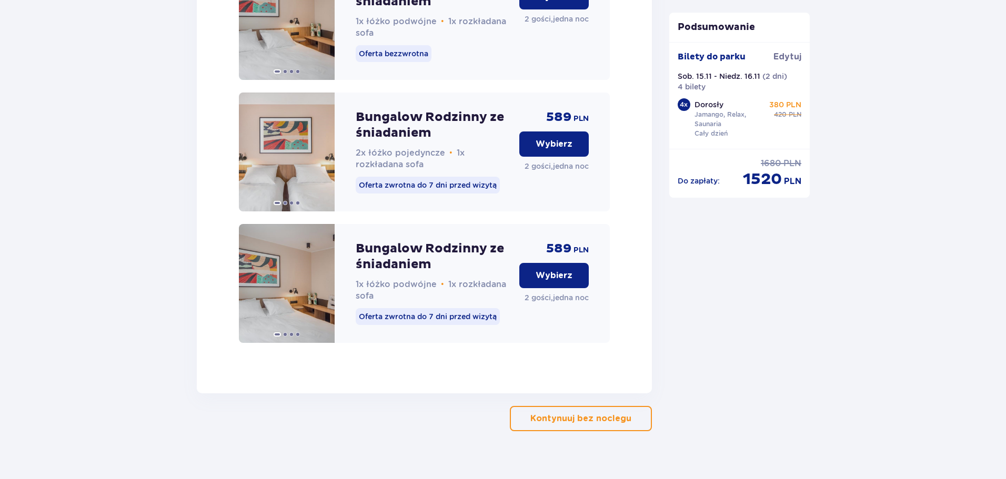
click at [549, 281] on p "Wybierz" at bounding box center [553, 276] width 37 height 12
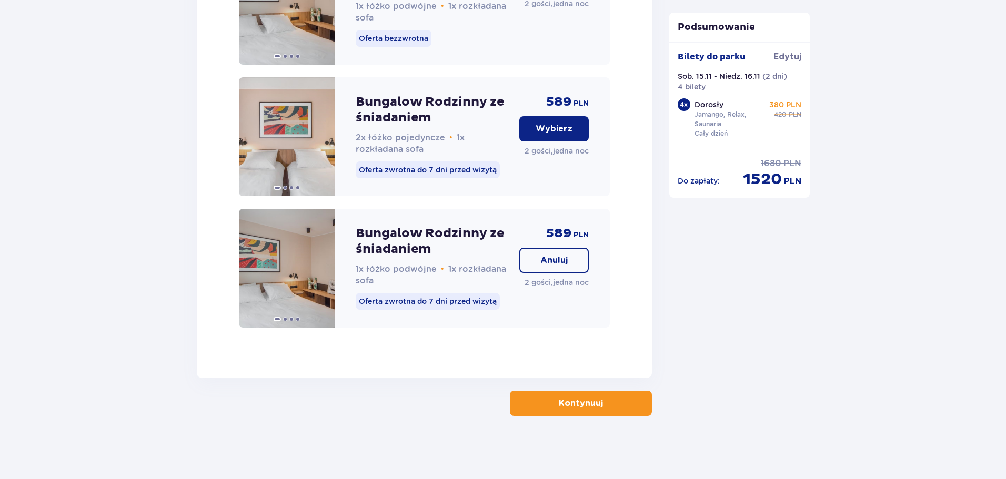
scroll to position [4056, 0]
click at [567, 401] on p "Kontynuuj" at bounding box center [581, 404] width 44 height 12
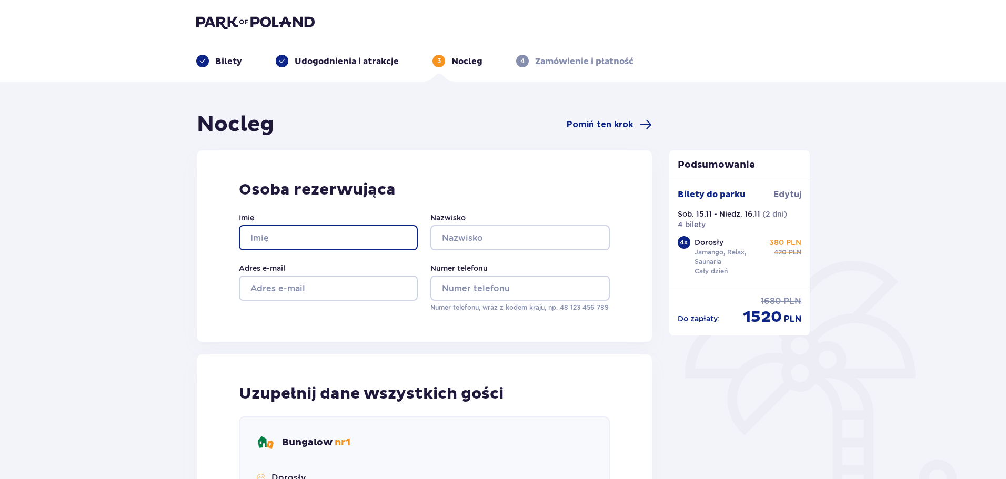
click at [292, 229] on input "Imię" at bounding box center [328, 237] width 179 height 25
type input "p"
type input "[PERSON_NAME]"
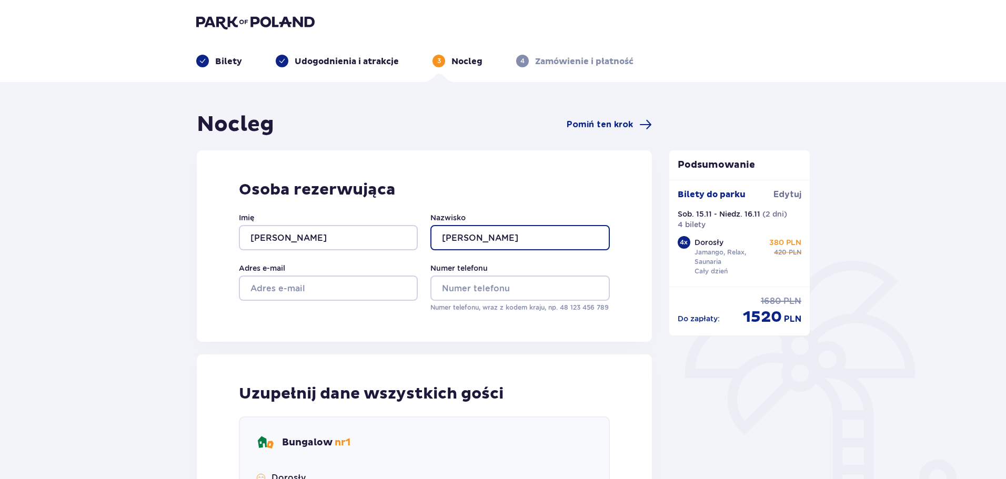
type input "[PERSON_NAME]"
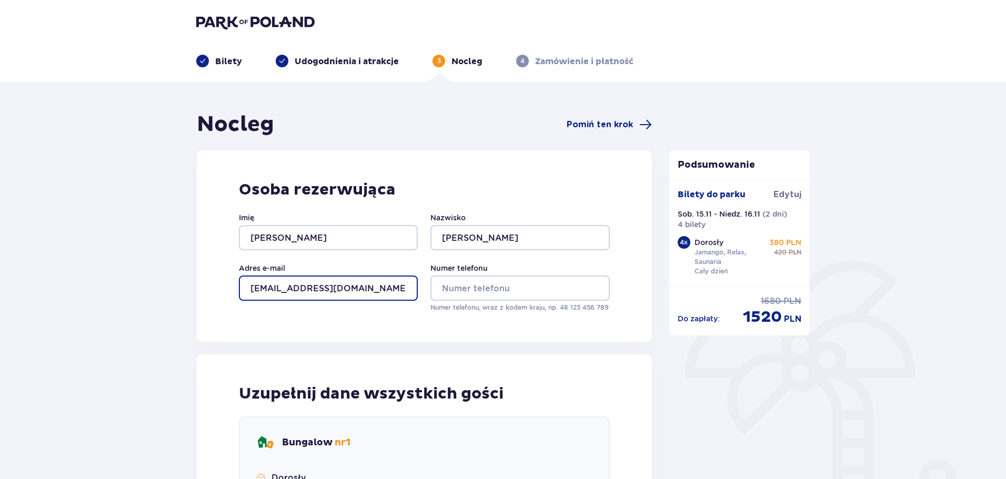
type input "[EMAIL_ADDRESS][DOMAIN_NAME]"
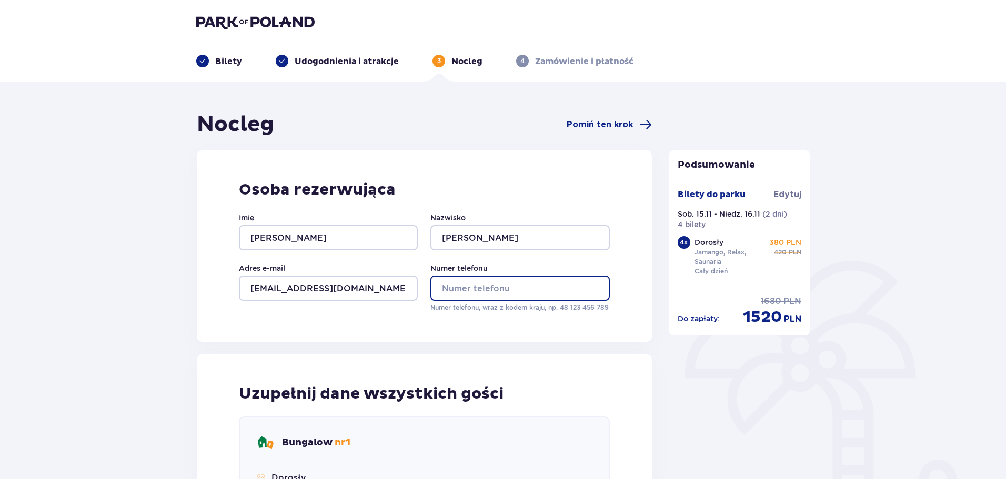
click at [448, 298] on input "Numer telefonu" at bounding box center [519, 288] width 179 height 25
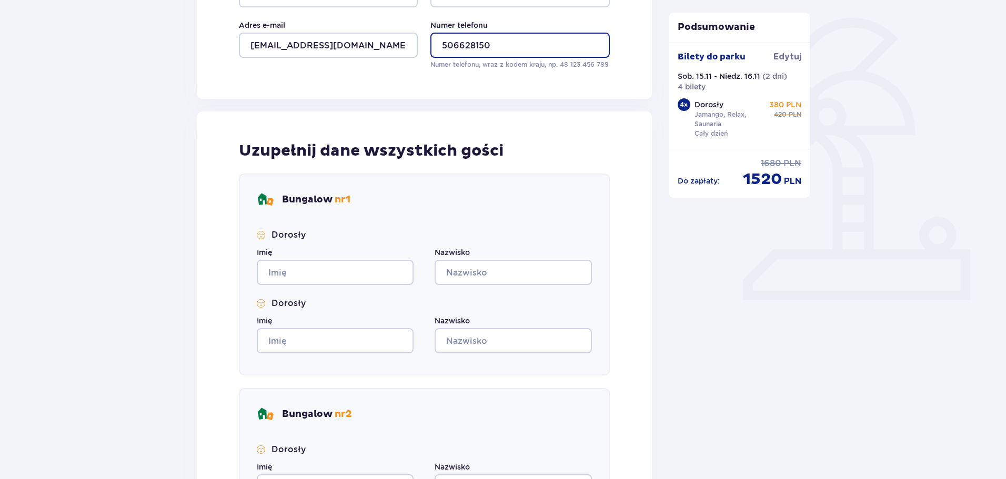
scroll to position [248, 0]
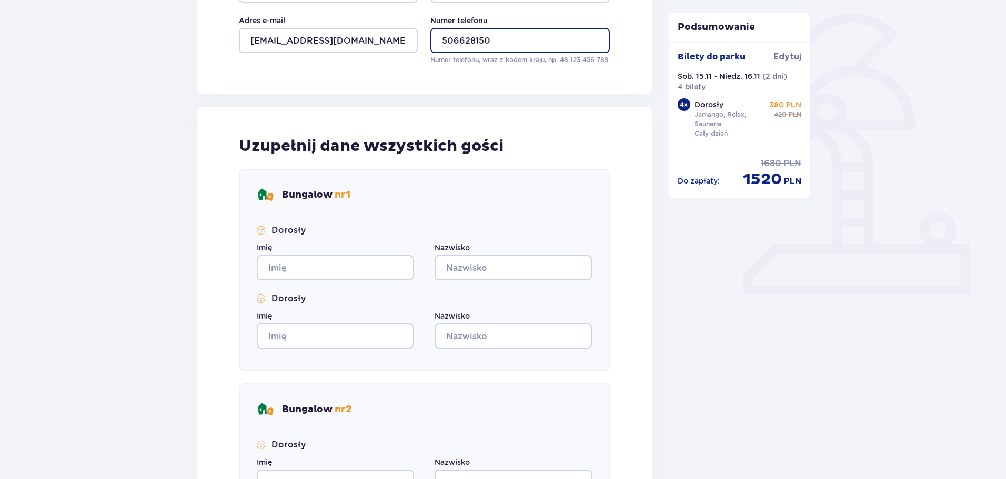
type input "506628150"
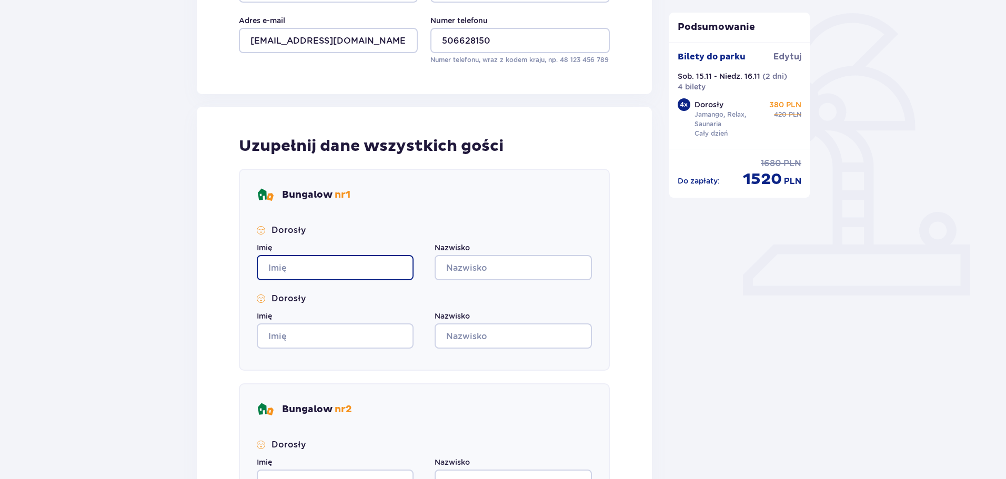
click at [295, 269] on input "Imię" at bounding box center [335, 267] width 157 height 25
type input "[PERSON_NAME]"
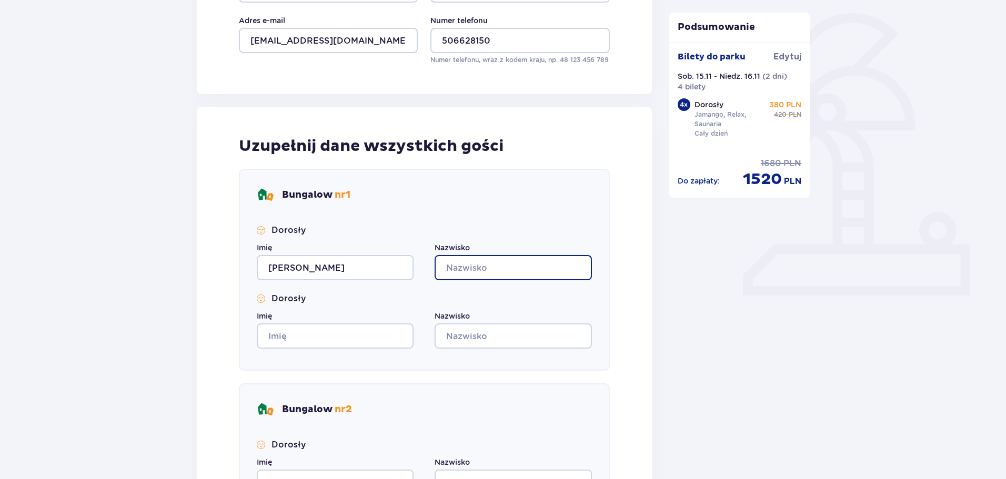
click at [461, 266] on input "Nazwisko" at bounding box center [512, 267] width 157 height 25
type input "[PERSON_NAME]"
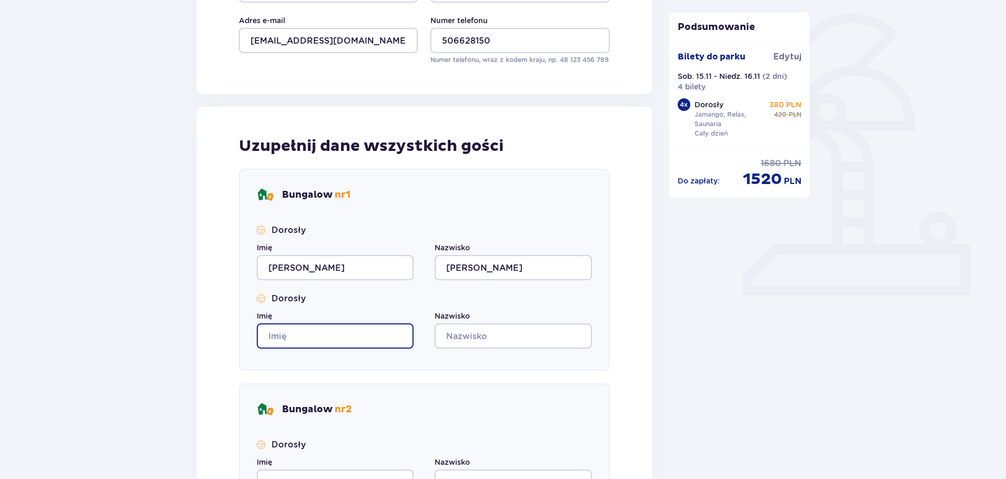
click at [285, 346] on input "Imię" at bounding box center [335, 335] width 157 height 25
type input "/"
type input "[PERSON_NAME]"
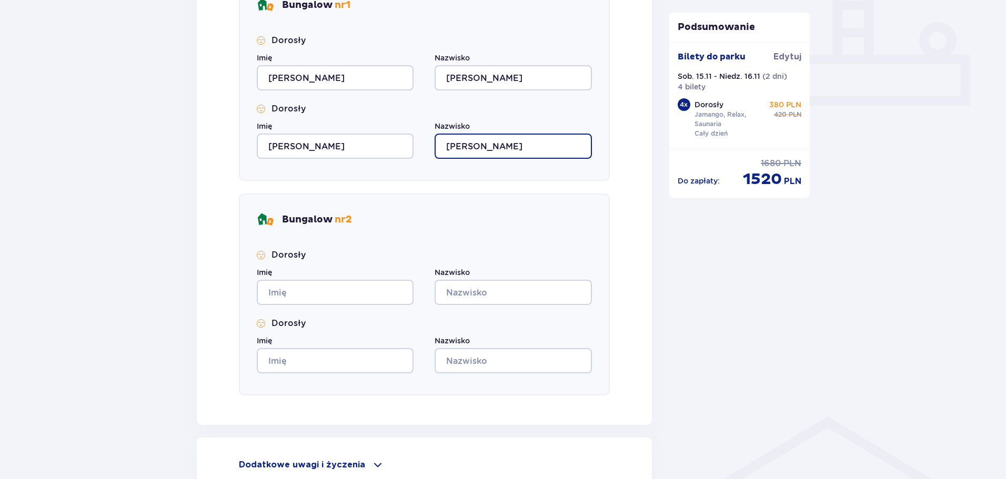
scroll to position [439, 0]
type input "[PERSON_NAME]"
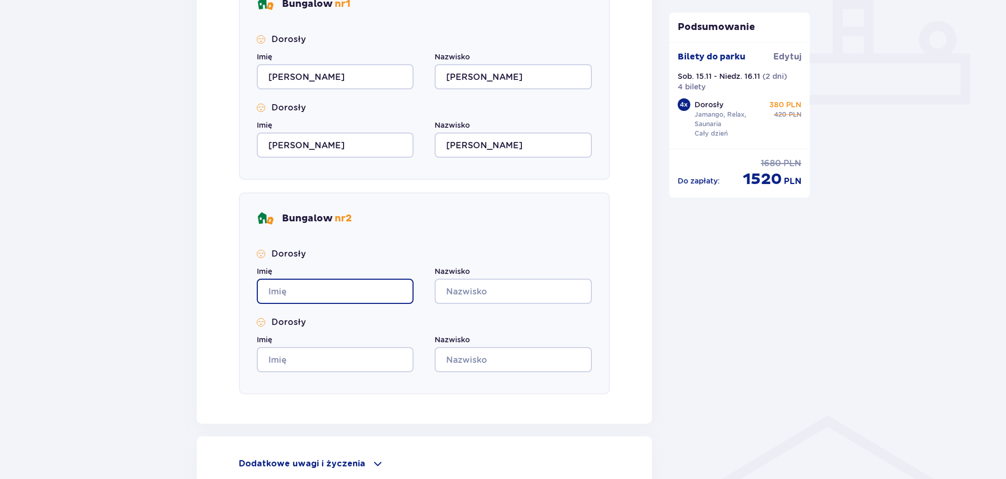
click at [287, 293] on input "Imię" at bounding box center [335, 291] width 157 height 25
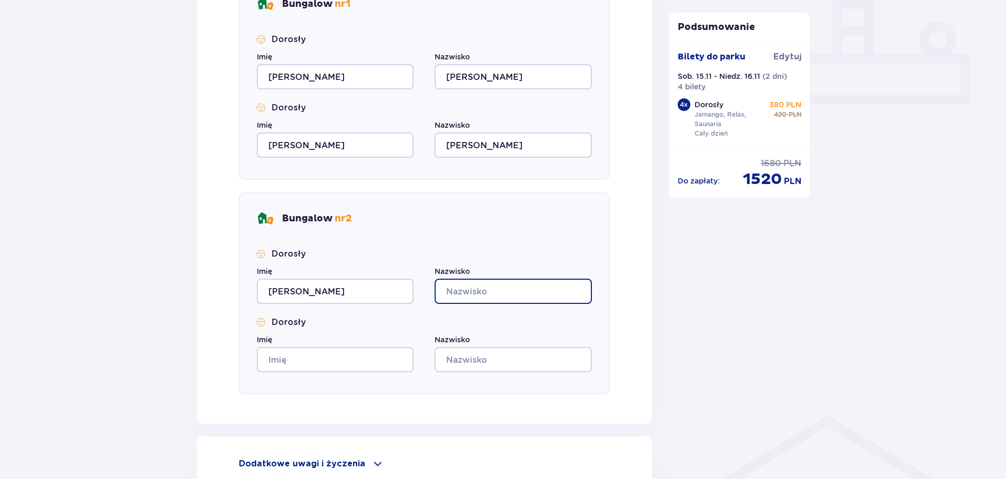
click at [453, 300] on input "Nazwisko" at bounding box center [512, 291] width 157 height 25
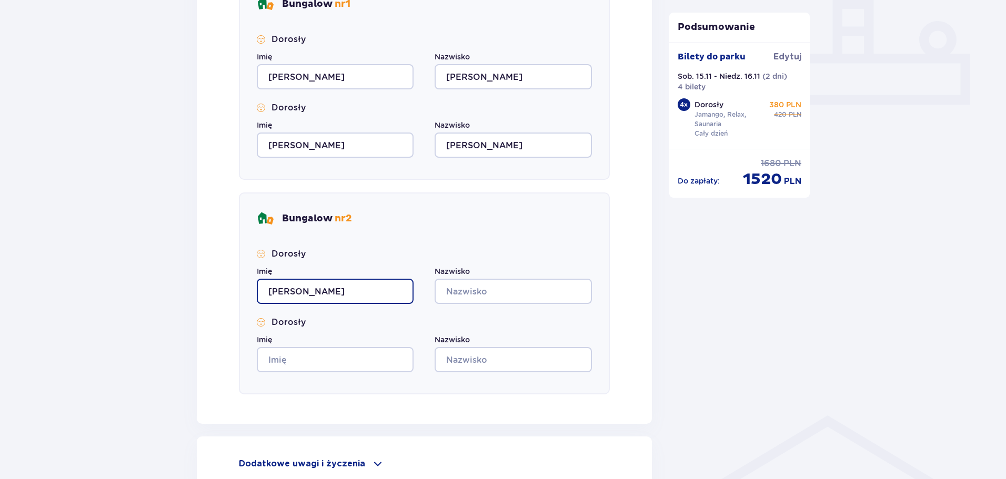
drag, startPoint x: 255, startPoint y: 292, endPoint x: 229, endPoint y: 295, distance: 25.4
click at [229, 295] on div "Uzupełnij dane wszystkich gości Bungalow nr 1 Dorosły Imię [PERSON_NAME] Nazwis…" at bounding box center [424, 170] width 455 height 508
drag, startPoint x: 302, startPoint y: 293, endPoint x: 204, endPoint y: 301, distance: 98.1
click at [204, 301] on div "Uzupełnij dane wszystkich gości Bungalow nr 1 Dorosły Imię [PERSON_NAME] Nazwis…" at bounding box center [424, 170] width 455 height 508
type input "[PERSON_NAME]"
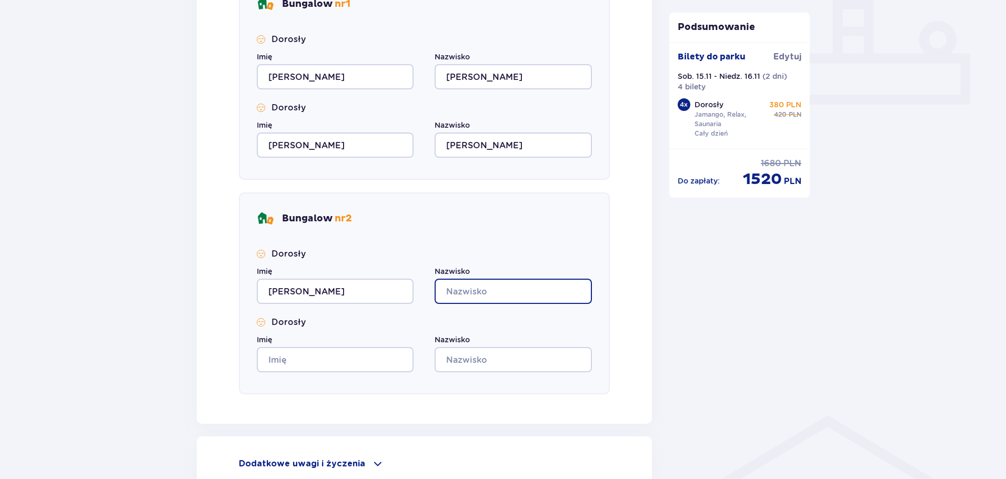
click at [451, 304] on input "Nazwisko" at bounding box center [512, 291] width 157 height 25
click at [450, 292] on input "/[PERSON_NAME]" at bounding box center [512, 291] width 157 height 25
click at [455, 292] on input "/[PERSON_NAME]" at bounding box center [512, 291] width 157 height 25
drag, startPoint x: 455, startPoint y: 292, endPoint x: 453, endPoint y: 278, distance: 13.9
click at [453, 278] on div "Nazwisko /[PERSON_NAME]" at bounding box center [512, 285] width 157 height 38
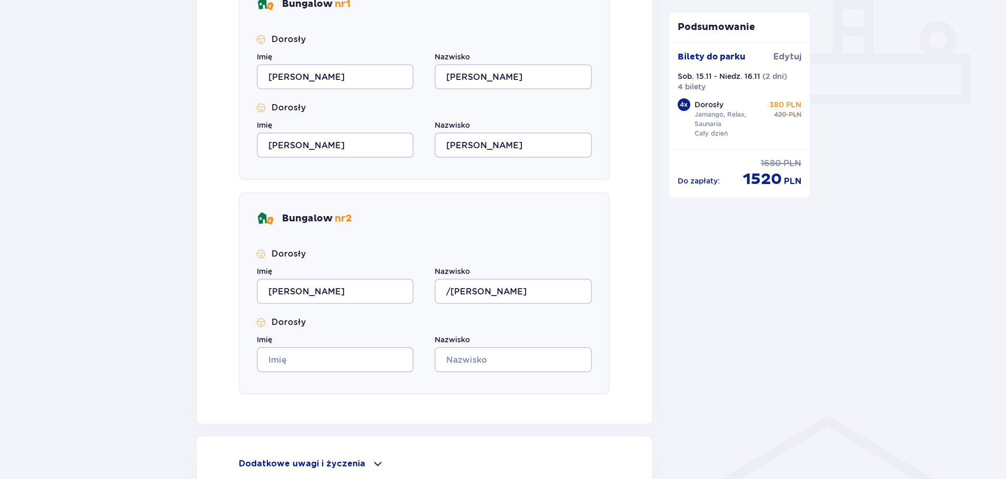
click at [453, 278] on div "Nazwisko /[PERSON_NAME]" at bounding box center [512, 285] width 157 height 38
click at [453, 289] on input "/[PERSON_NAME]" at bounding box center [512, 291] width 157 height 25
type input "[PERSON_NAME]"
click at [319, 362] on input "Imię" at bounding box center [335, 359] width 157 height 25
type input "[PERSON_NAME]"
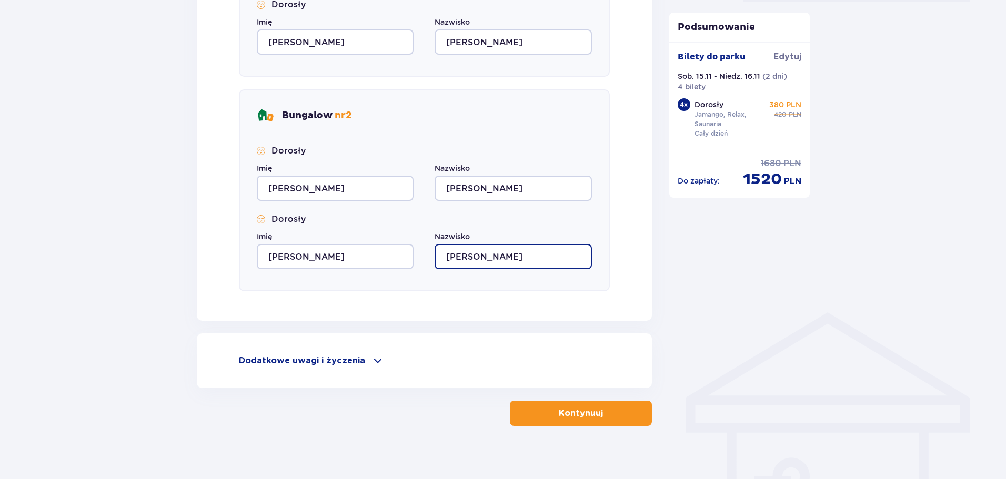
scroll to position [548, 0]
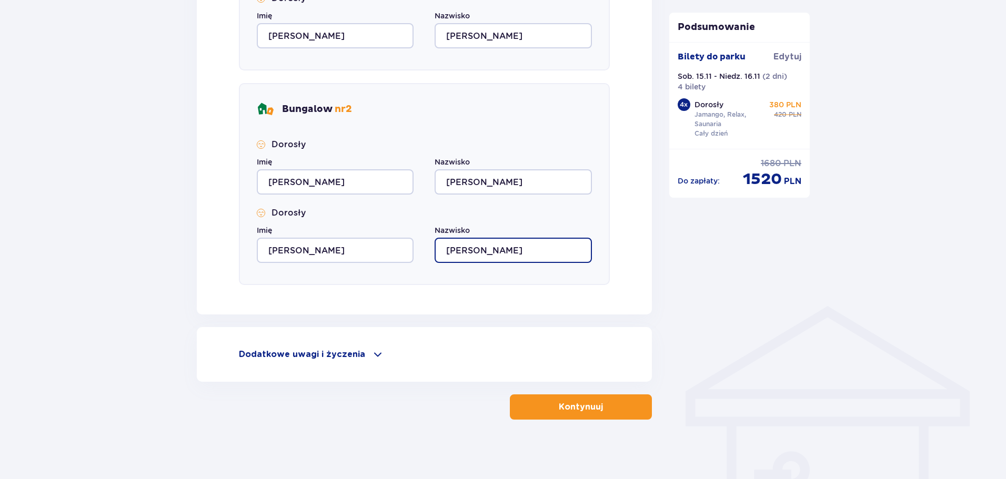
type input "[PERSON_NAME]"
click at [613, 409] on button "Kontynuuj" at bounding box center [581, 406] width 142 height 25
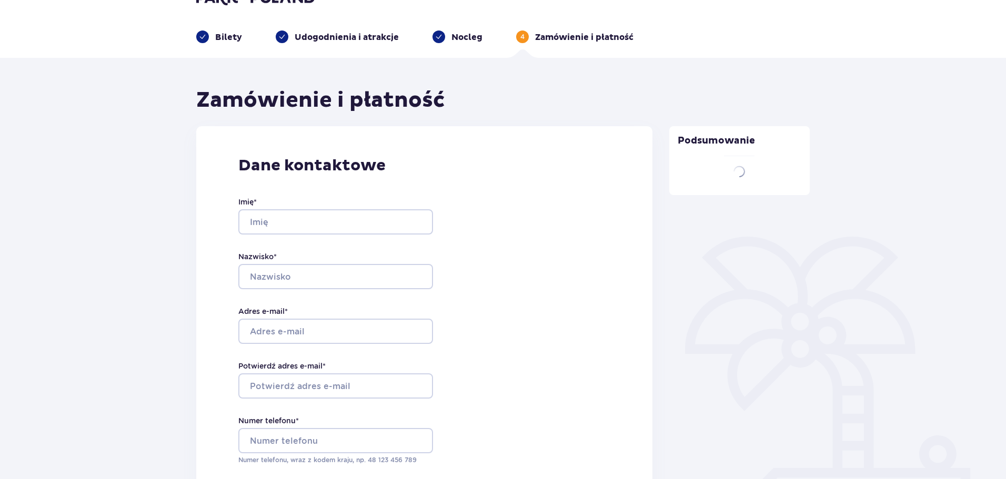
type input "[PERSON_NAME]"
type input "[EMAIL_ADDRESS][DOMAIN_NAME]"
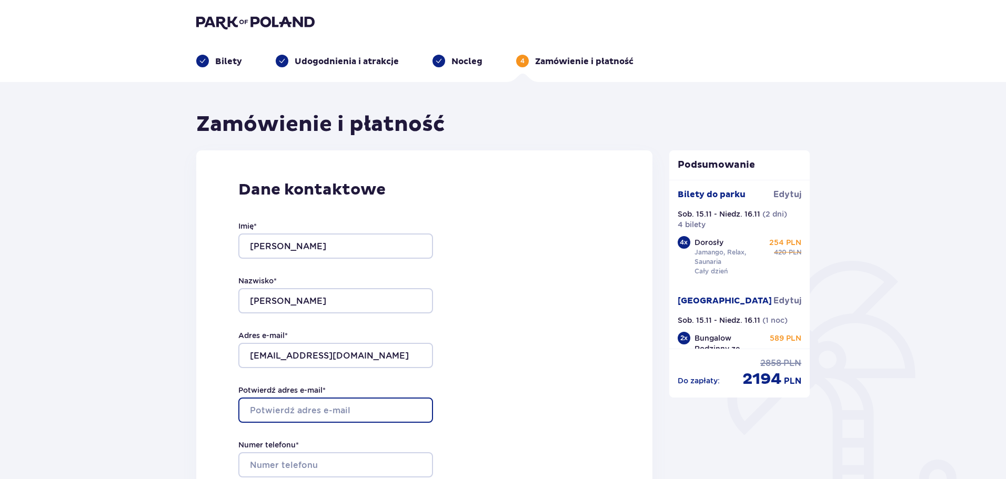
click at [279, 412] on input "Potwierdź adres e-mail *" at bounding box center [335, 410] width 195 height 25
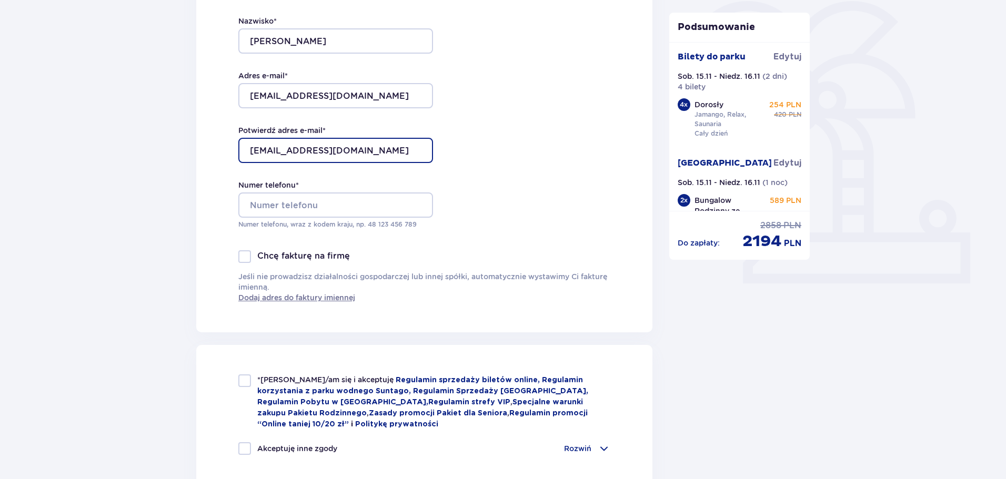
scroll to position [262, 0]
type input "[EMAIL_ADDRESS][DOMAIN_NAME]"
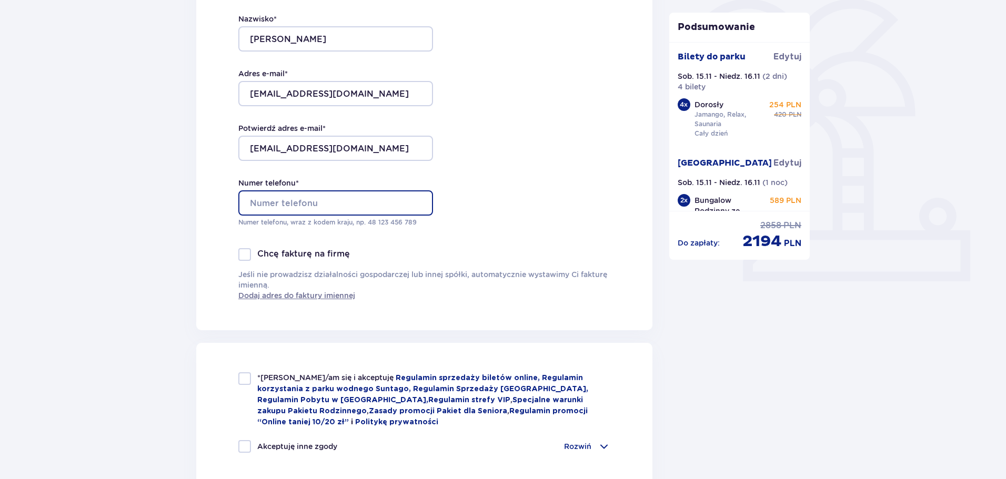
click at [322, 202] on input "Numer telefonu *" at bounding box center [335, 202] width 195 height 25
type input "506628150"
click at [561, 155] on div "Dane kontaktowe Imię * [PERSON_NAME] * [PERSON_NAME] e-mail * [EMAIL_ADDRESS][D…" at bounding box center [424, 109] width 456 height 442
click at [244, 376] on div at bounding box center [244, 378] width 13 height 13
checkbox input "true"
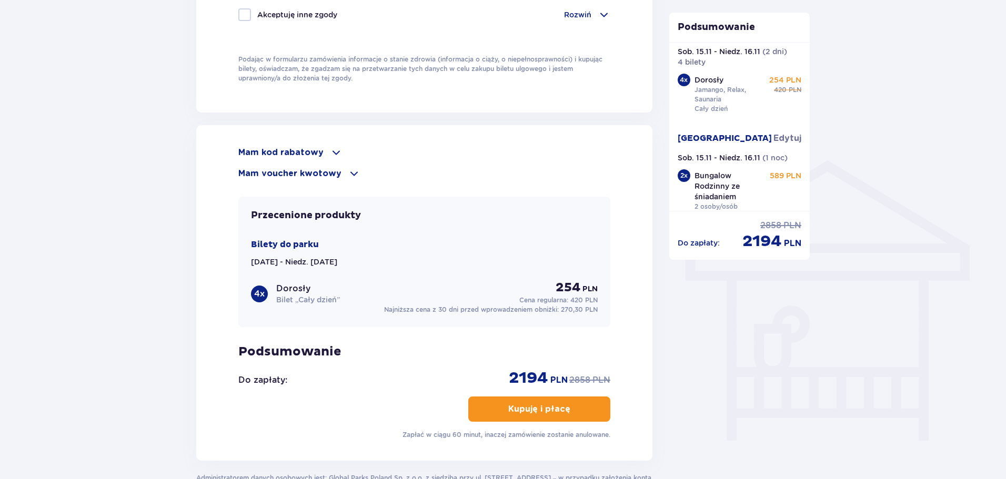
scroll to position [36, 0]
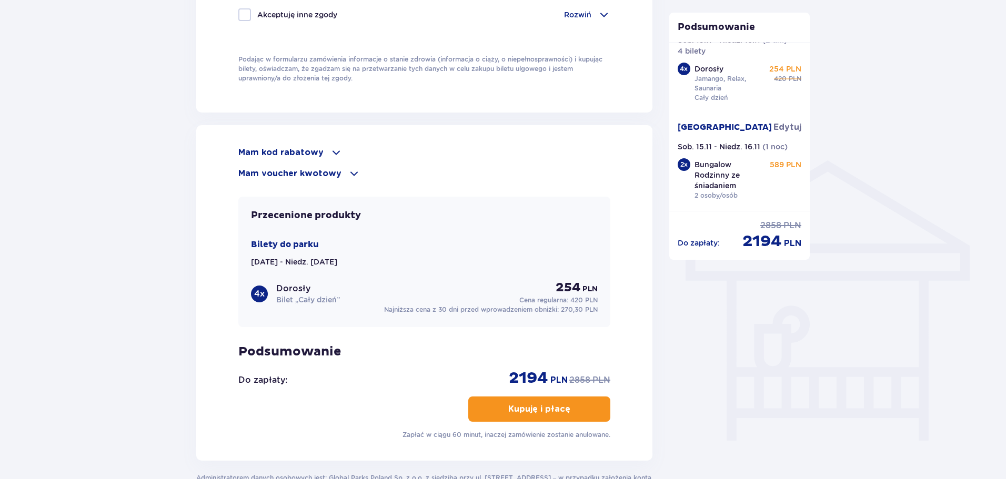
click at [550, 403] on p "Kupuję i płacę" at bounding box center [539, 409] width 62 height 12
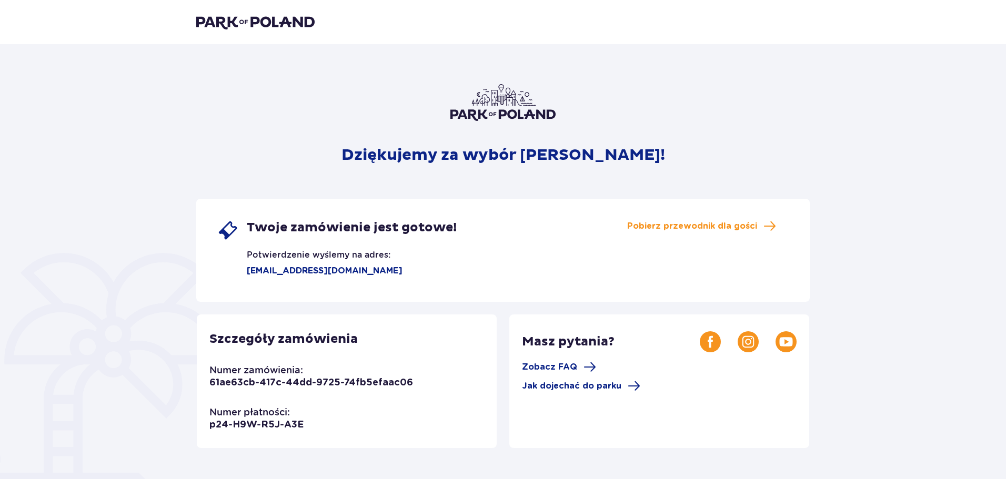
click at [500, 129] on div "Dziękujemy za wybór Suntago! Twoje zamówienie jest gotowe! Potwierdzenie wyślem…" at bounding box center [502, 356] width 613 height 545
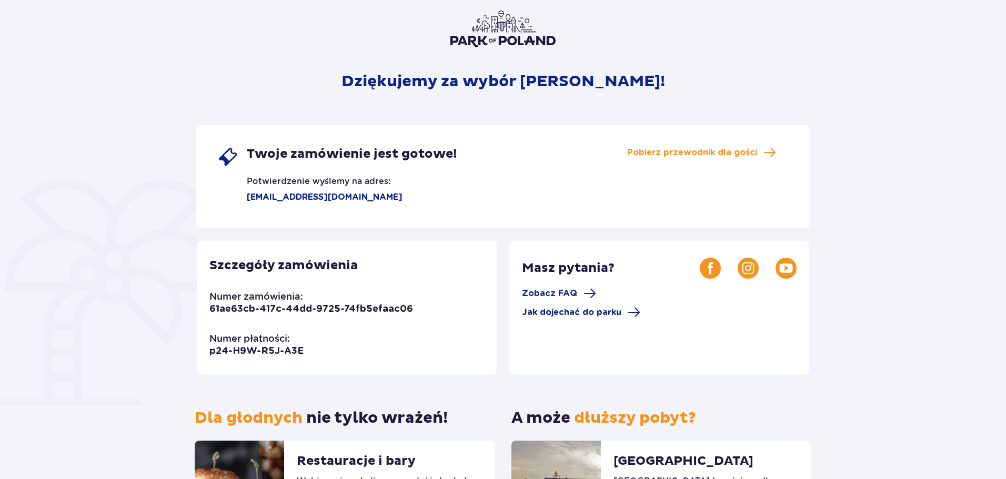
scroll to position [54, 0]
